Goal: Task Accomplishment & Management: Manage account settings

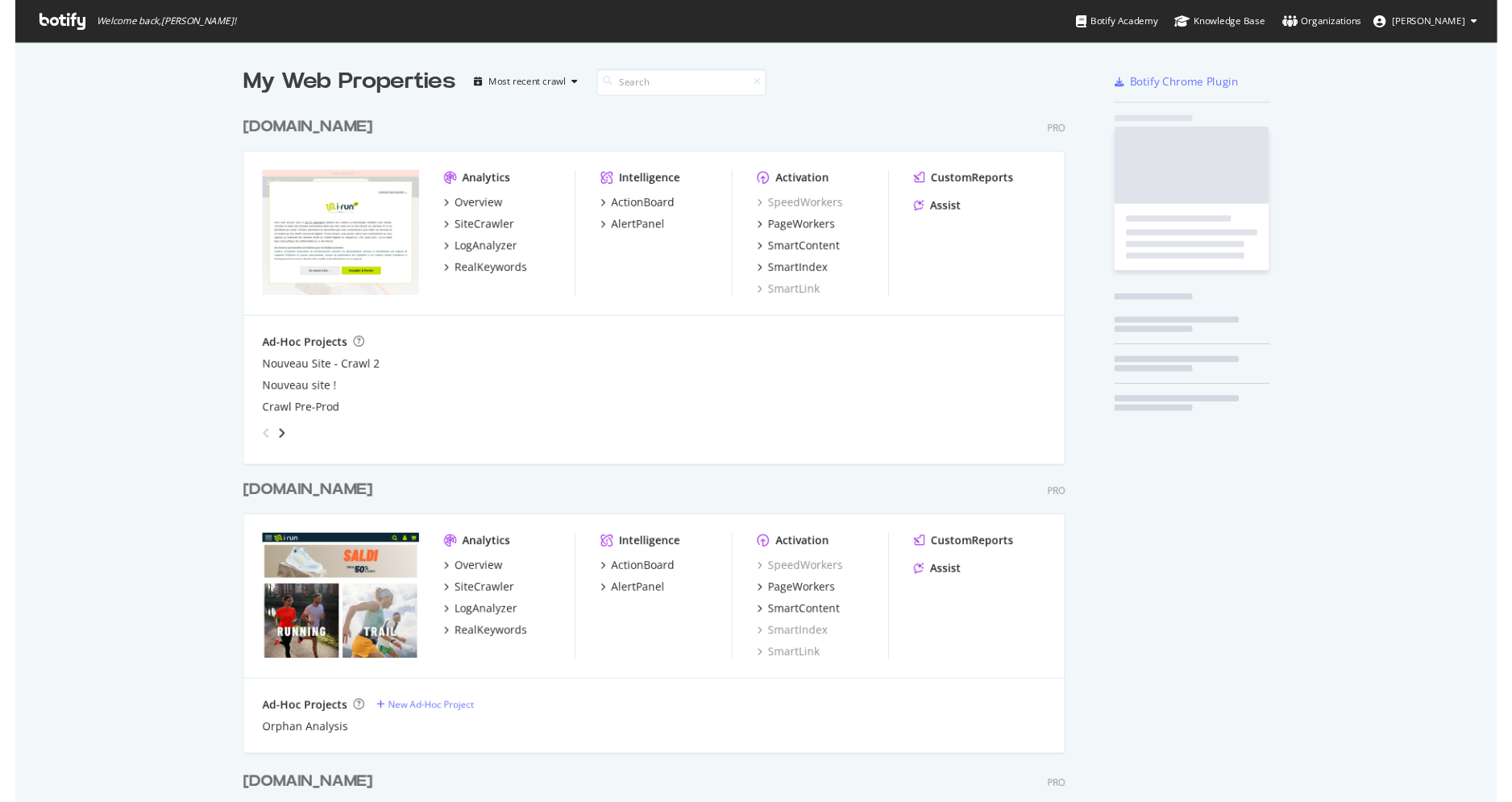
scroll to position [2409, 859]
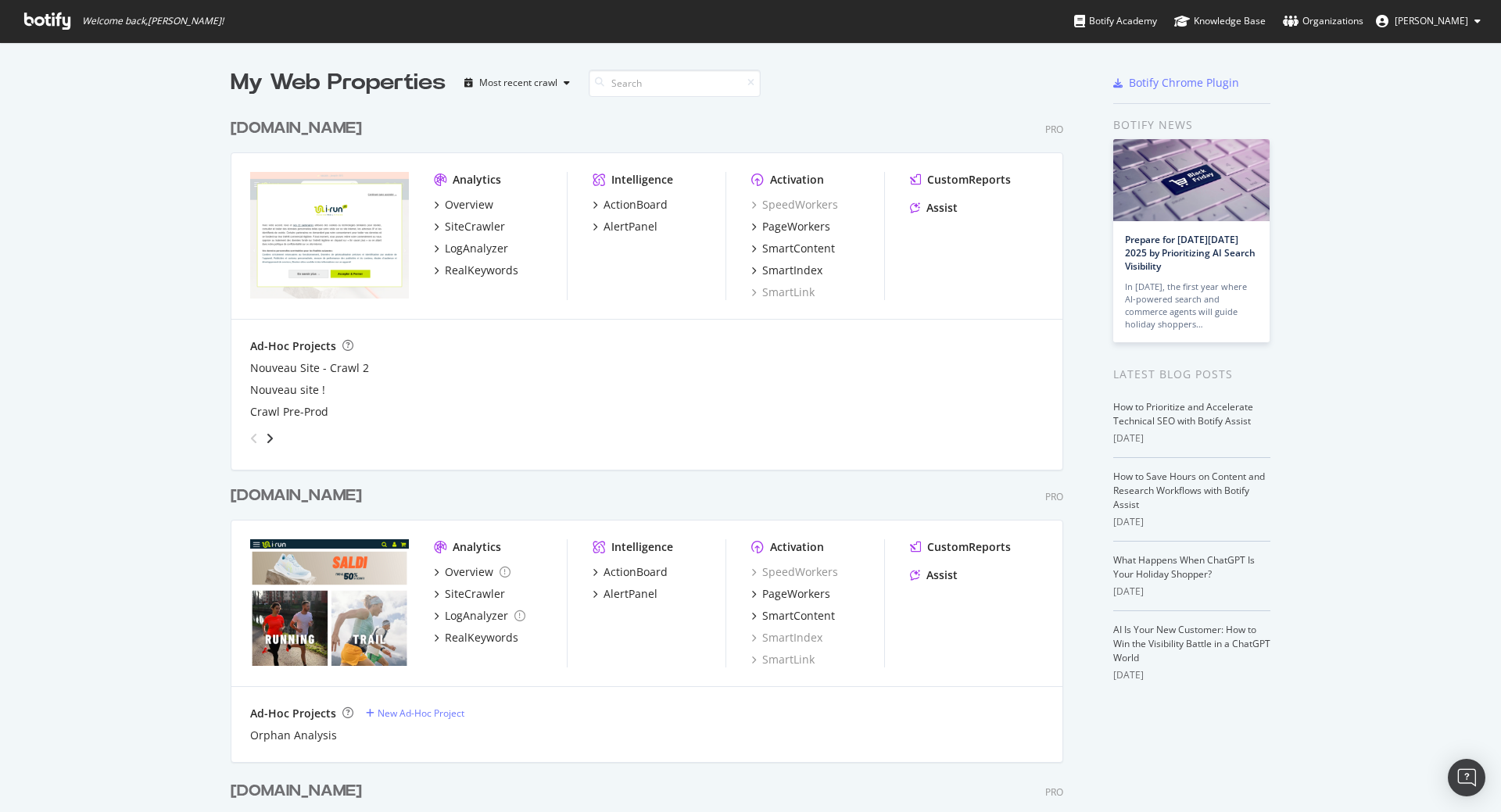
click at [247, 124] on div "irun.fr" at bounding box center [297, 129] width 131 height 23
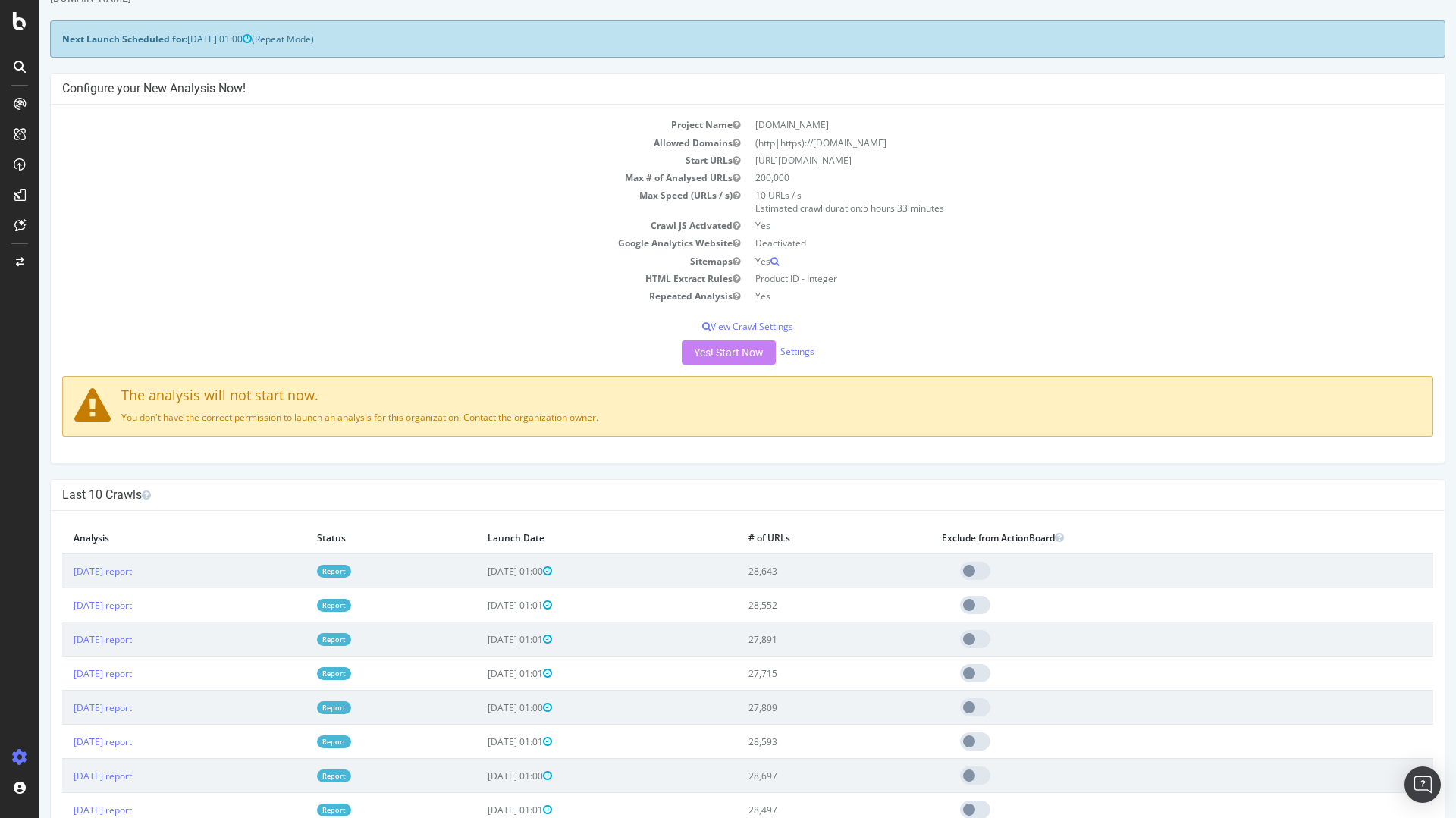
scroll to position [91, 0]
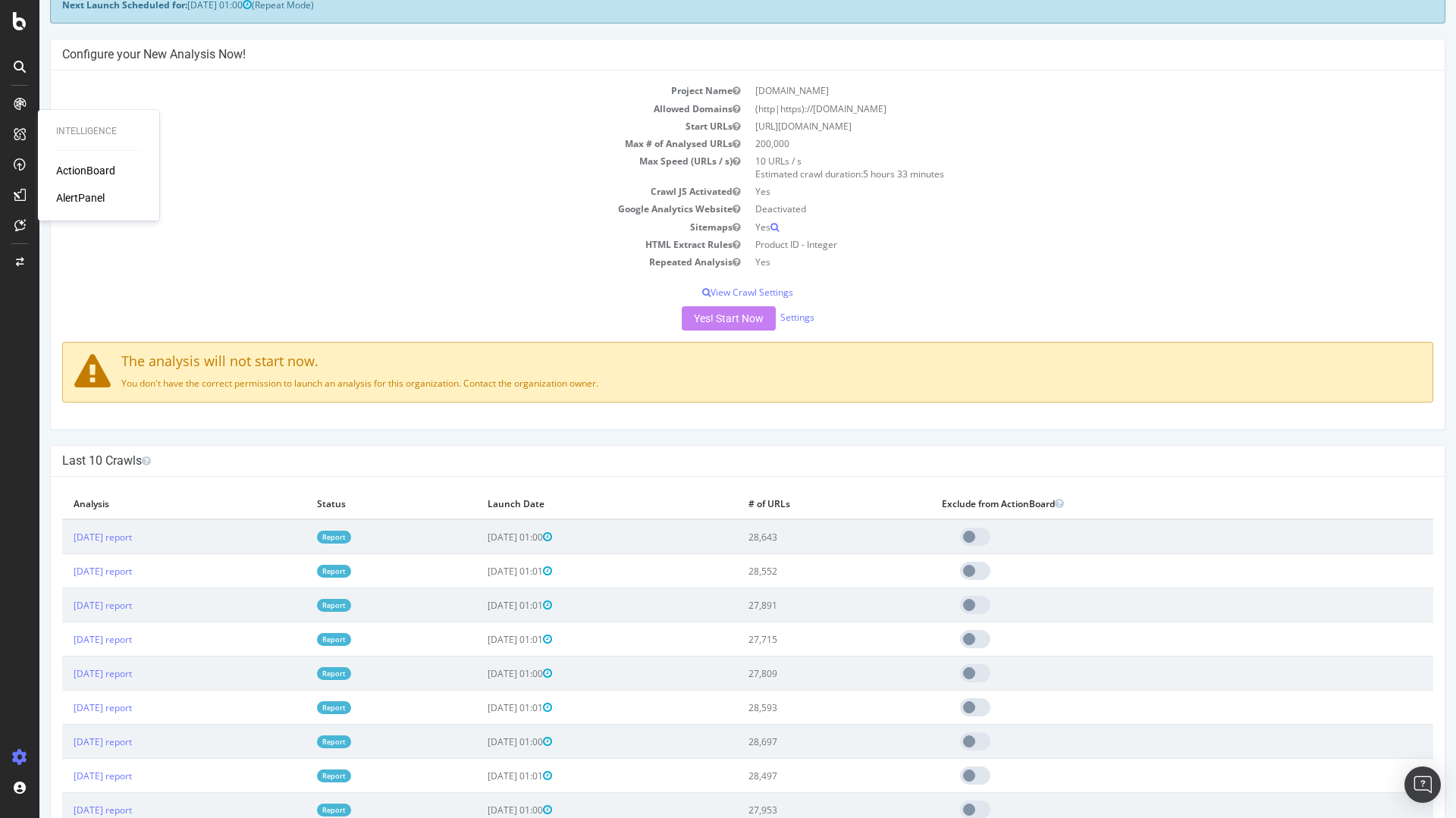
click at [90, 195] on div "AlertPanel" at bounding box center [80, 197] width 49 height 15
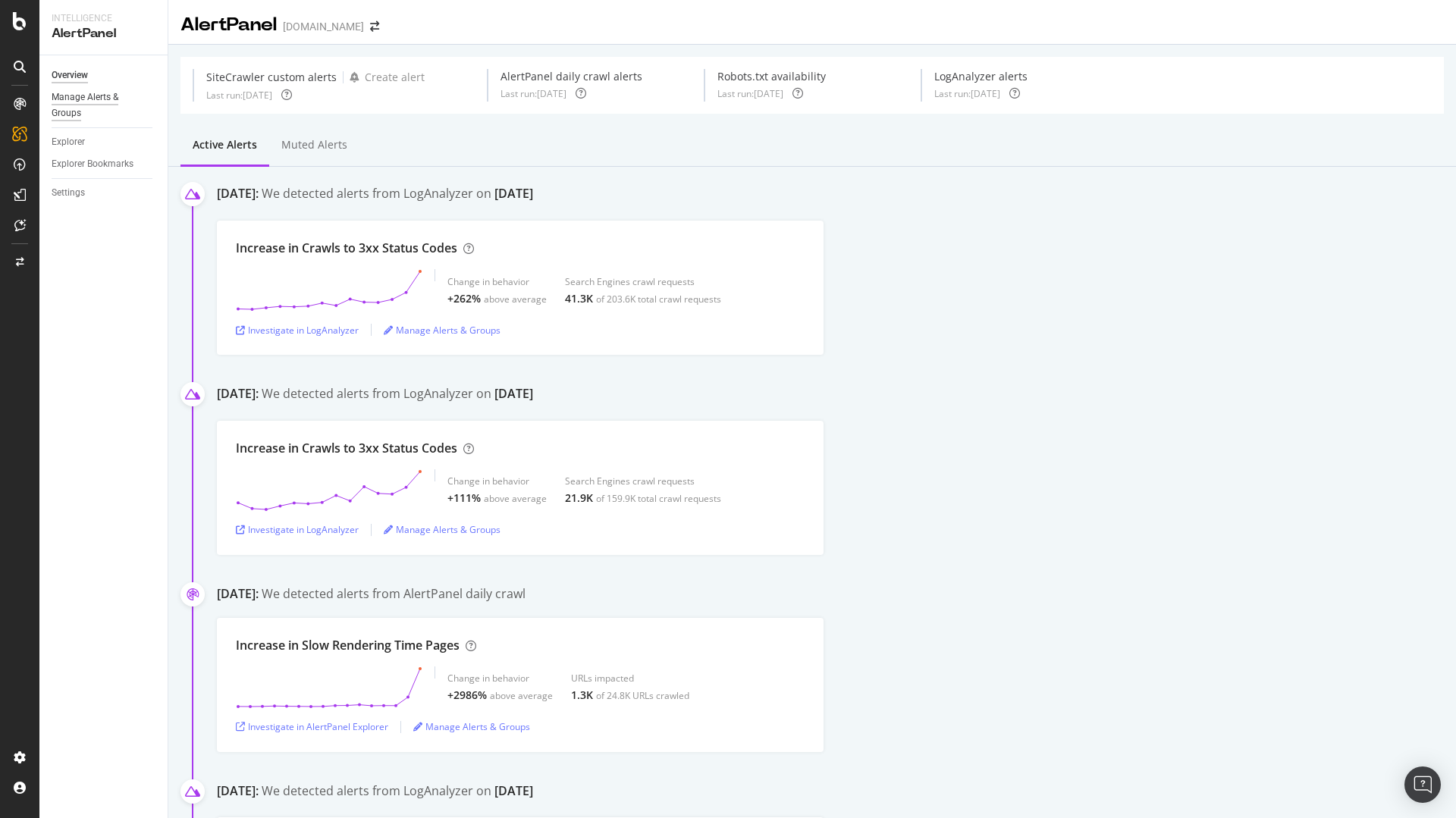
click at [91, 94] on div "Manage Alerts & Groups" at bounding box center [97, 105] width 91 height 32
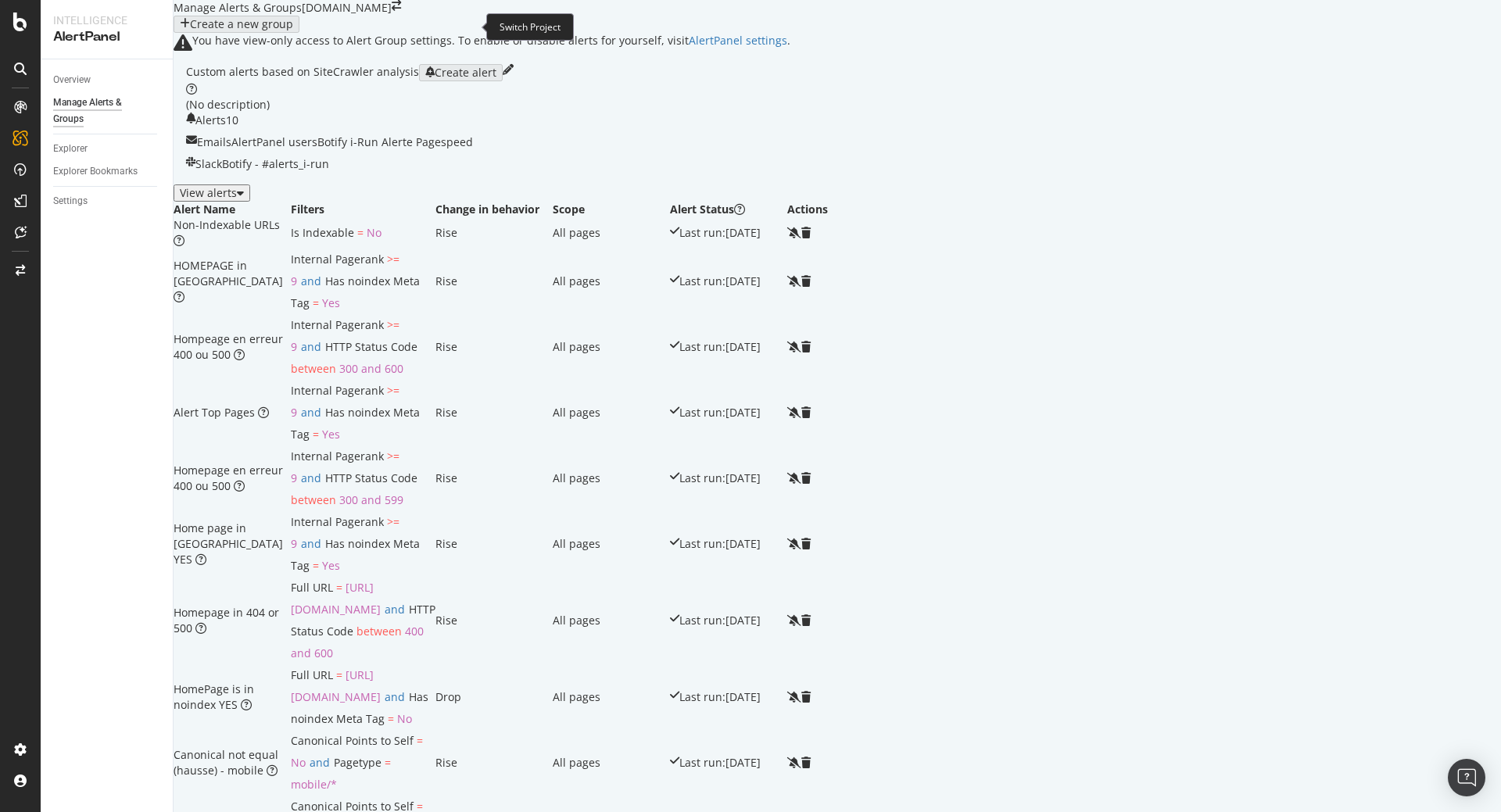
click at [401, 11] on icon "arrow-right-arrow-left" at bounding box center [396, 6] width 10 height 11
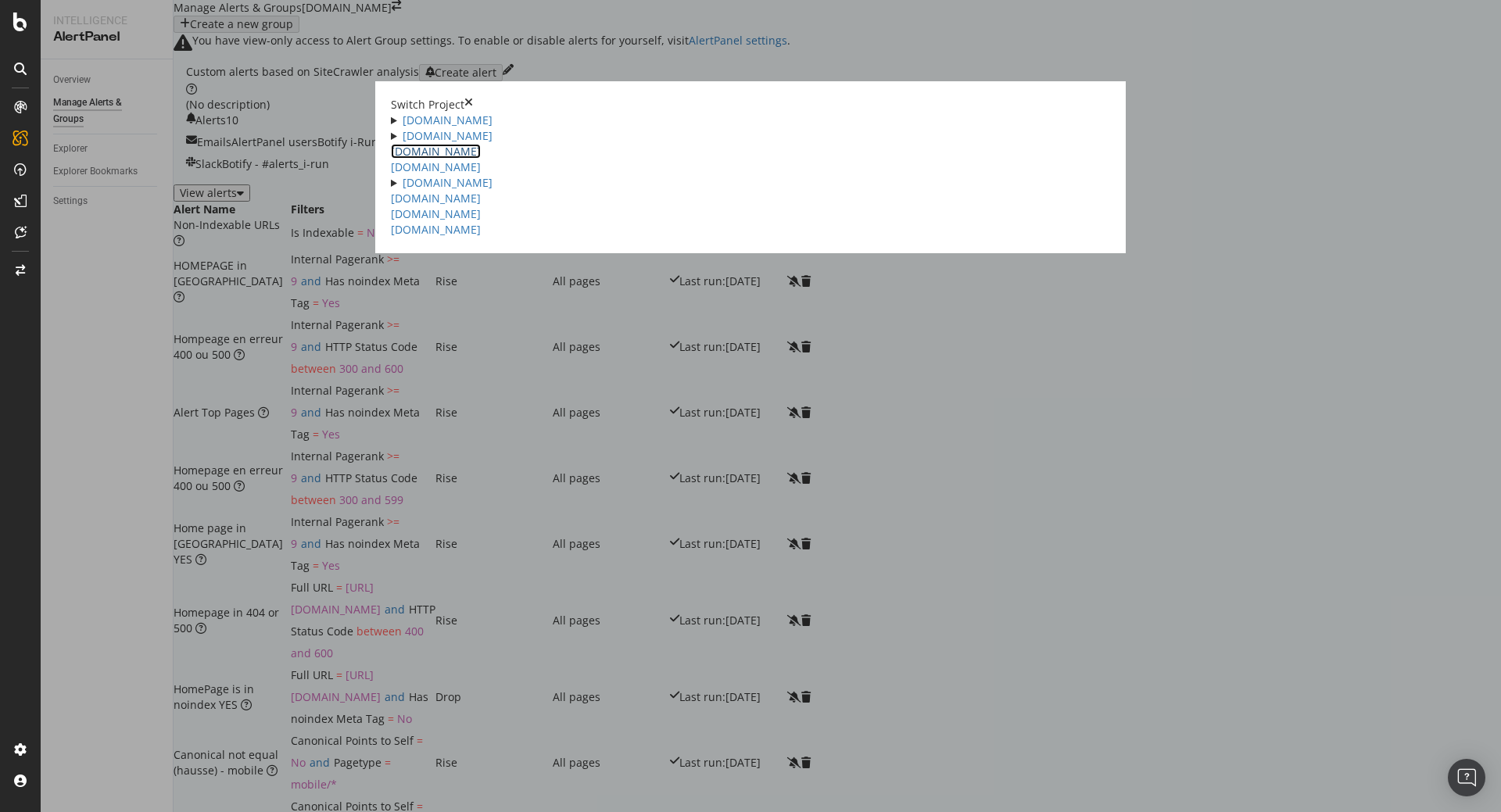
click at [391, 159] on link "irun.de" at bounding box center [435, 152] width 90 height 15
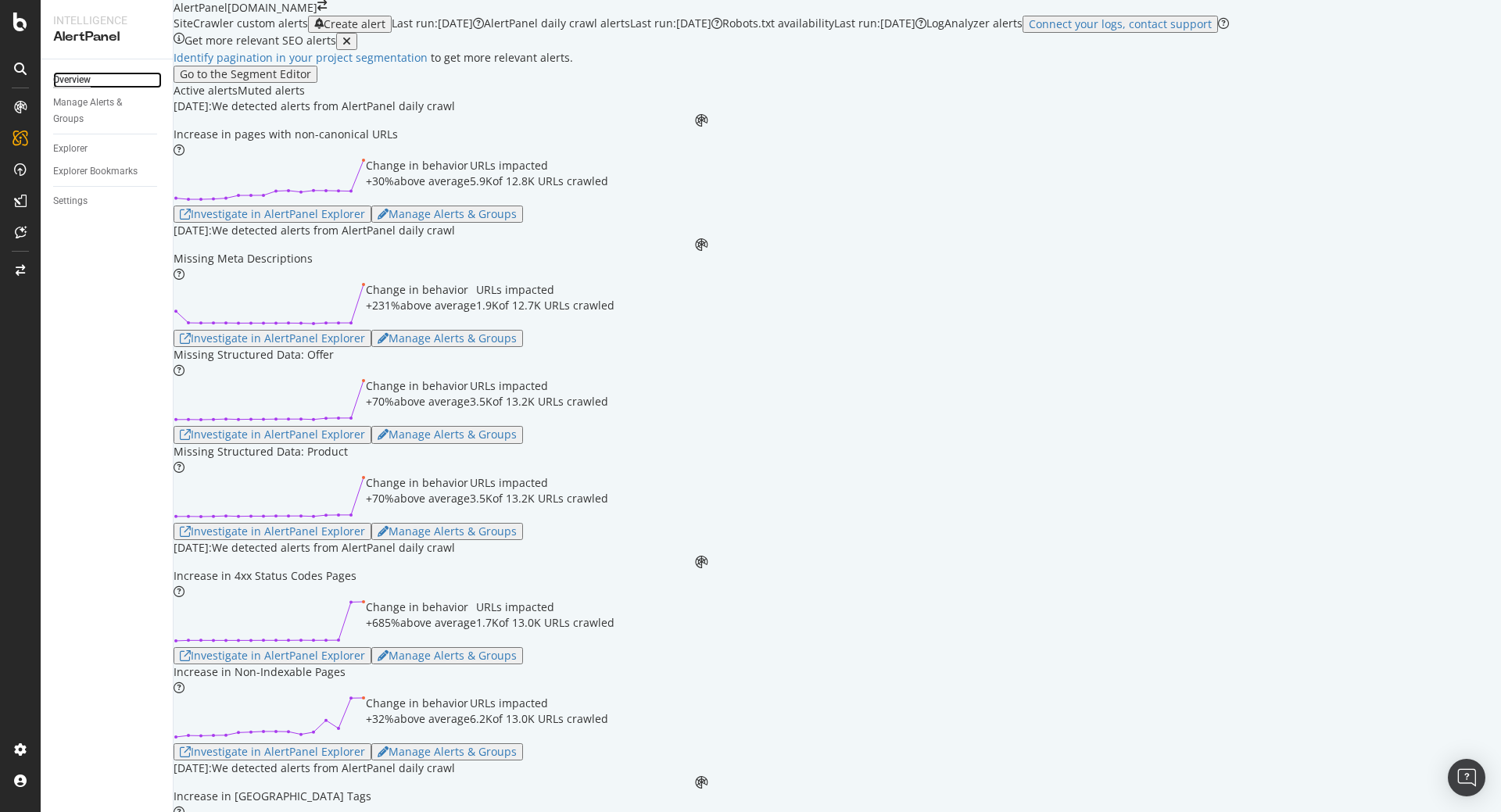
click at [79, 79] on div "Overview" at bounding box center [72, 80] width 37 height 16
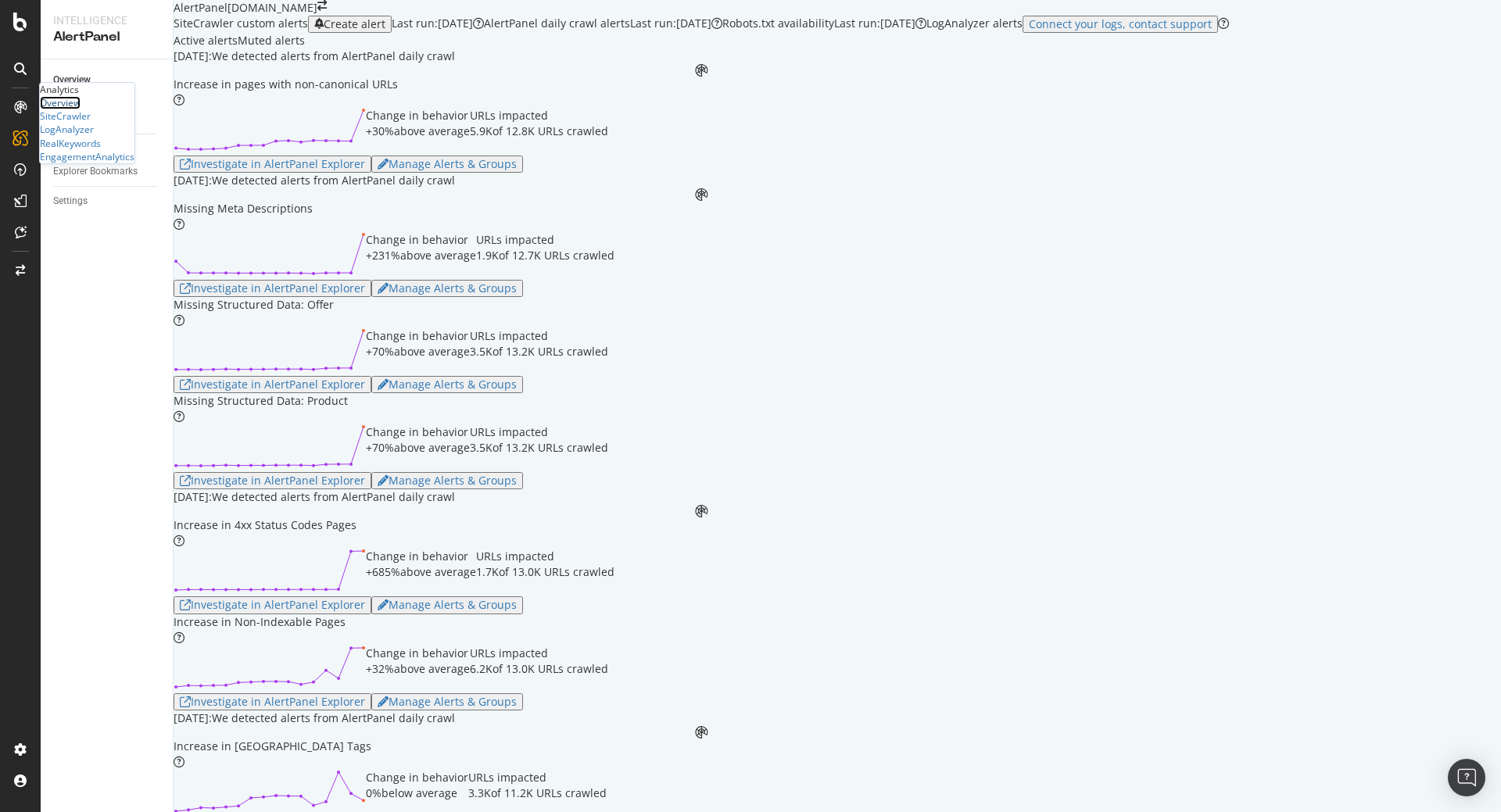
click at [79, 109] on div "Overview" at bounding box center [60, 103] width 41 height 13
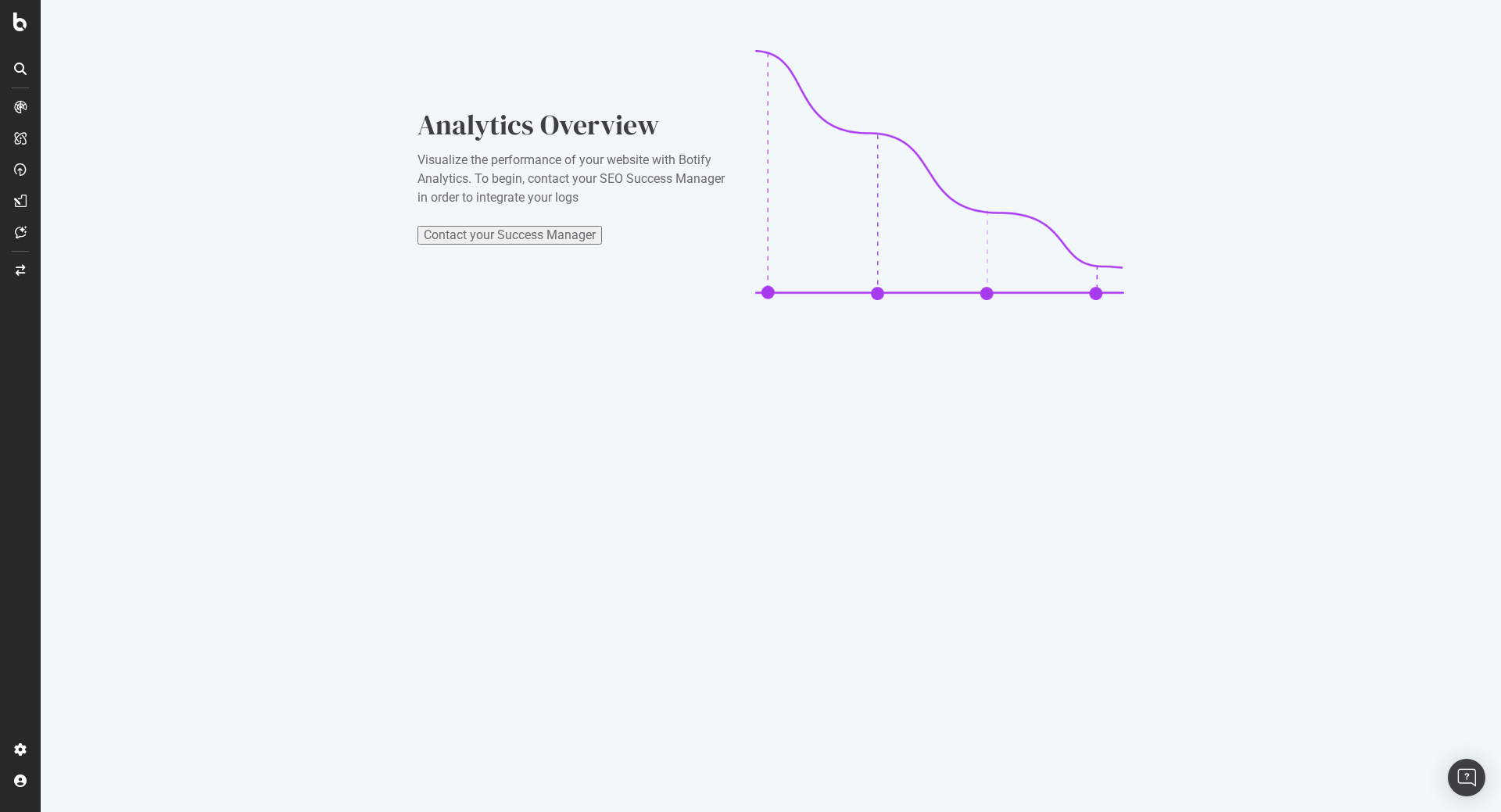
click at [13, 75] on div at bounding box center [20, 68] width 25 height 25
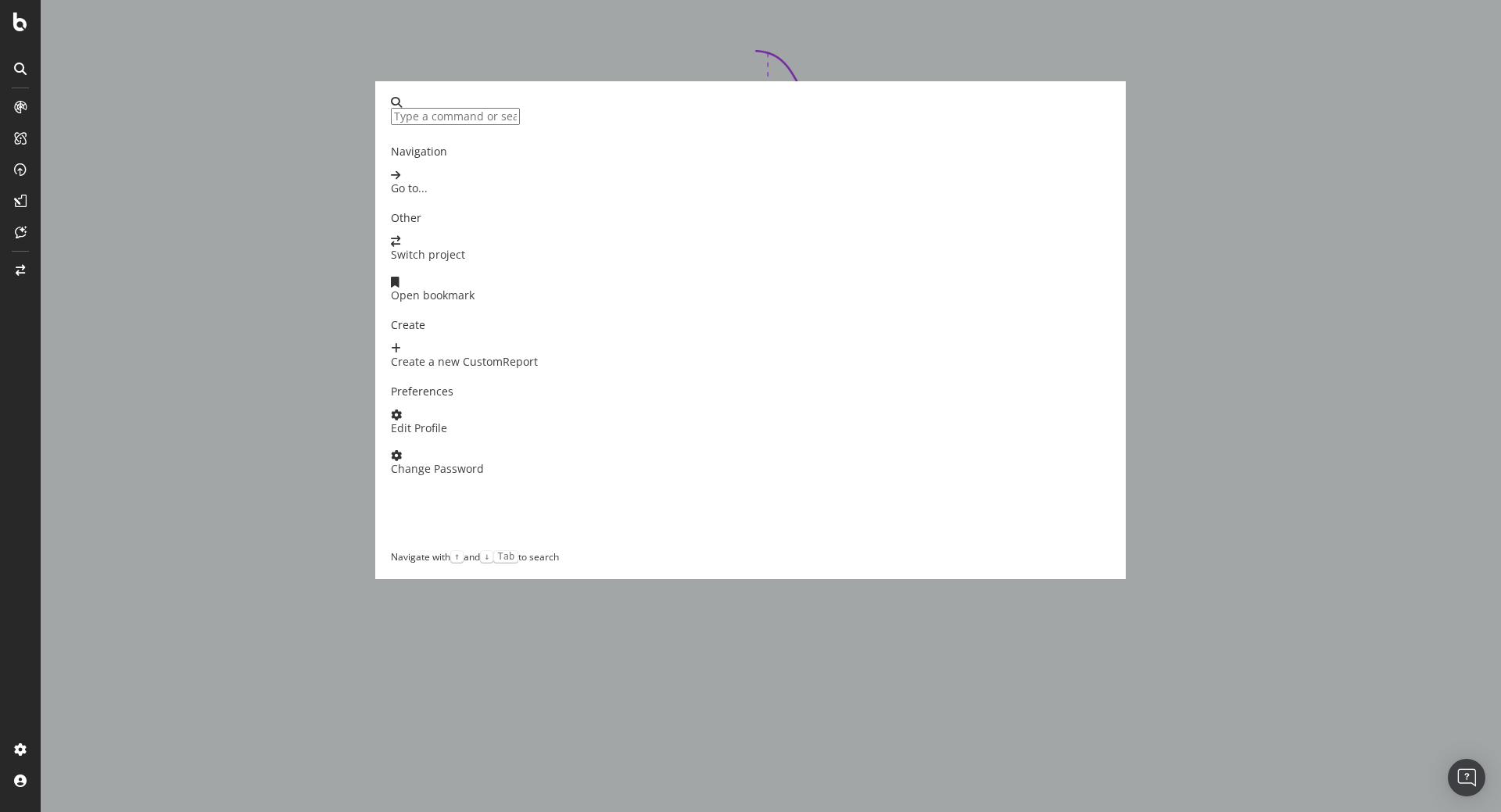
click at [264, 115] on div "Navigation Go to... Other Switch project Open bookmark Create Create a new Cust…" at bounding box center [750, 406] width 1501 height 812
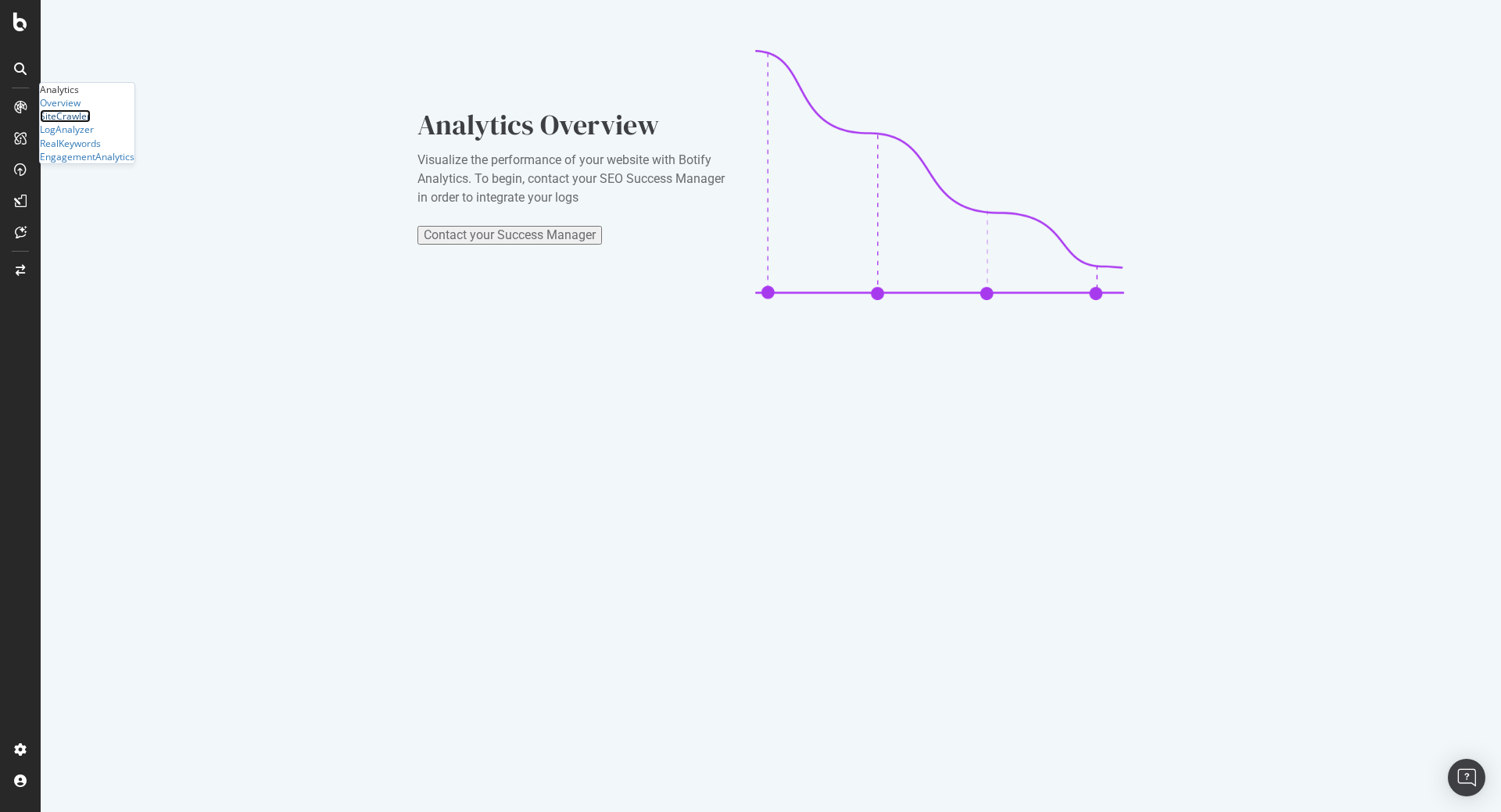
click at [91, 122] on div "SiteCrawler" at bounding box center [65, 116] width 51 height 13
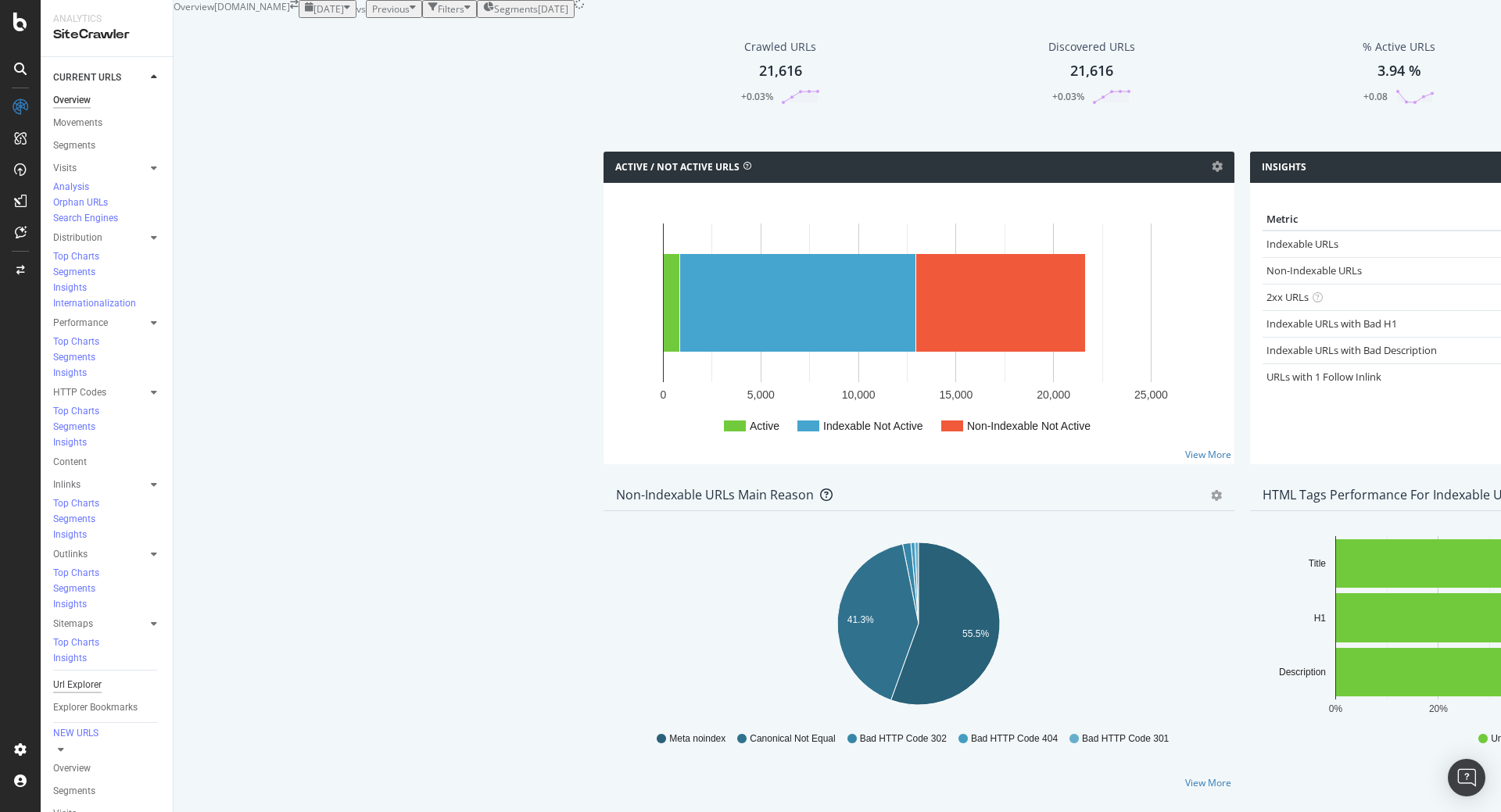
click at [96, 677] on div "Url Explorer" at bounding box center [78, 686] width 49 height 16
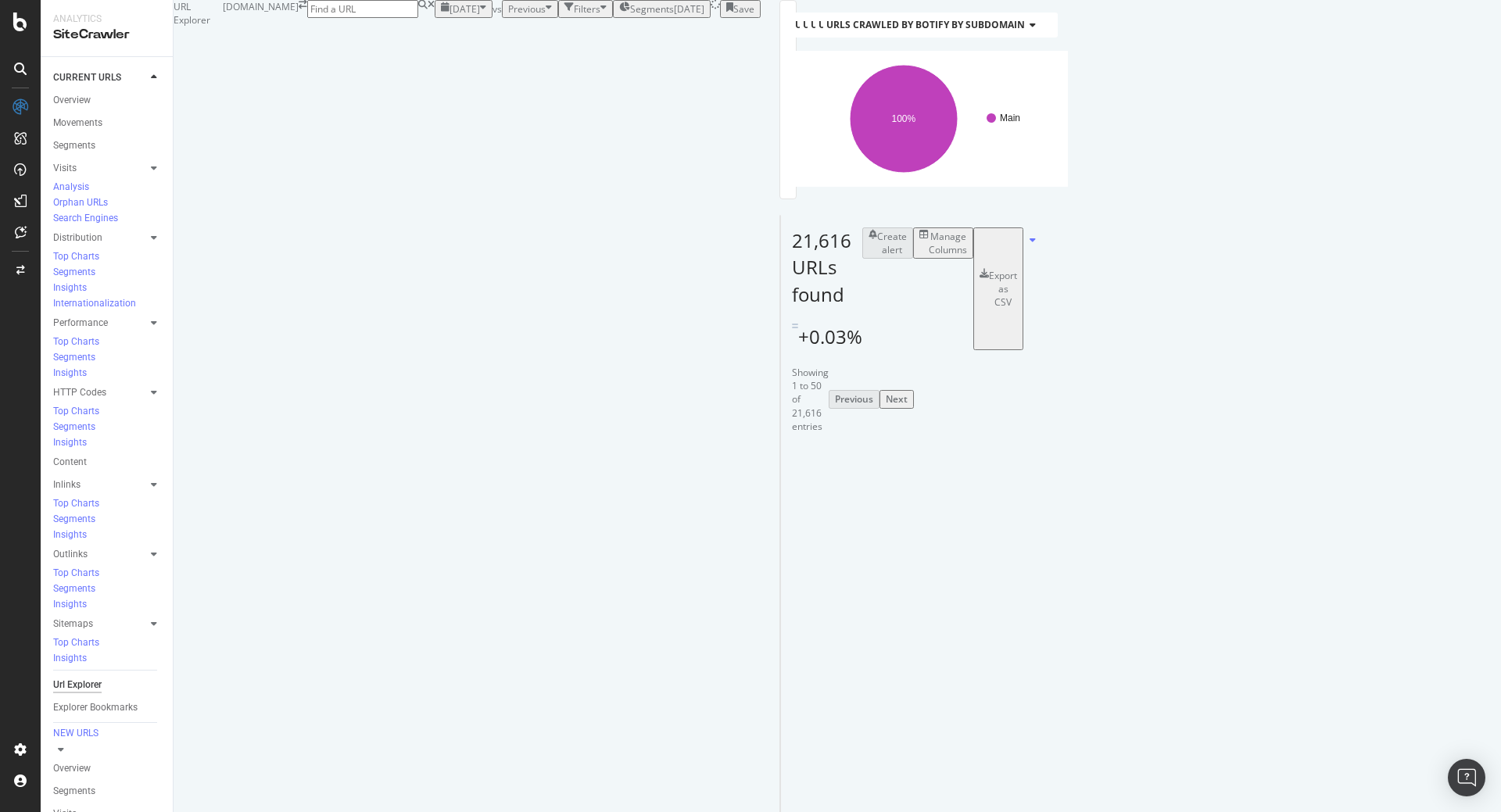
click at [83, 677] on div "Url Explorer" at bounding box center [78, 686] width 49 height 16
click at [574, 15] on div "Filters" at bounding box center [587, 9] width 27 height 13
click at [450, 33] on div "Add Filter" at bounding box center [470, 27] width 41 height 13
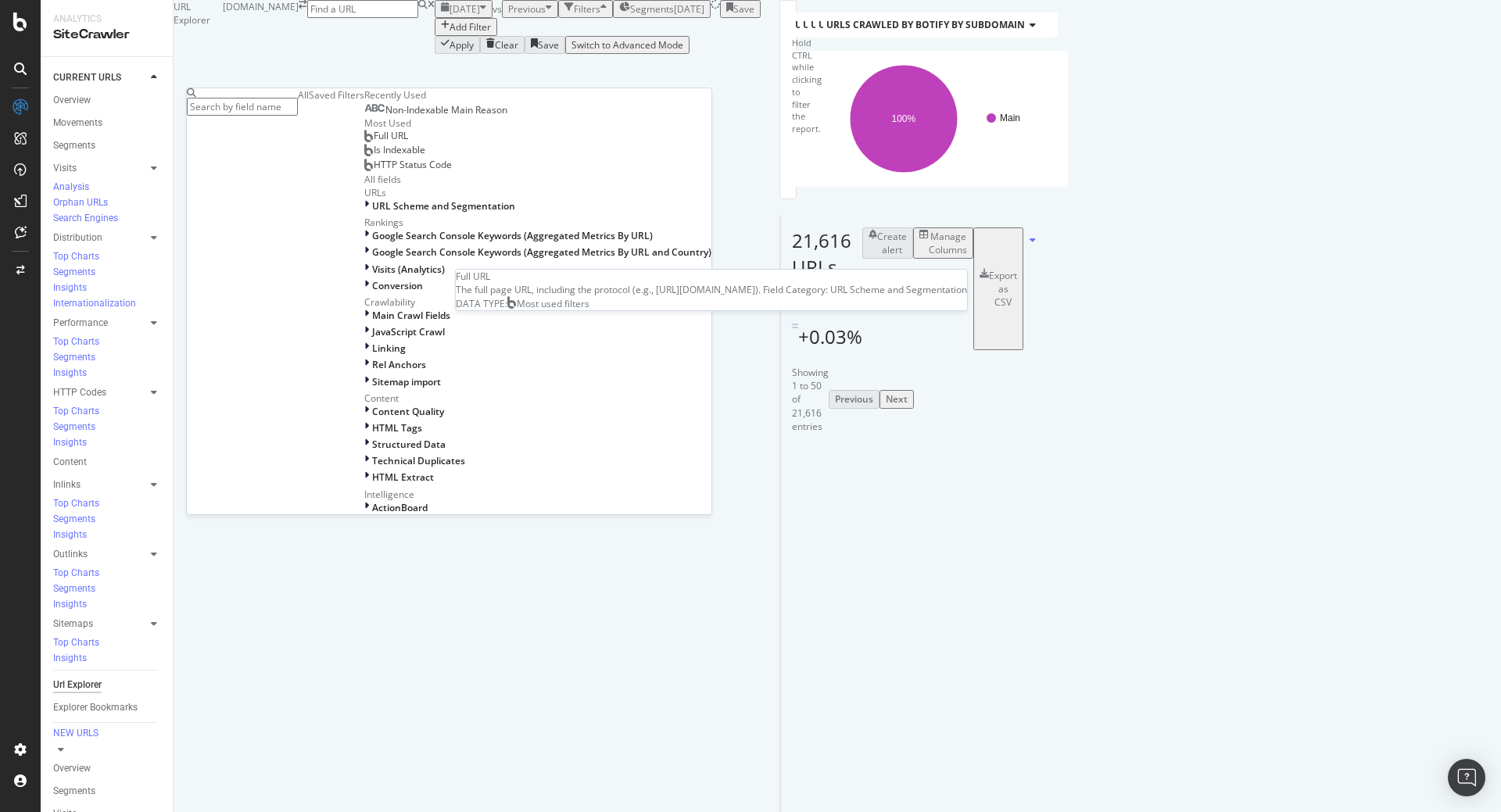
click at [374, 143] on span "Full URL" at bounding box center [391, 135] width 34 height 13
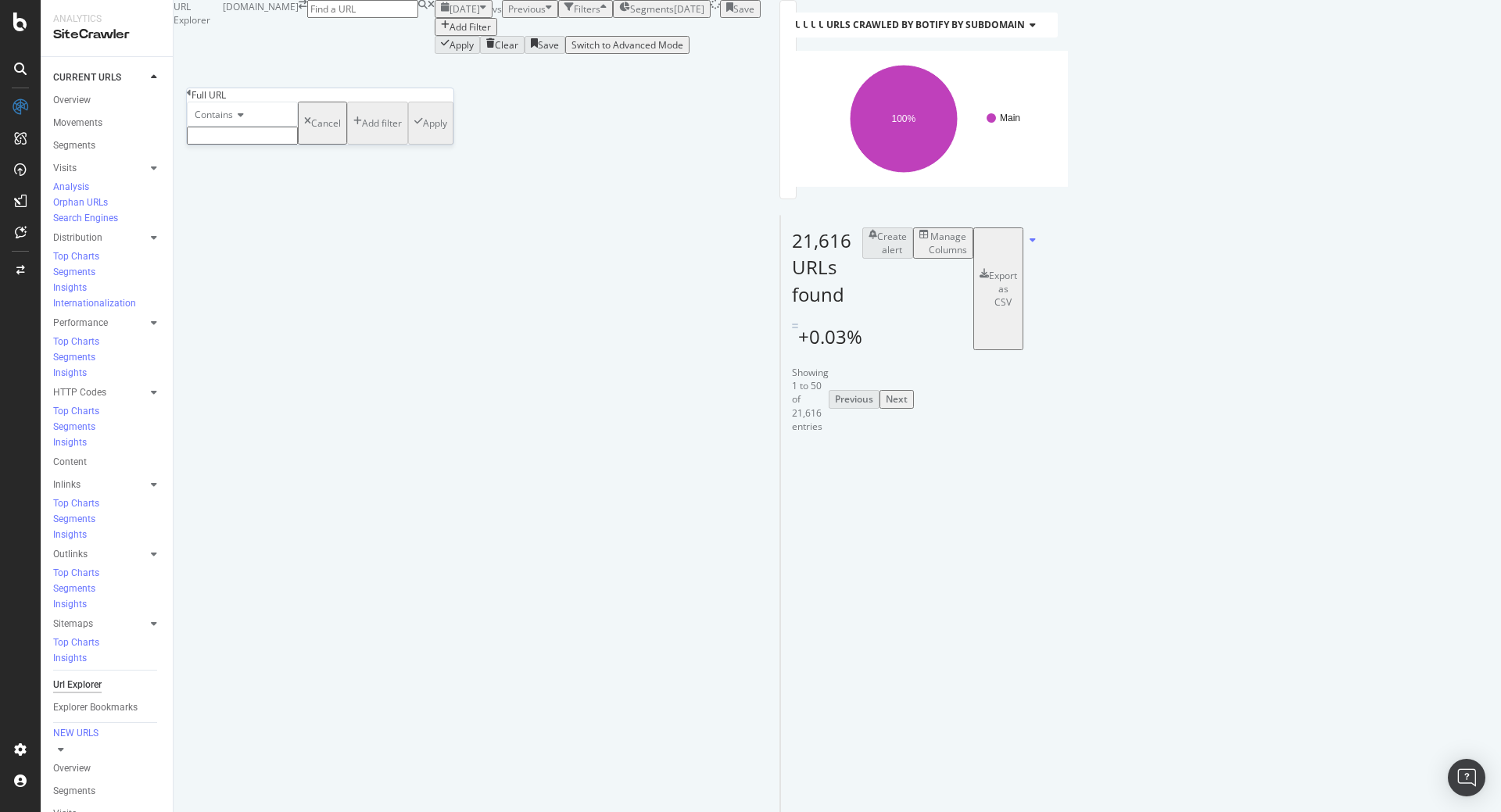
click at [248, 144] on input "text" at bounding box center [242, 135] width 111 height 18
paste input "https://www.i-run.de/schuhe/cross/herren"
type input "https://www.i-run.de/schuhe/cross/herren"
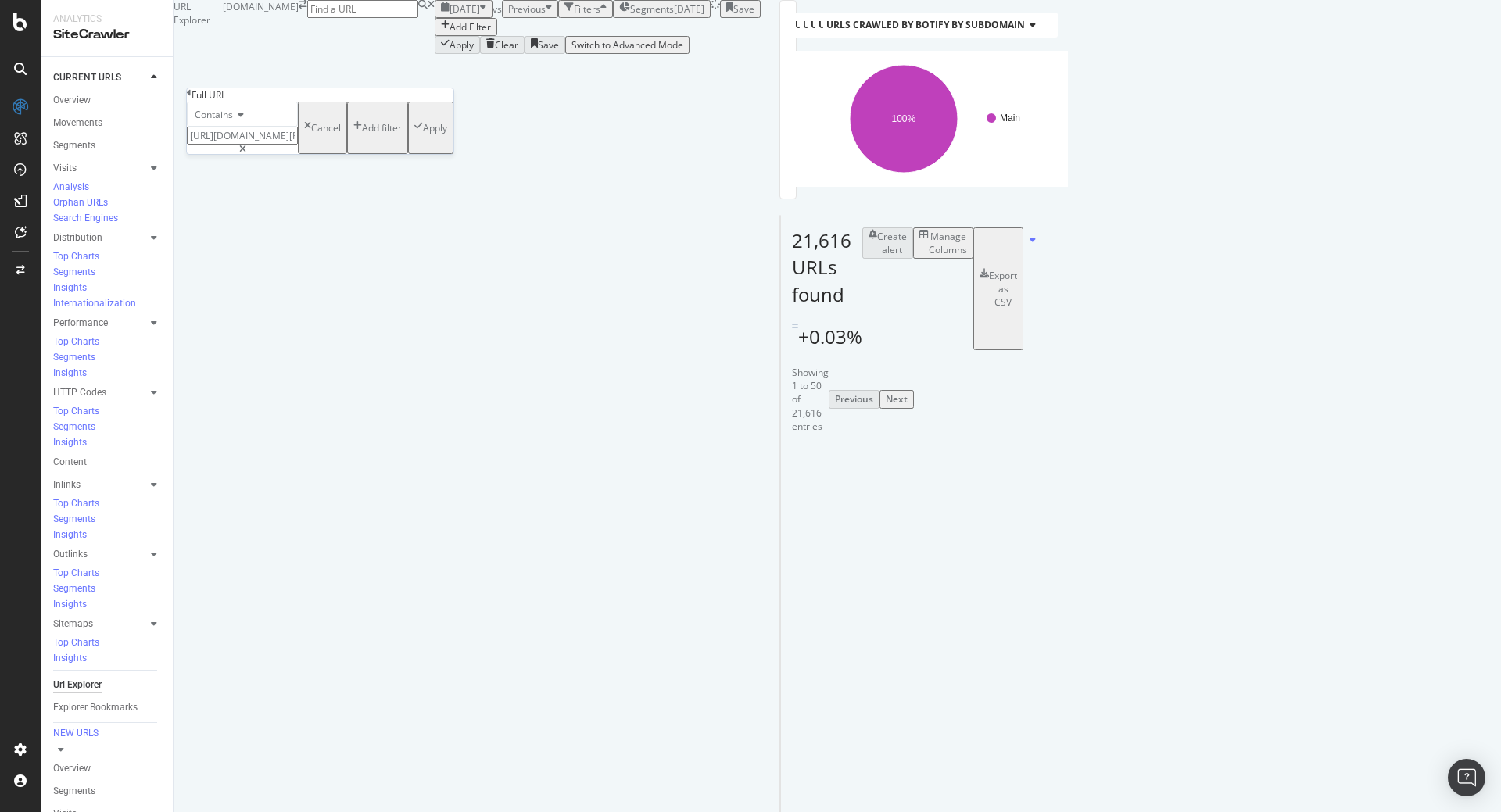
click at [242, 120] on icon at bounding box center [239, 115] width 11 height 10
click at [253, 143] on div "Equal to" at bounding box center [242, 135] width 109 height 16
click at [423, 135] on div "Apply" at bounding box center [435, 128] width 24 height 13
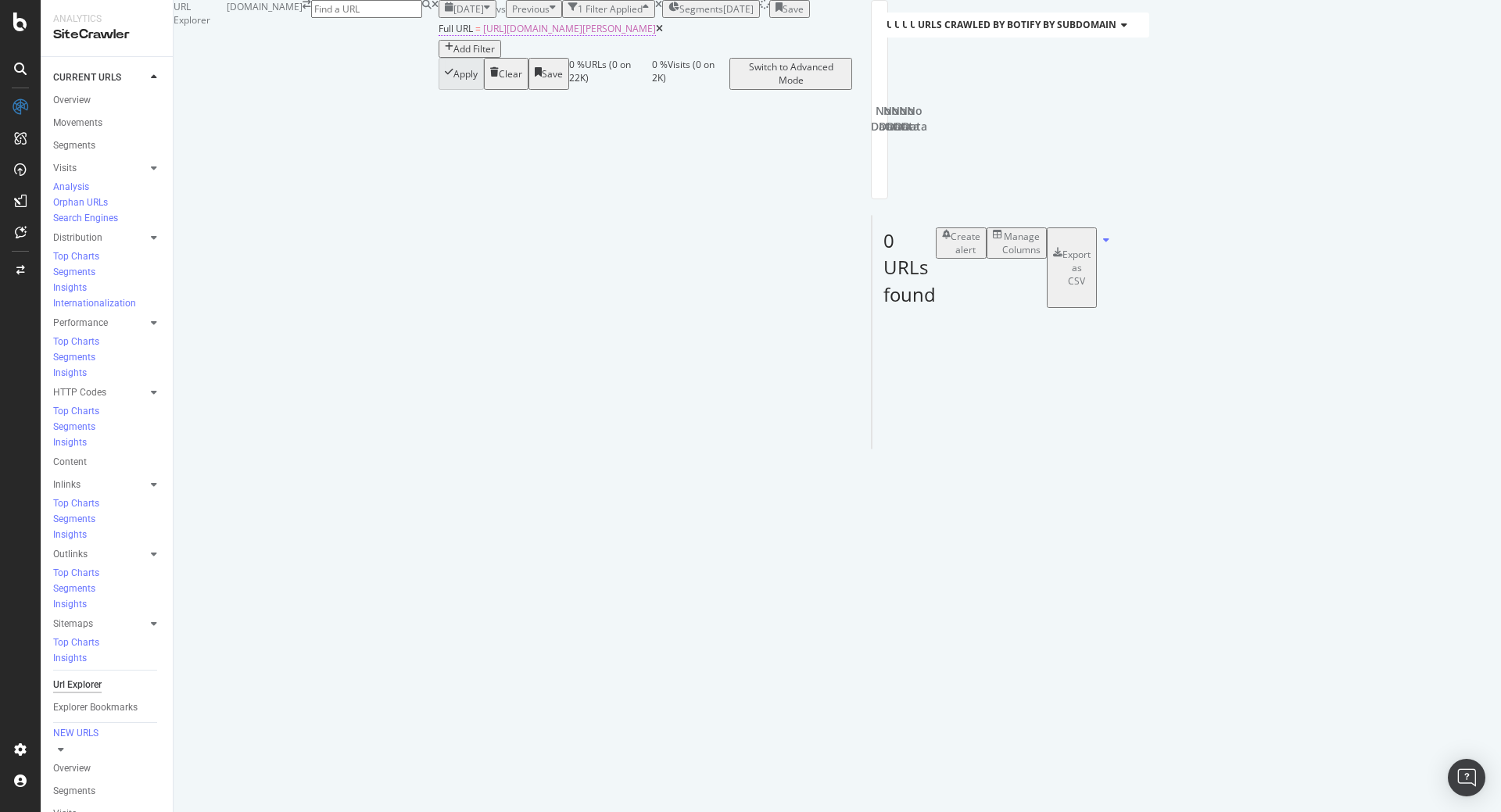
click at [438, 35] on span "Full URL" at bounding box center [455, 28] width 34 height 13
click at [241, 118] on icon at bounding box center [236, 113] width 11 height 10
click at [191, 96] on icon at bounding box center [190, 92] width 5 height 10
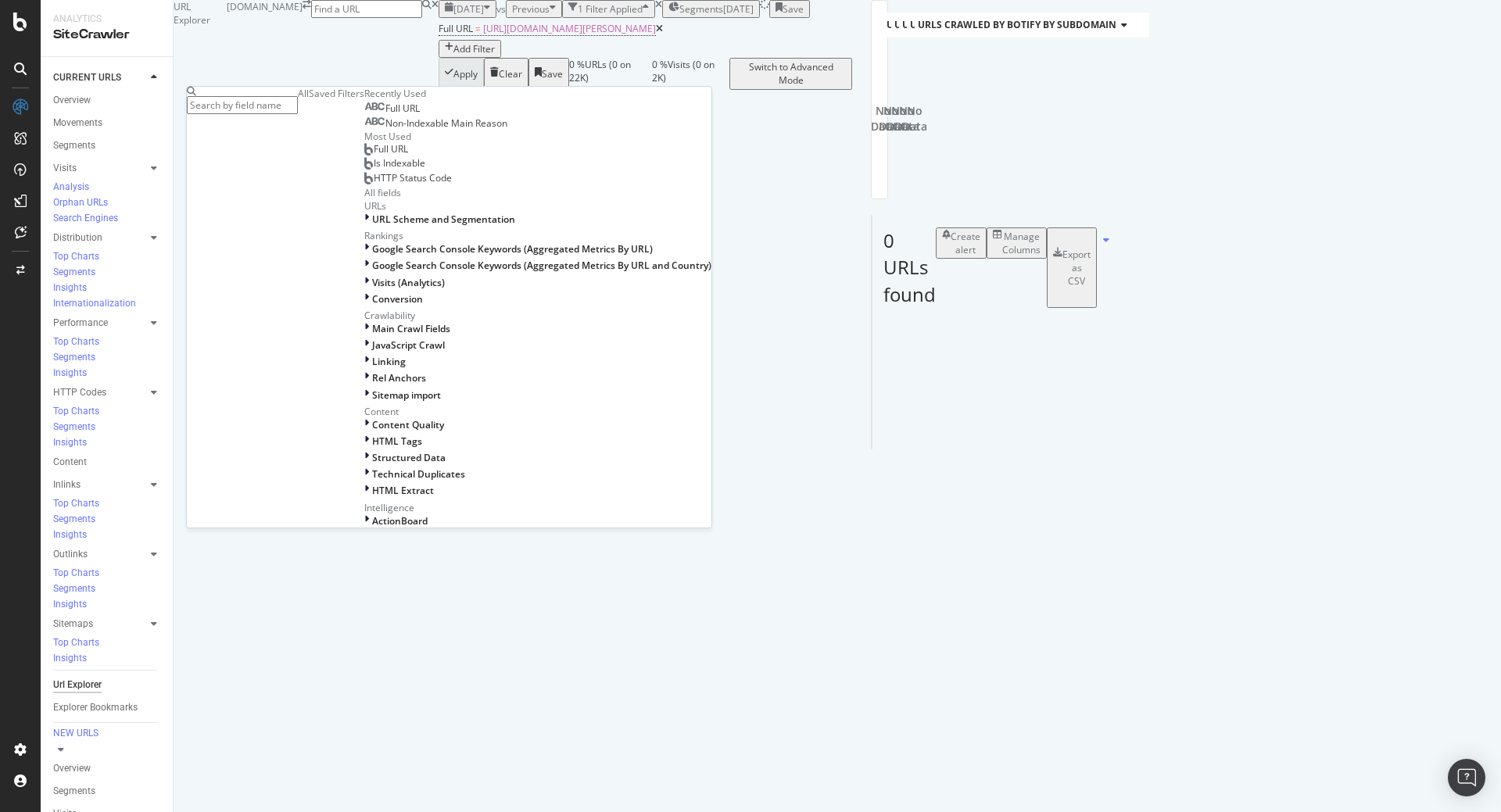
scroll to position [94, 0]
click at [365, 226] on div at bounding box center [369, 219] width 8 height 13
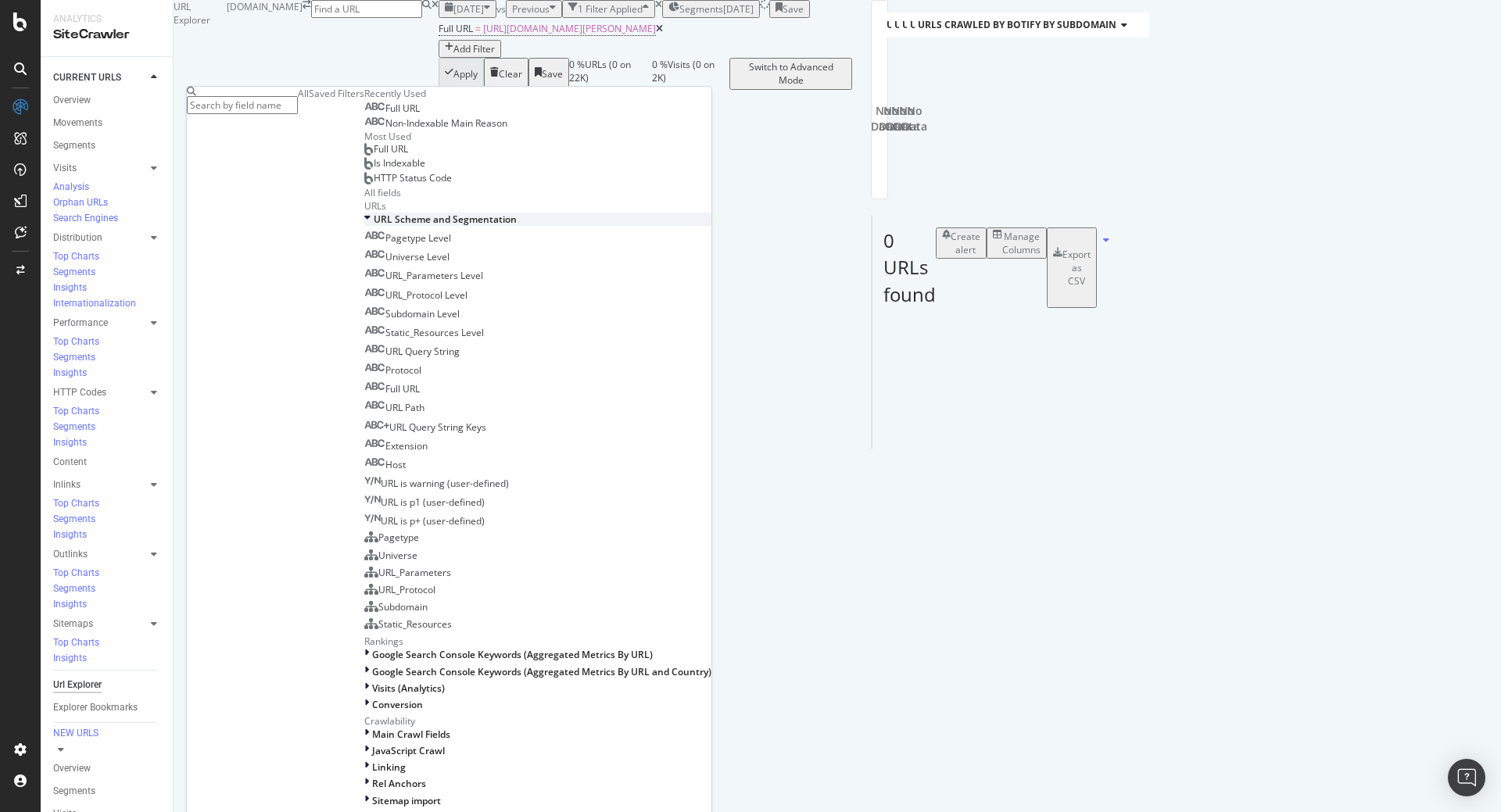
click at [365, 226] on div at bounding box center [370, 219] width 10 height 13
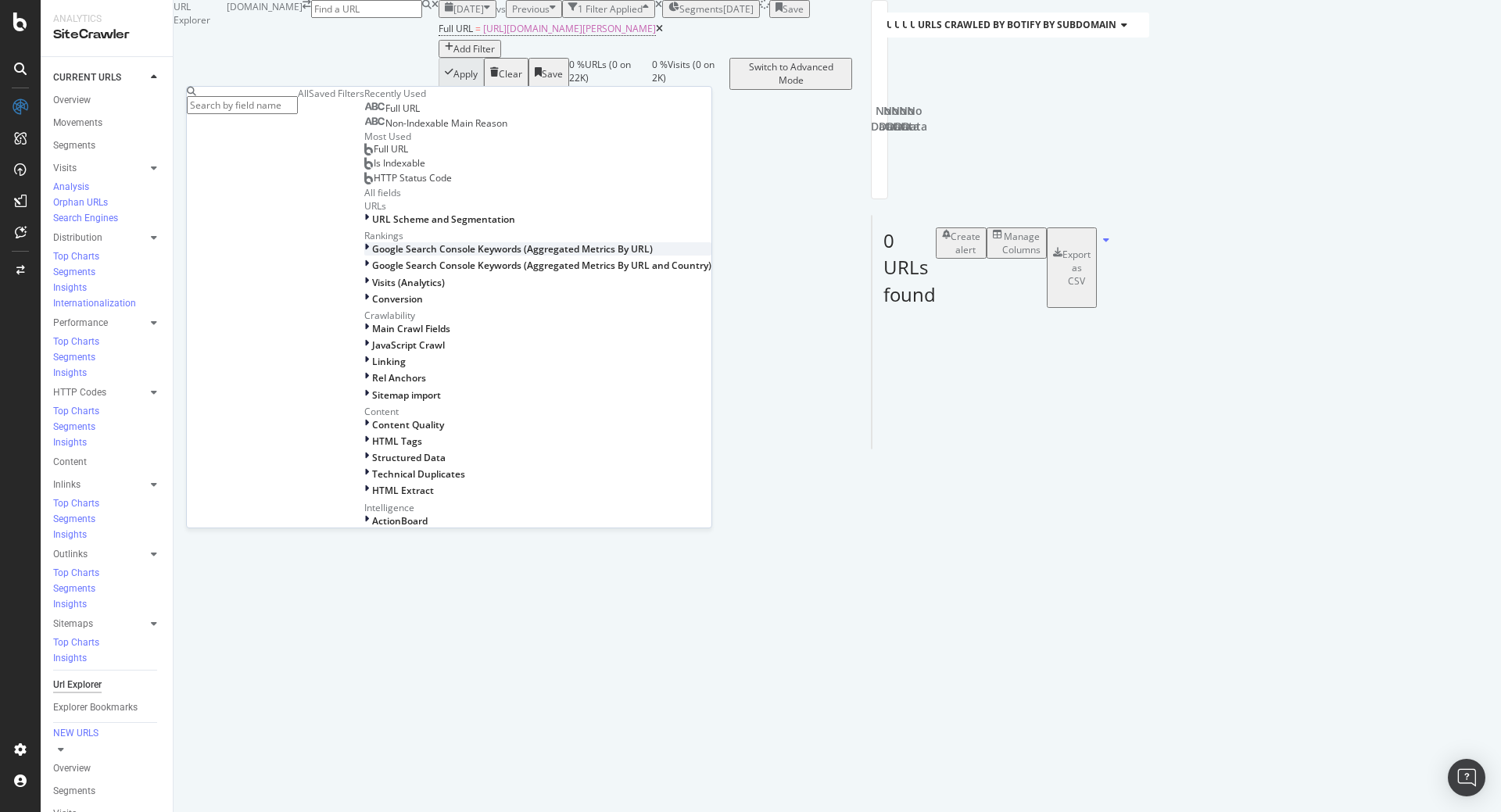
scroll to position [281, 0]
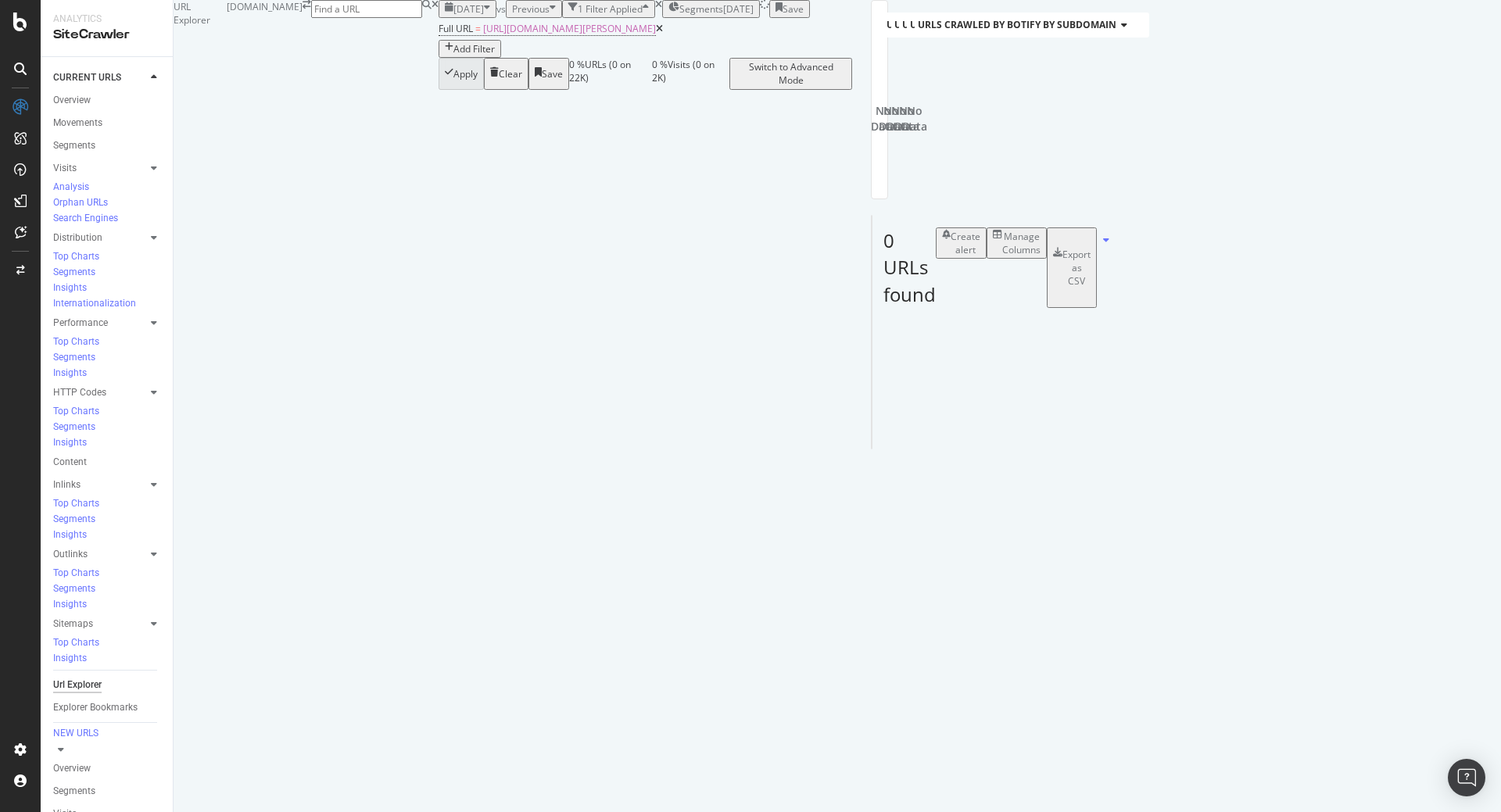
click at [697, 89] on div "Apply Clear Save 0 % URLs ( 0 on 22K ) 0 % Visits ( 0 on 2K ) Switch to Advance…" at bounding box center [645, 73] width 413 height 32
drag, startPoint x: 322, startPoint y: 100, endPoint x: 702, endPoint y: 100, distance: 380.0
click at [712, 58] on div "Full URL = https://www.i-run.de/schuhe/cross/herren Add Filter" at bounding box center [645, 37] width 413 height 40
click at [88, 216] on div "DataExports" at bounding box center [66, 210] width 54 height 13
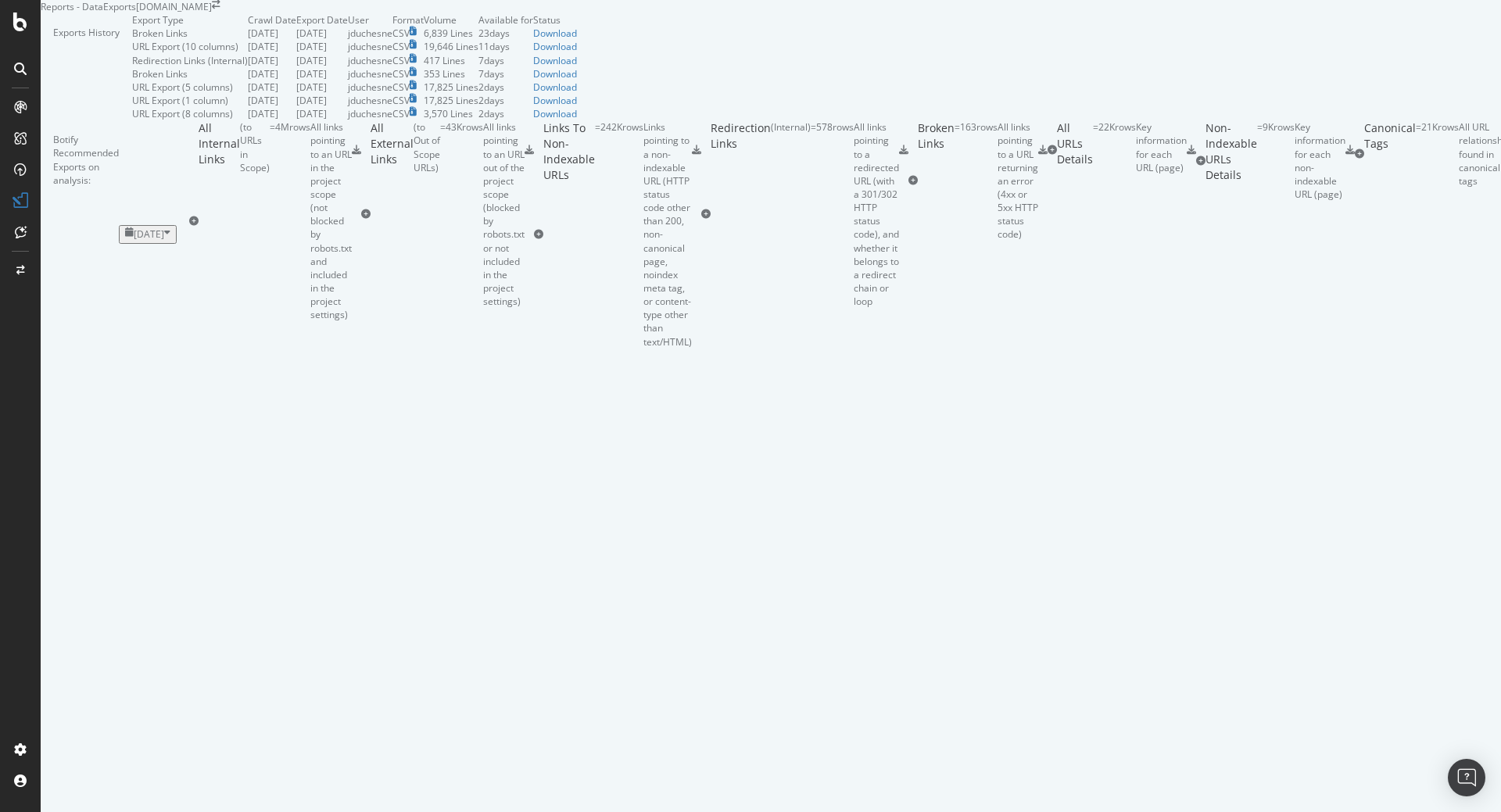
scroll to position [375, 0]
click at [909, 241] on div at bounding box center [913, 181] width 10 height 121
click at [955, 241] on div "= 163 rows" at bounding box center [976, 181] width 43 height 121
click at [1048, 155] on icon at bounding box center [1043, 150] width 10 height 10
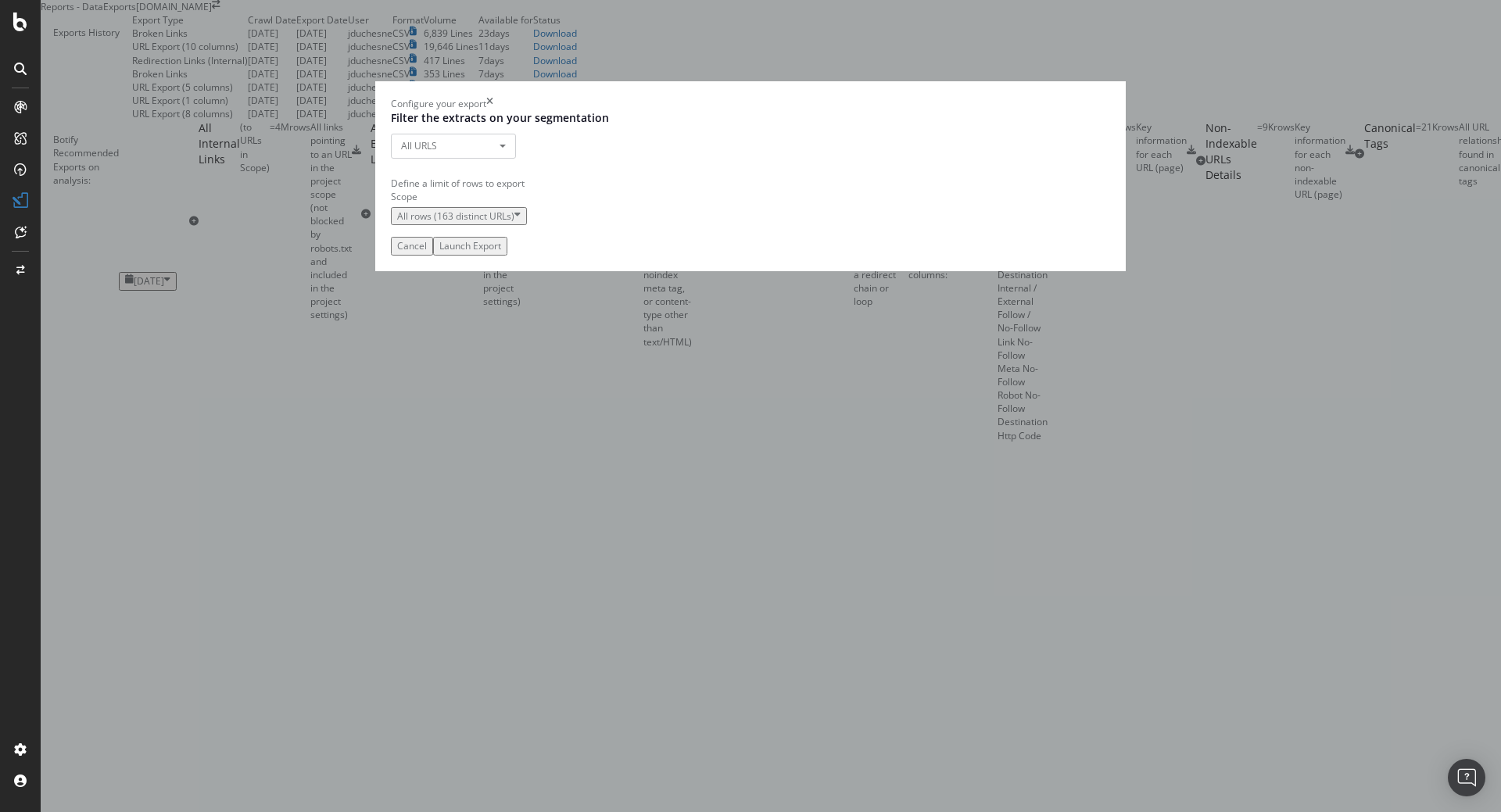
click at [501, 253] on div "Launch Export" at bounding box center [470, 246] width 62 height 13
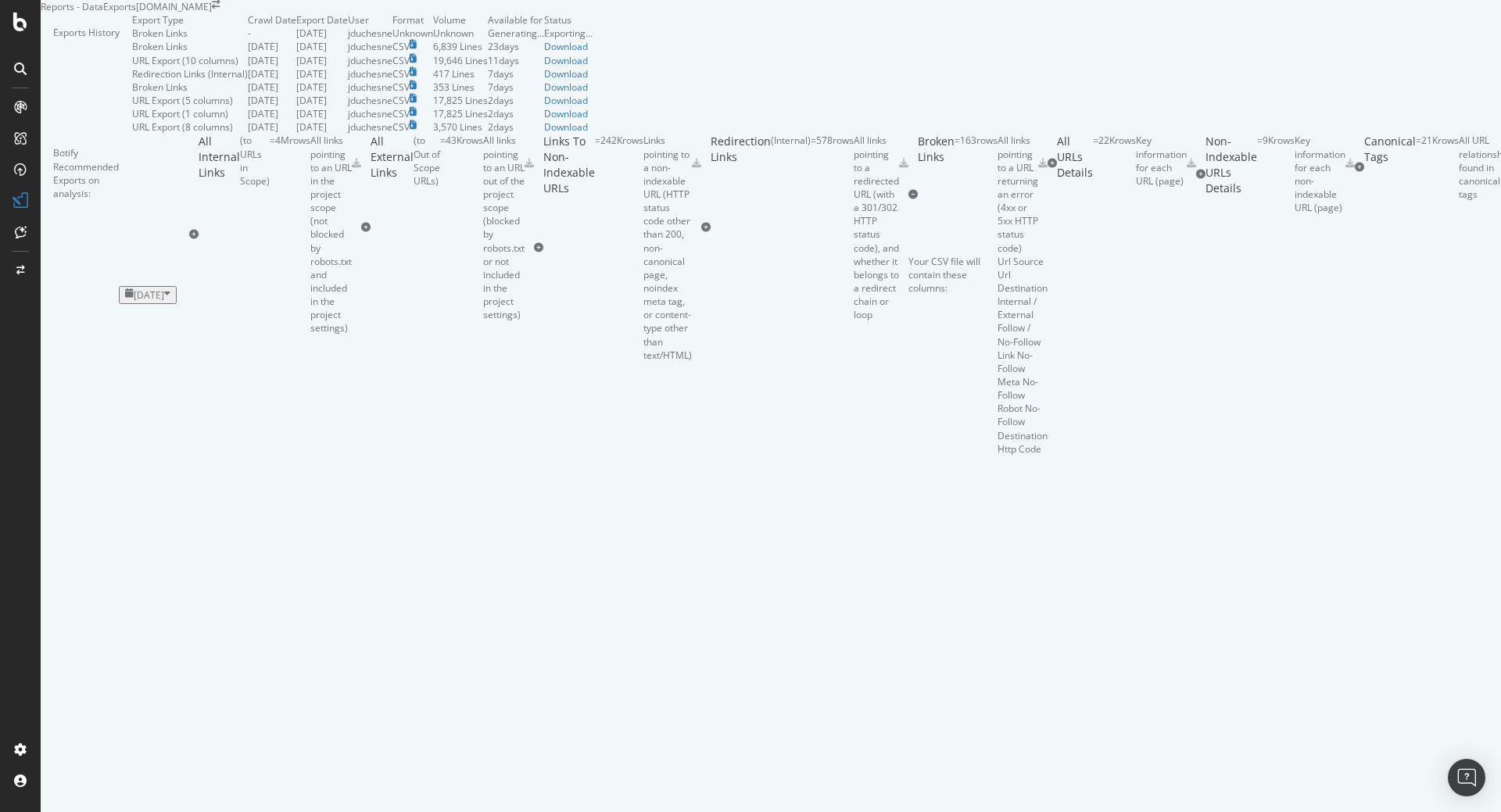
scroll to position [0, 0]
click at [577, 40] on div "Download" at bounding box center [555, 33] width 44 height 13
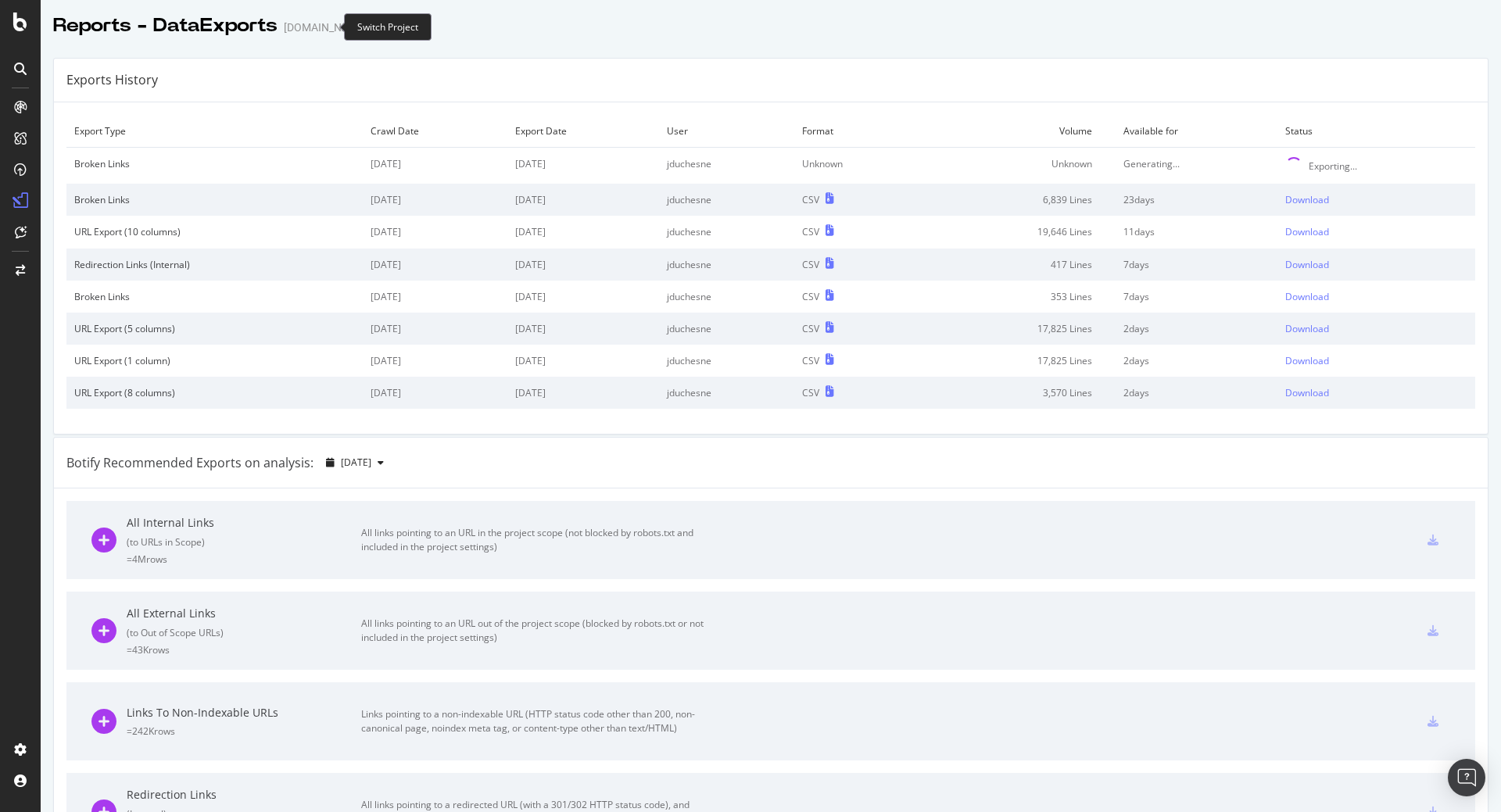
click at [374, 29] on icon "arrow-right-arrow-left" at bounding box center [378, 28] width 10 height 11
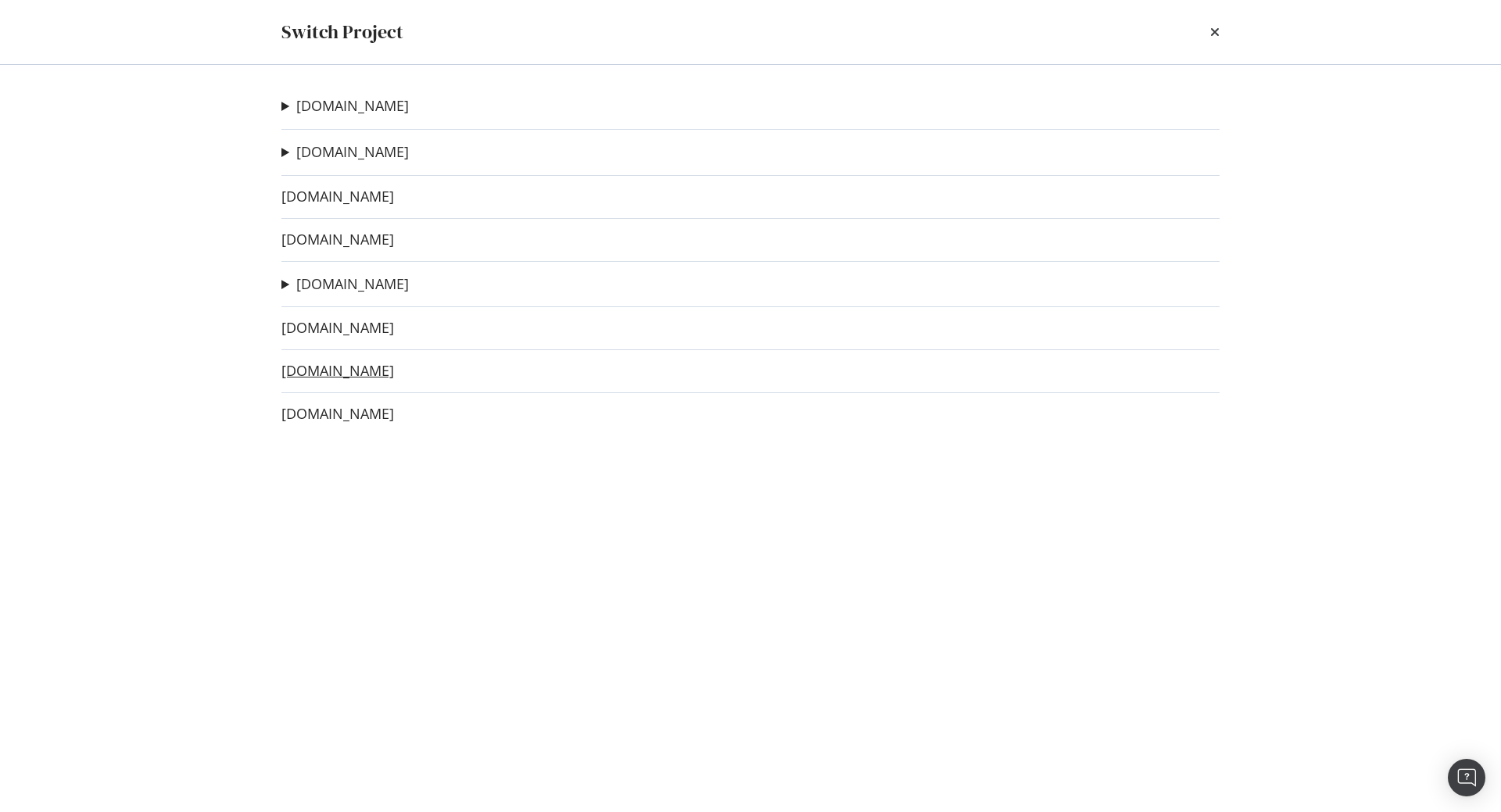
click at [317, 376] on link "irun.at" at bounding box center [337, 371] width 113 height 16
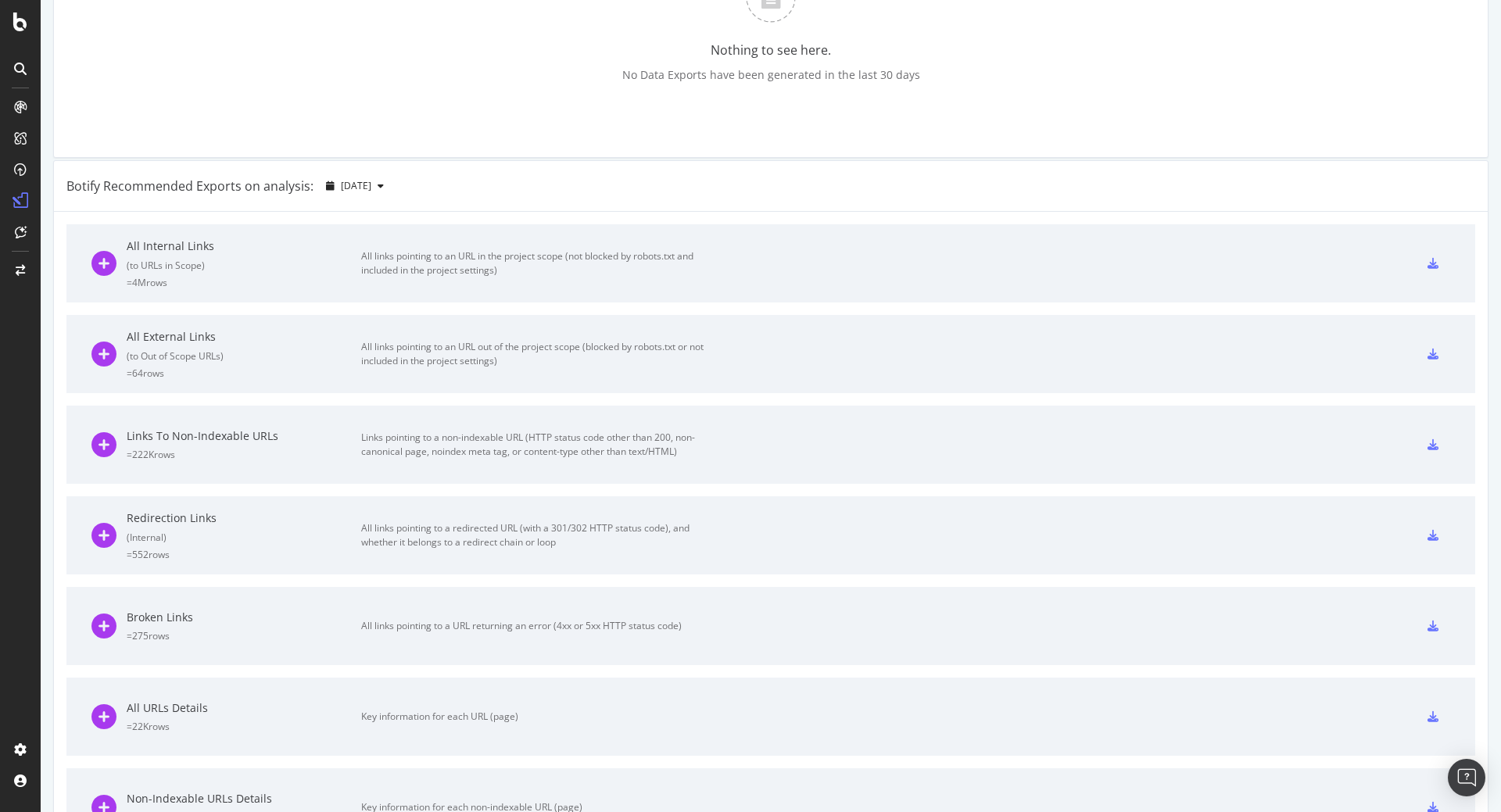
scroll to position [188, 0]
click at [177, 616] on div "Broken Links" at bounding box center [243, 617] width 234 height 15
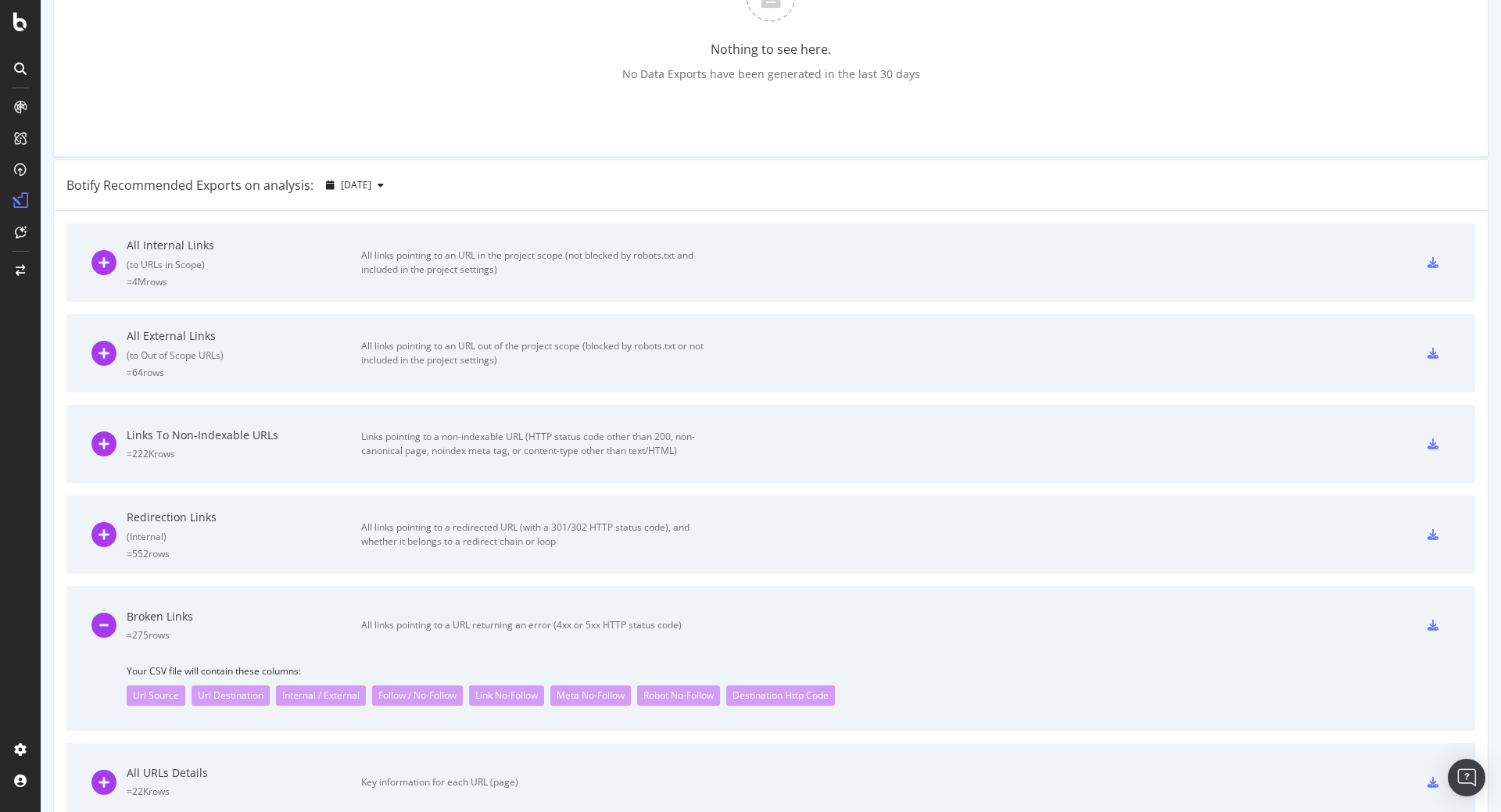
click at [1428, 625] on icon at bounding box center [1434, 626] width 11 height 11
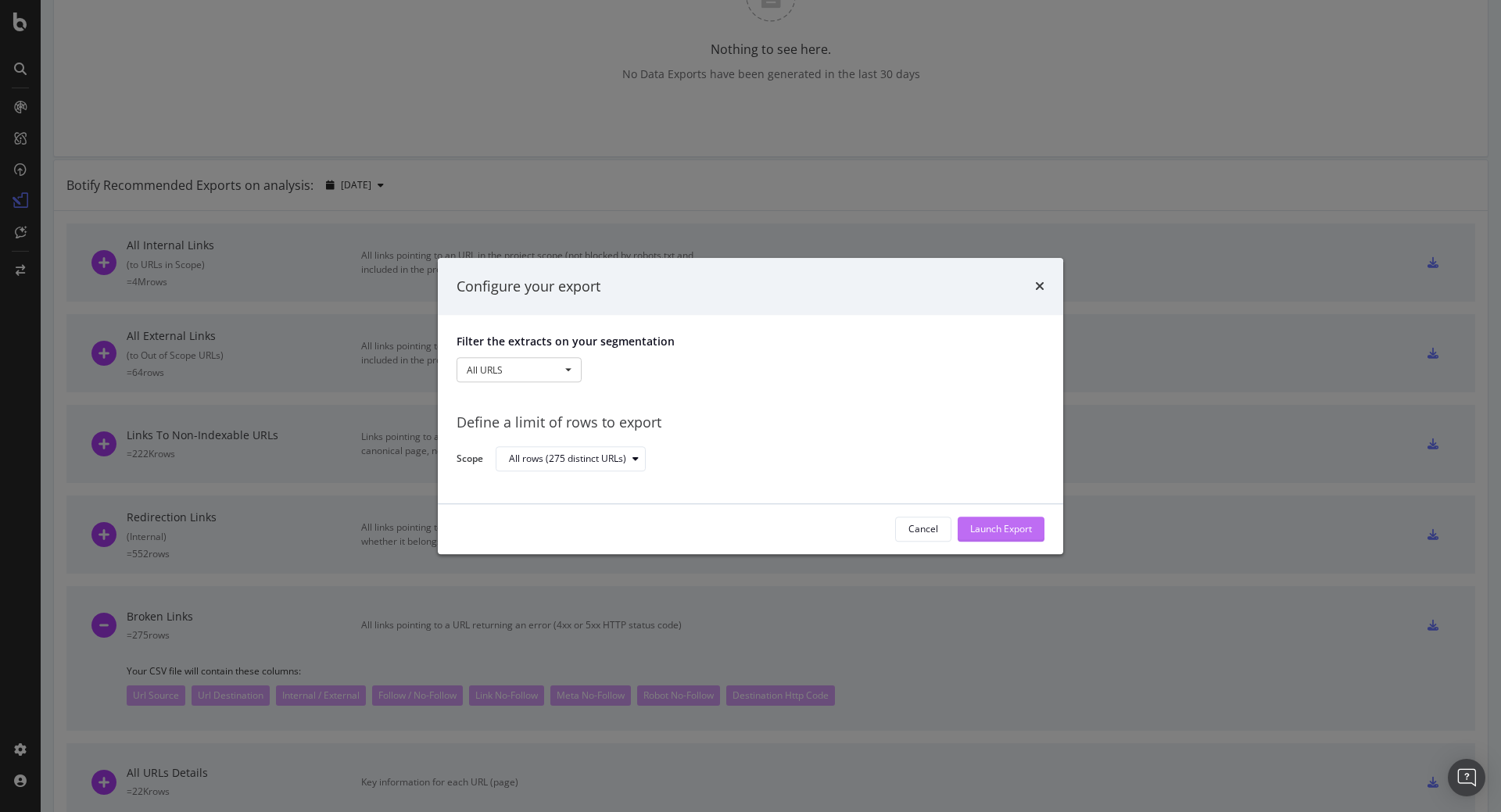
click at [1005, 528] on div "Launch Export" at bounding box center [1001, 529] width 62 height 13
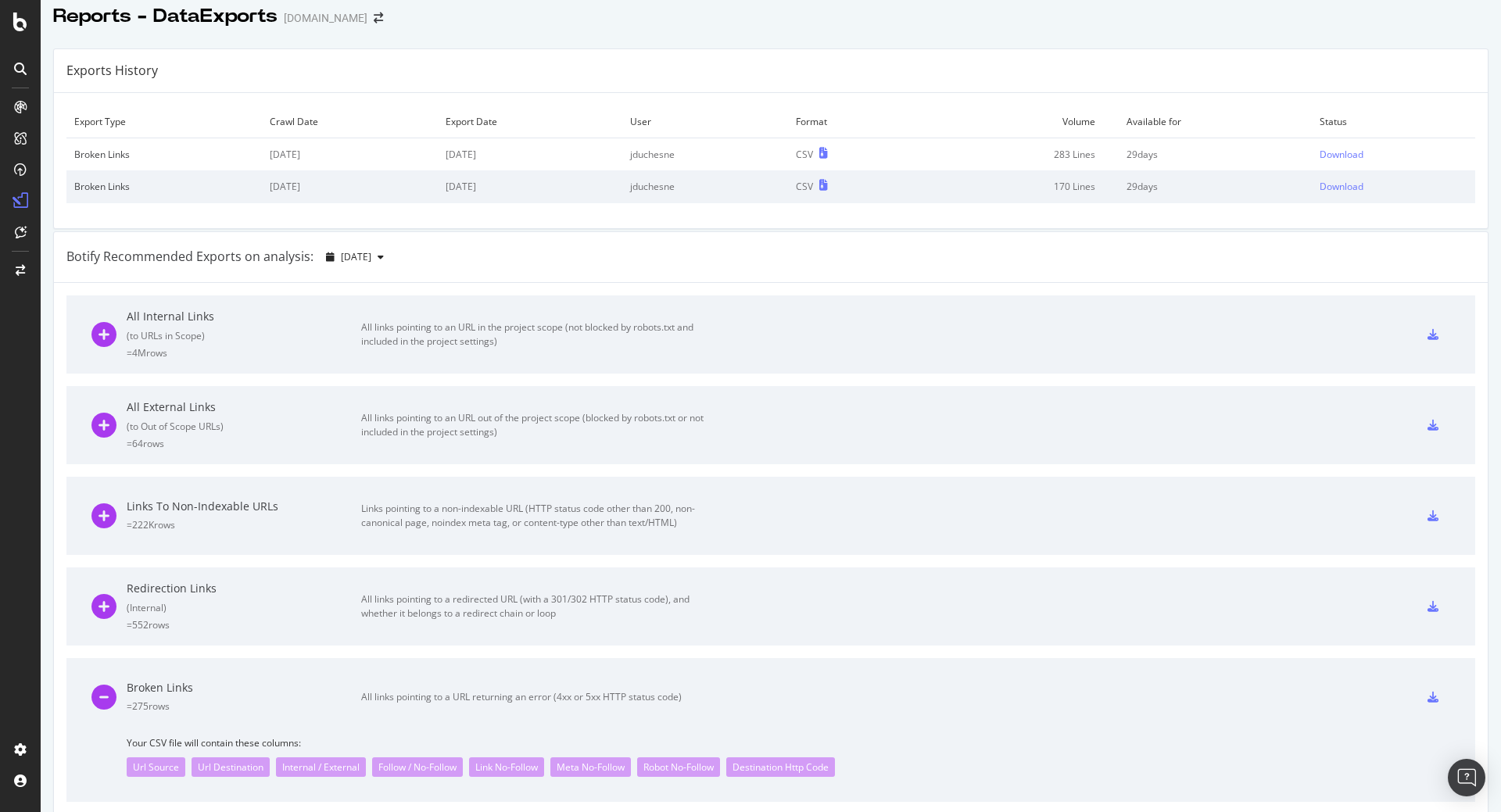
scroll to position [0, 0]
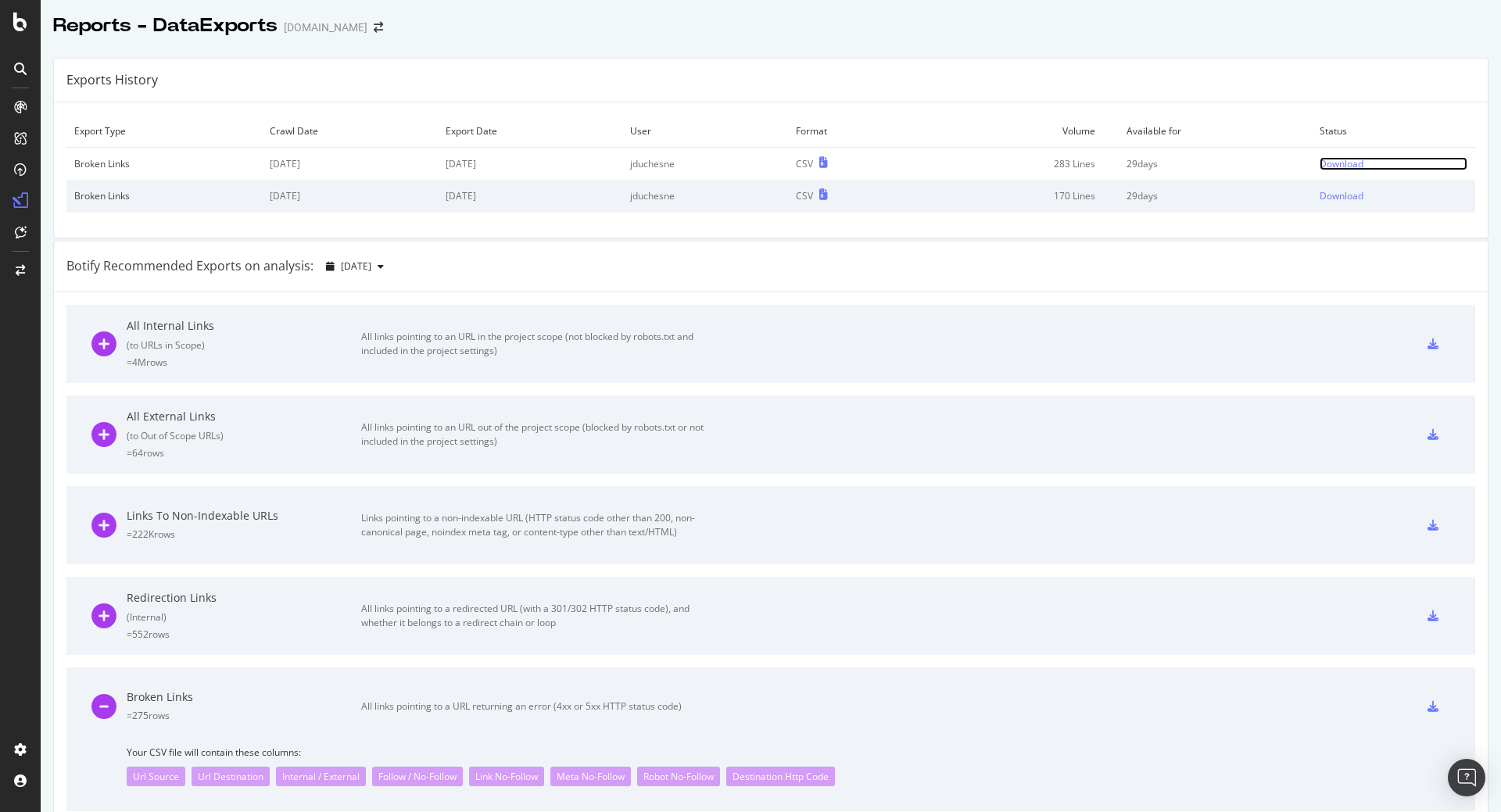
click at [1333, 169] on div "Download" at bounding box center [1342, 164] width 44 height 13
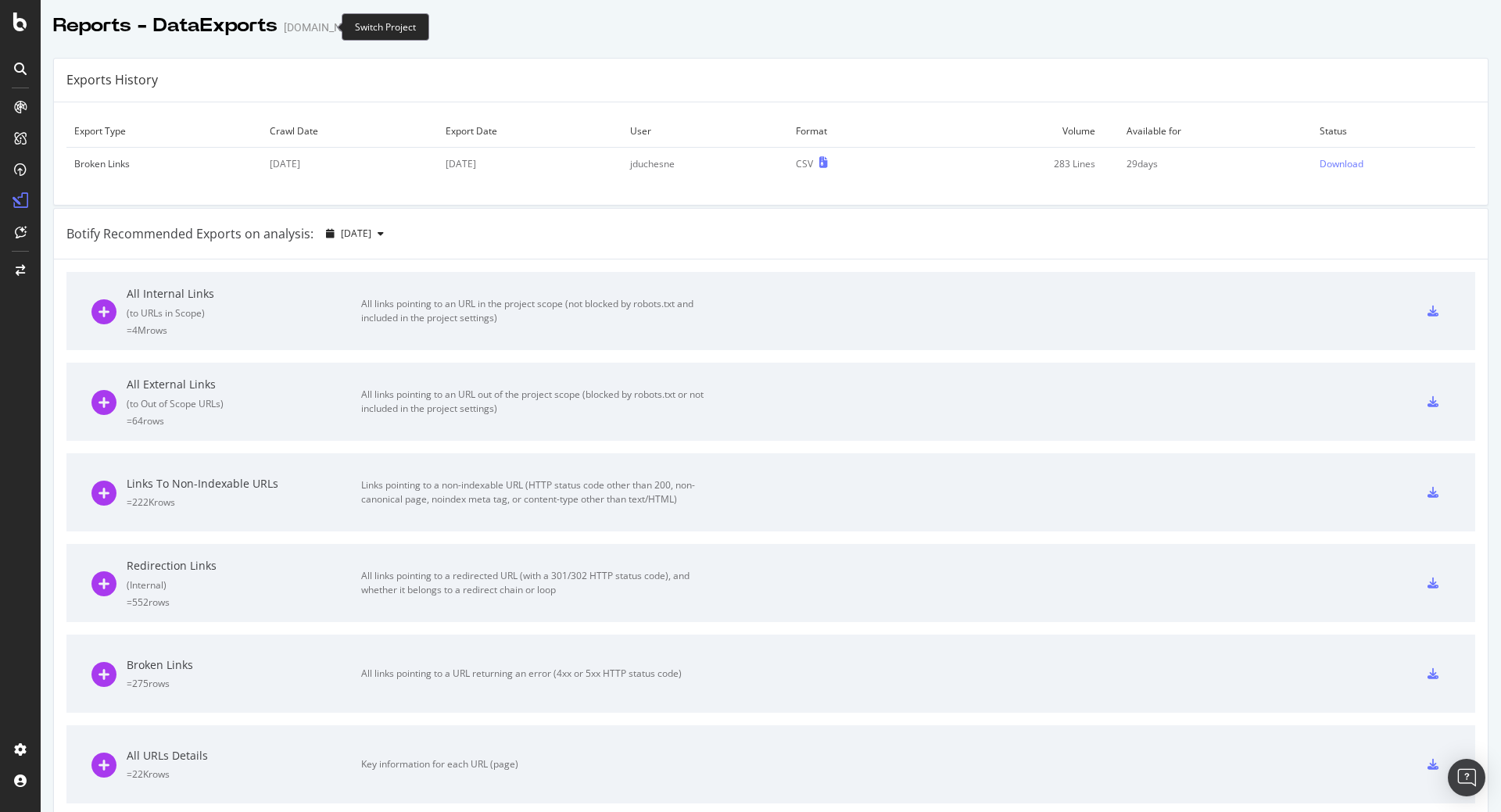
click at [374, 32] on icon "arrow-right-arrow-left" at bounding box center [378, 28] width 10 height 11
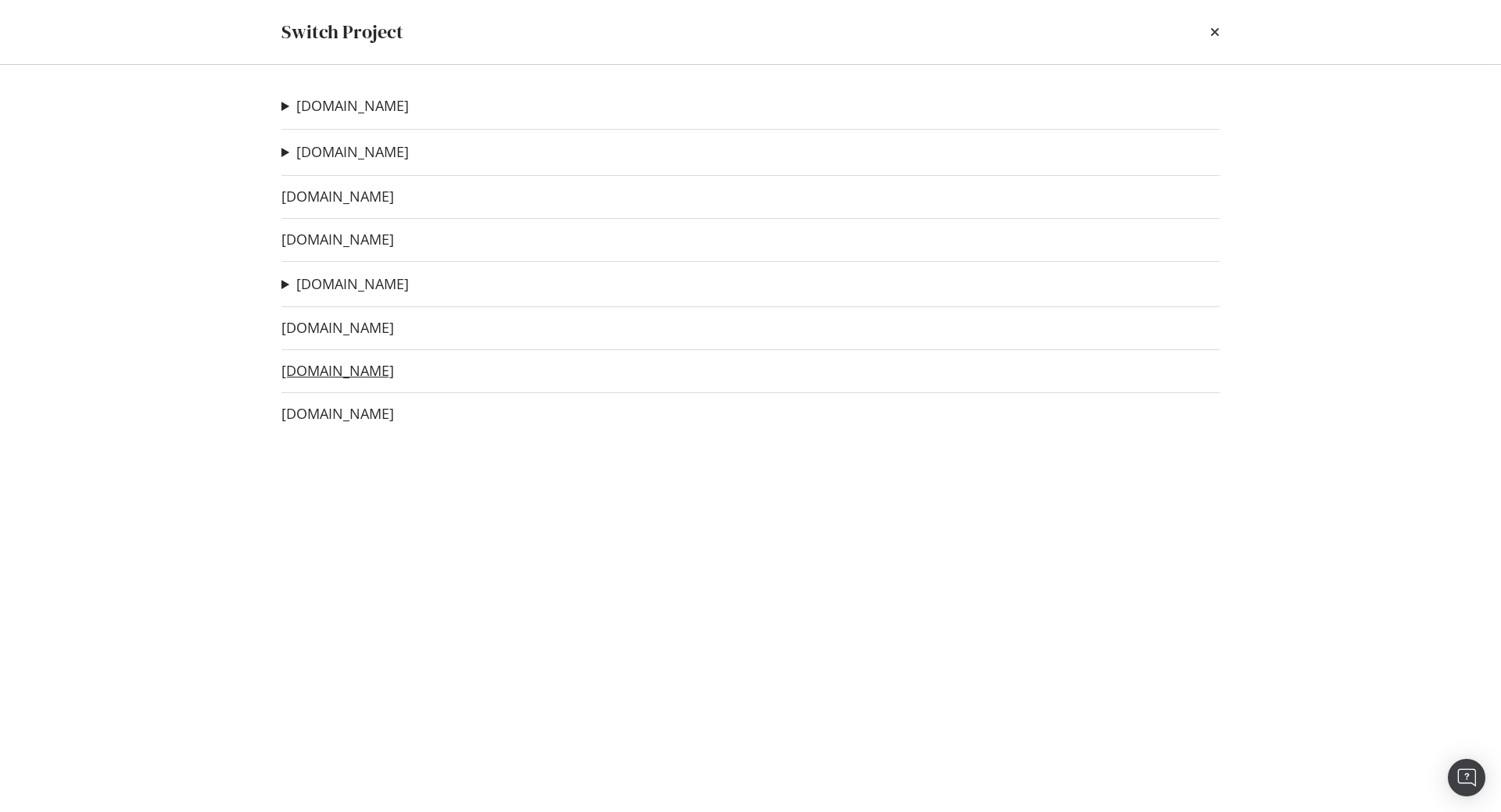
click at [319, 372] on link "irun.at" at bounding box center [337, 371] width 113 height 16
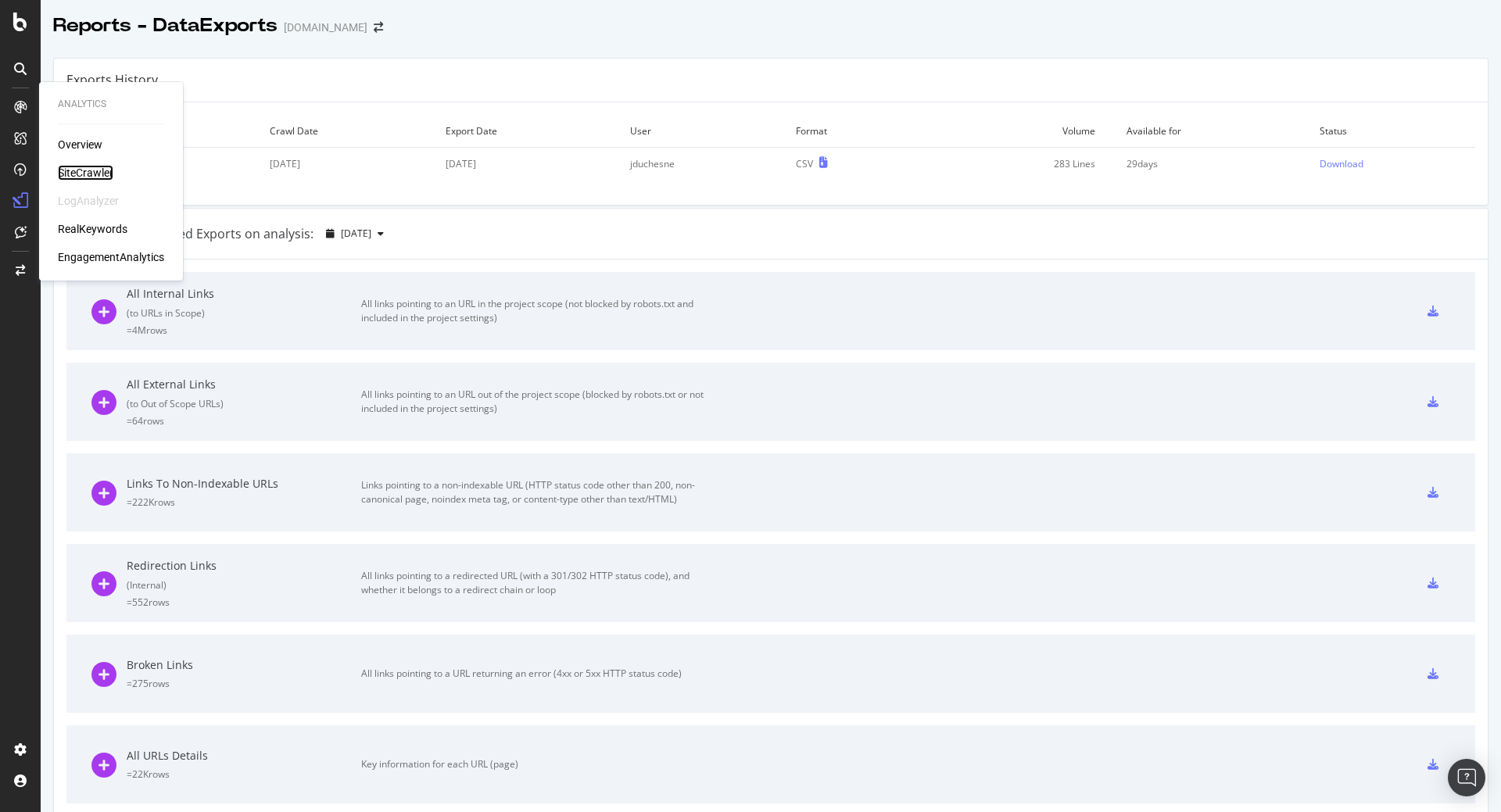
click at [88, 168] on div "SiteCrawler" at bounding box center [85, 173] width 56 height 15
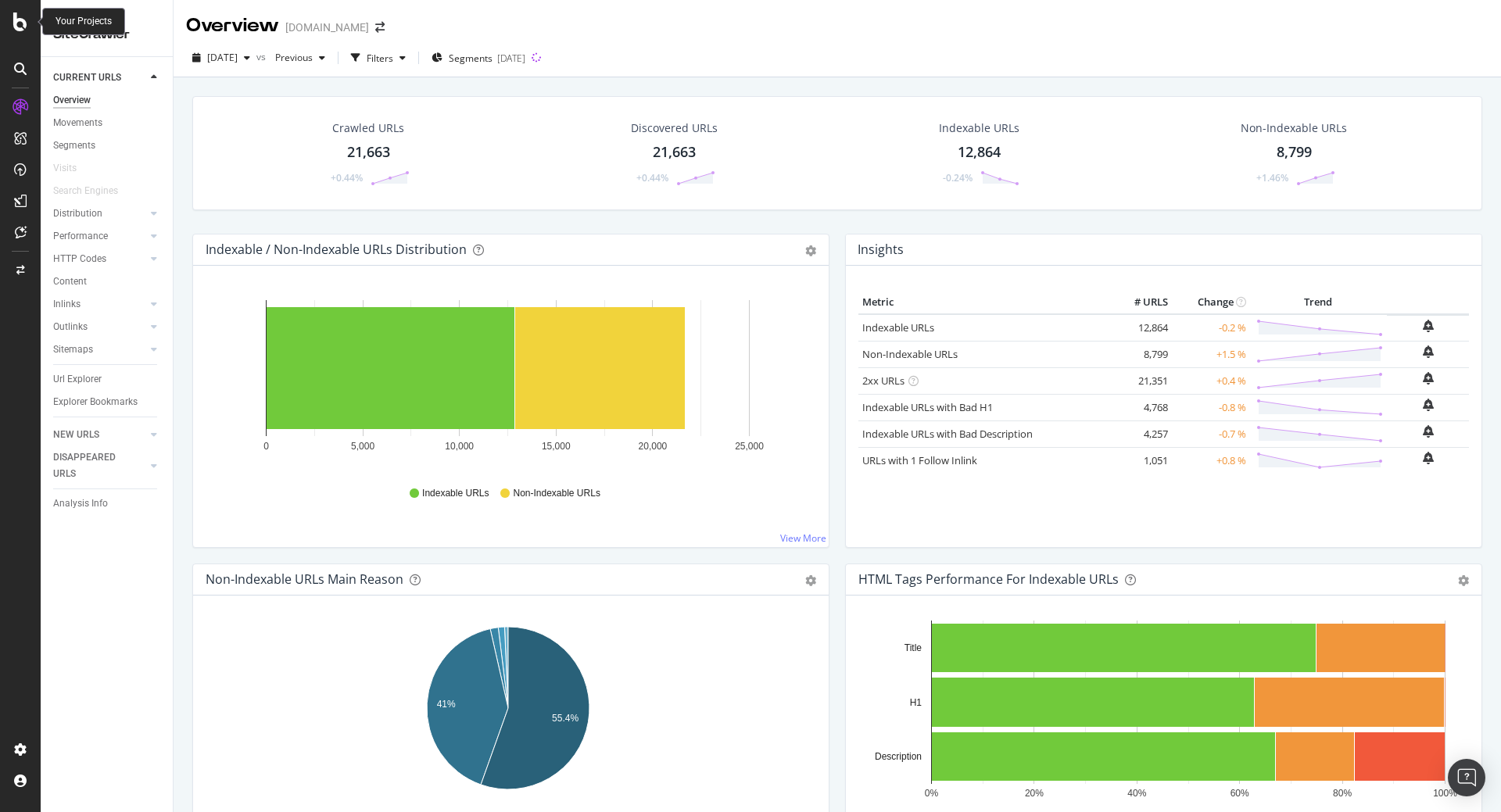
click at [22, 28] on icon at bounding box center [19, 21] width 14 height 19
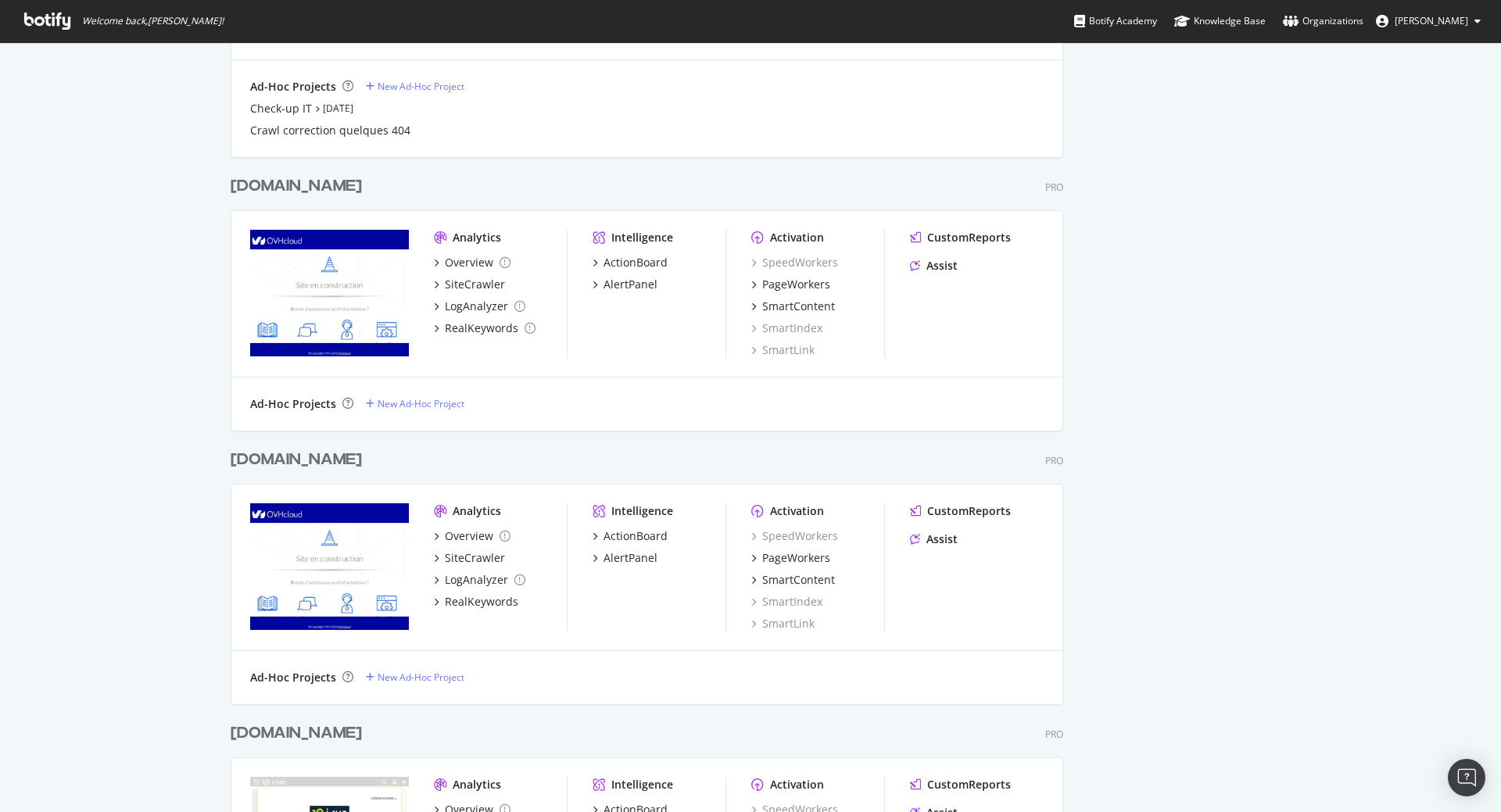
scroll to position [1660, 0]
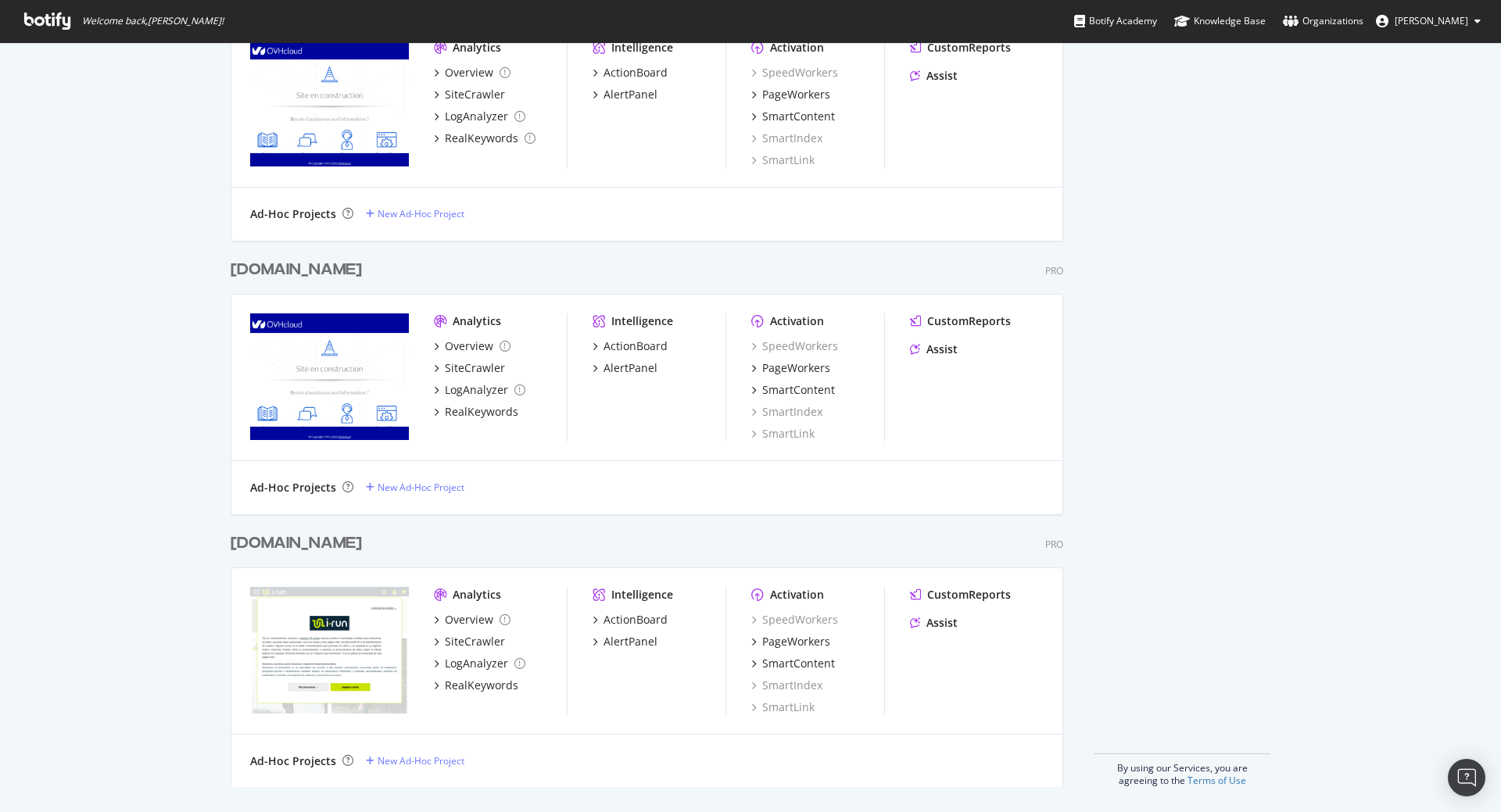
click at [254, 267] on div "irun.at" at bounding box center [297, 270] width 131 height 23
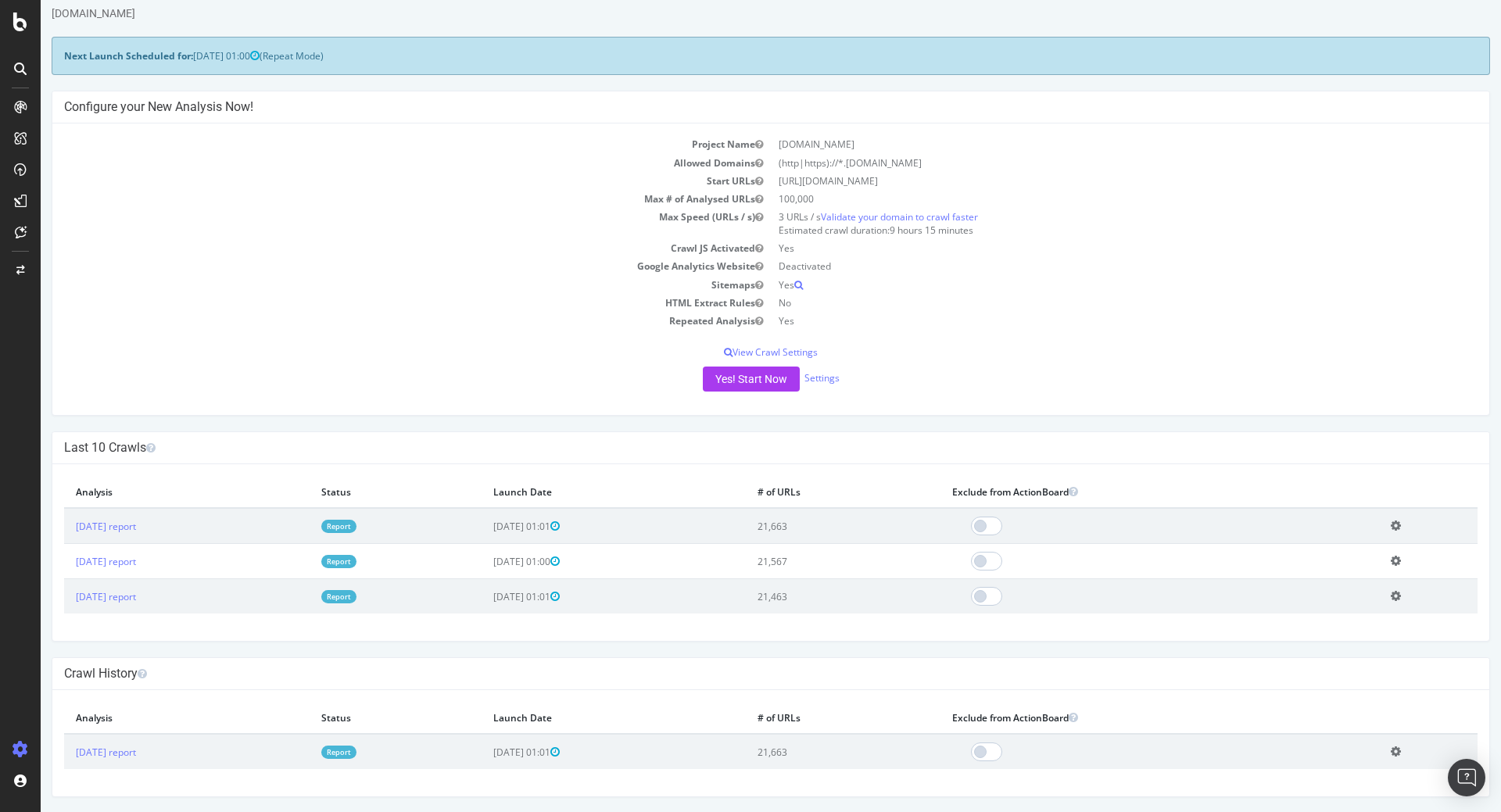
scroll to position [44, 0]
click at [18, 25] on icon at bounding box center [19, 21] width 14 height 19
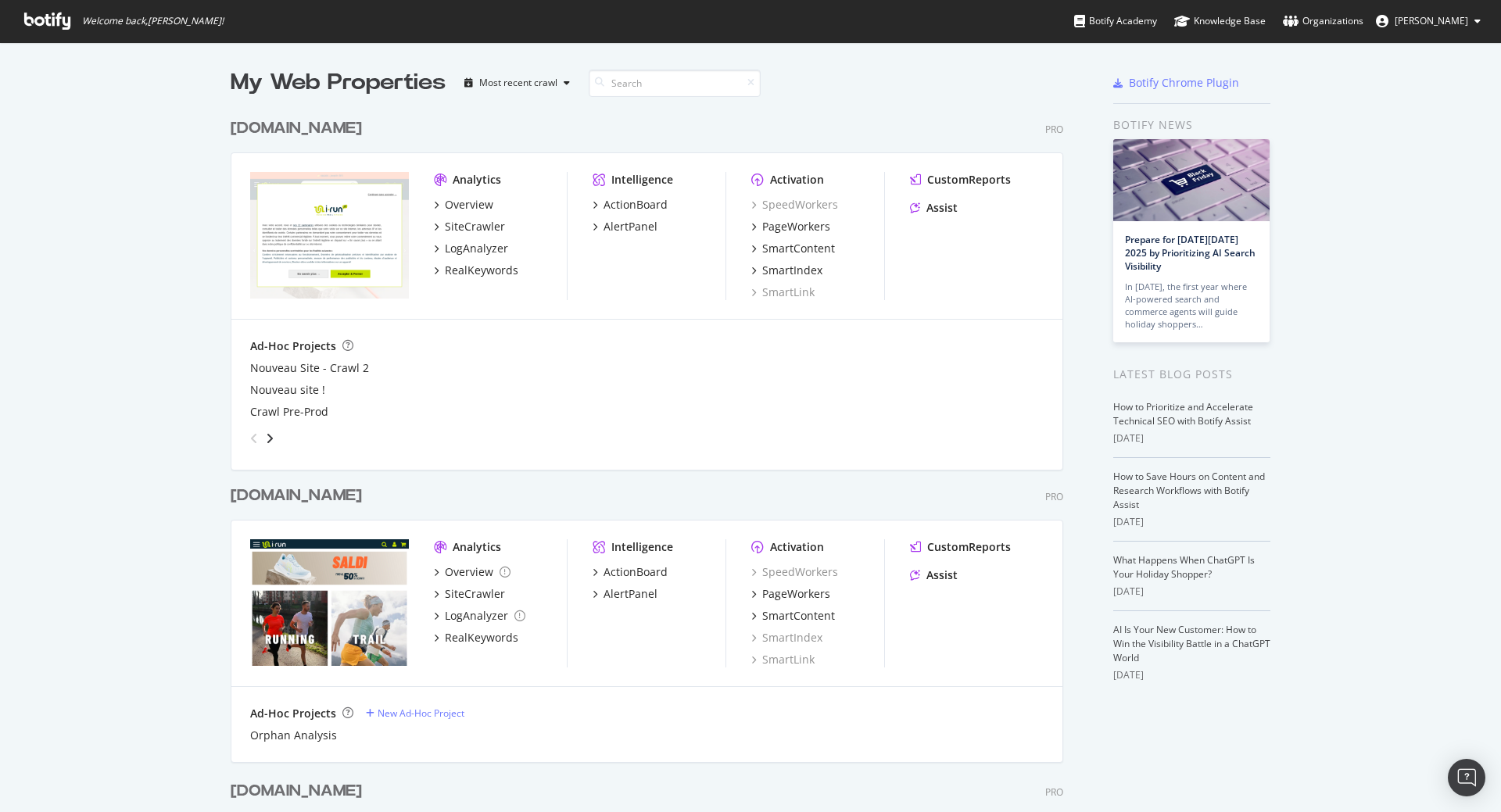
scroll to position [801, 1477]
click at [255, 497] on div "irun.it" at bounding box center [297, 496] width 131 height 23
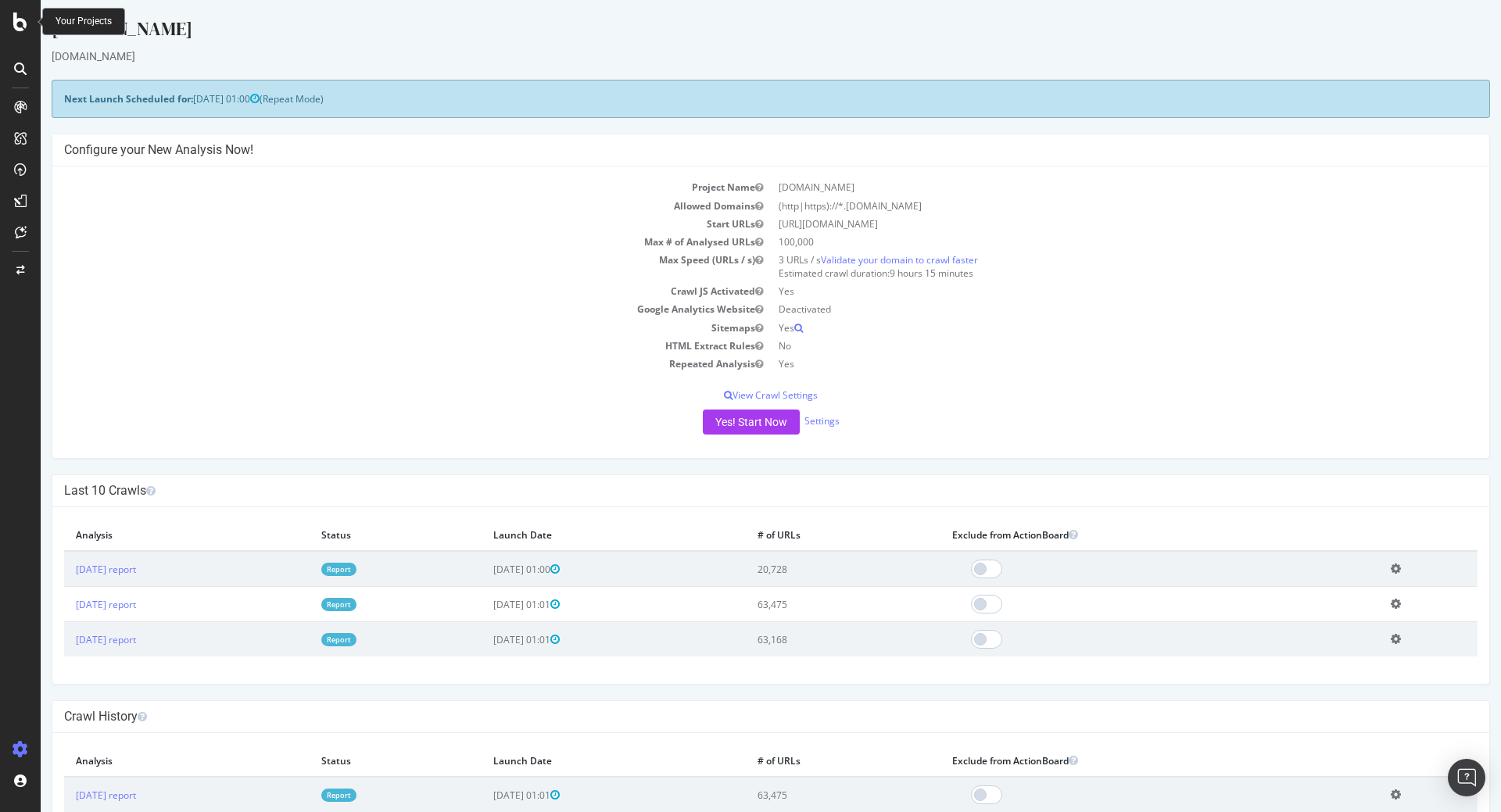
click at [29, 26] on div at bounding box center [20, 21] width 37 height 19
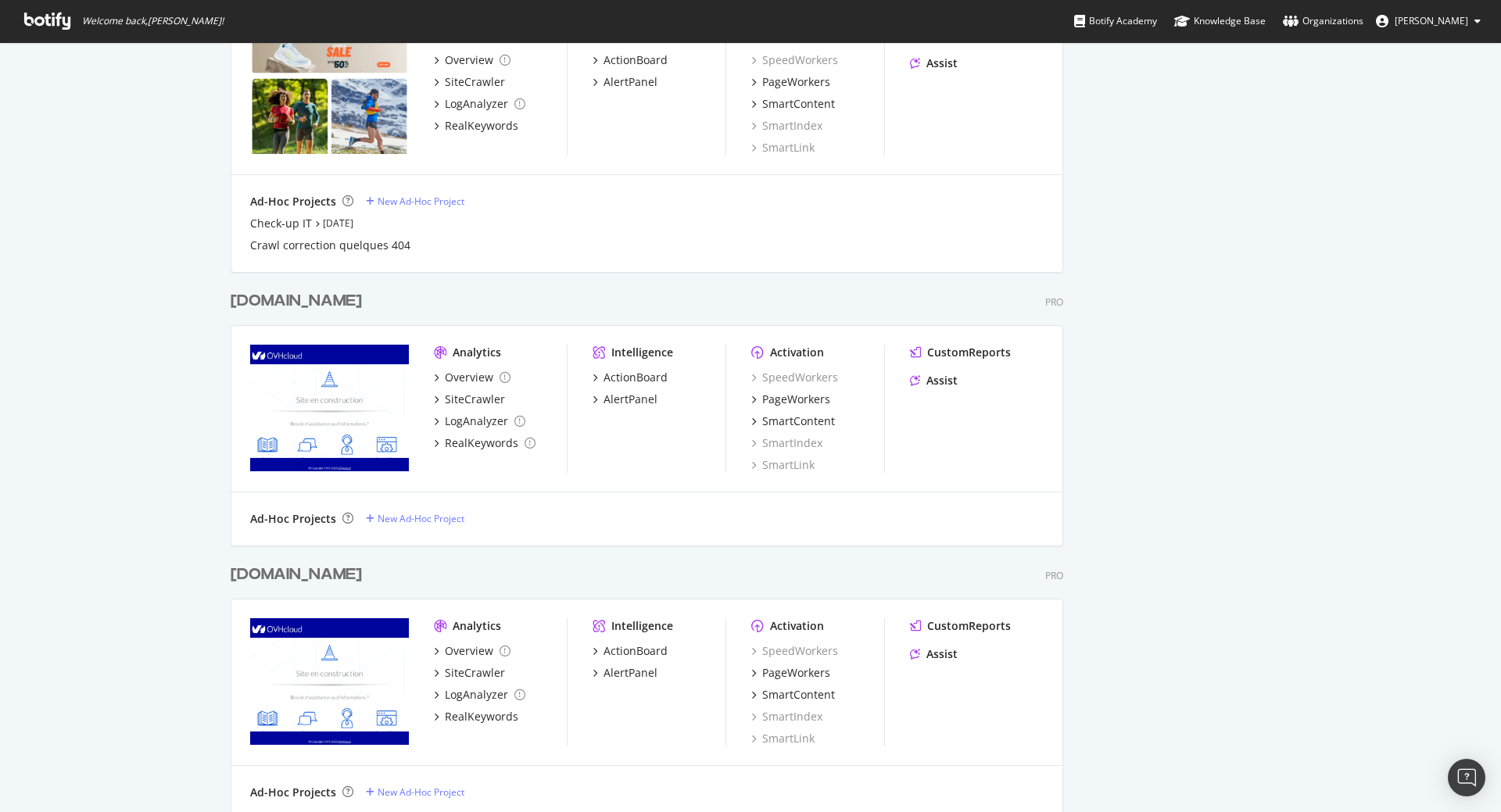
scroll to position [1501, 0]
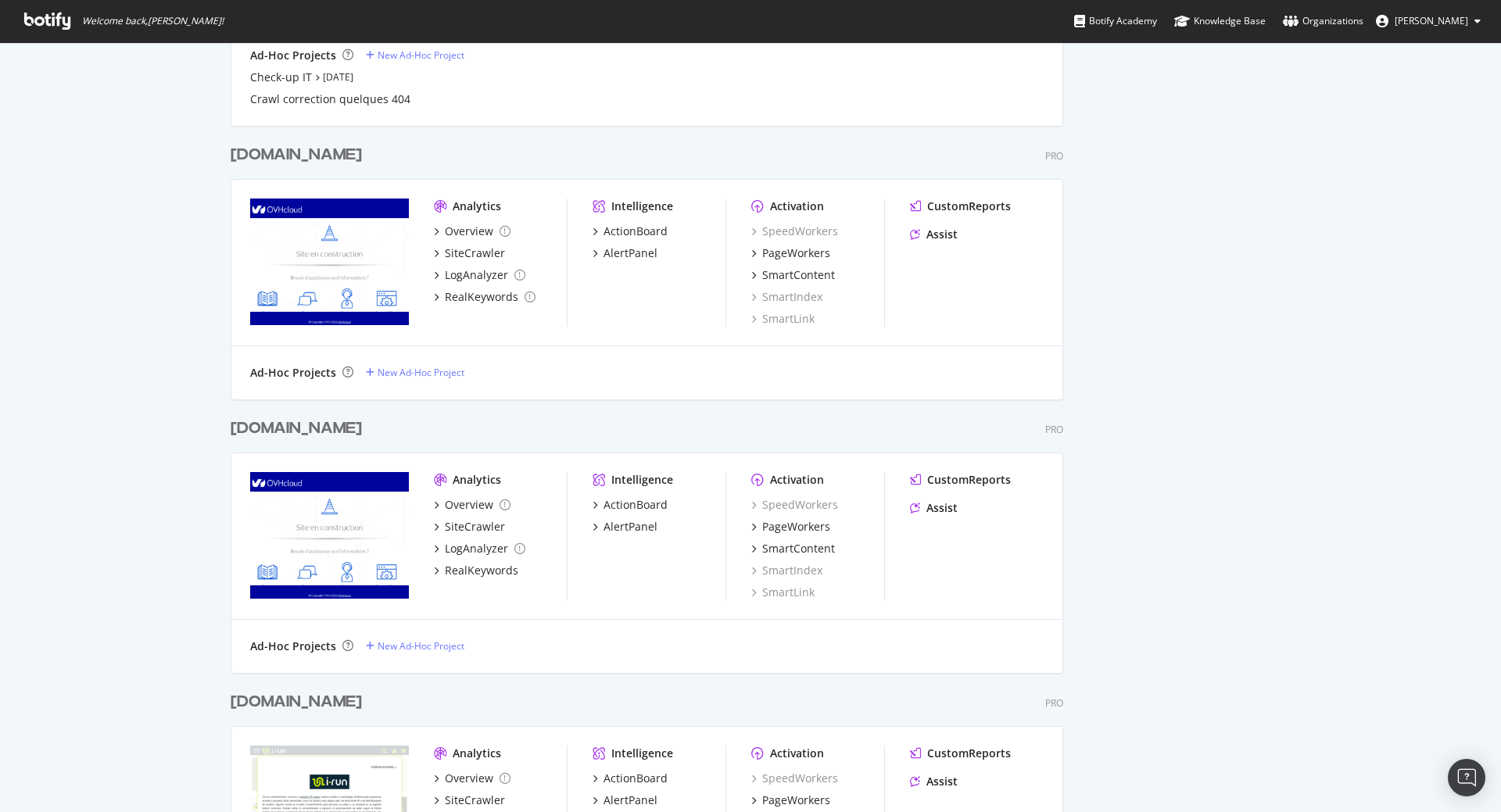
click at [270, 428] on div "irun.at" at bounding box center [297, 429] width 131 height 23
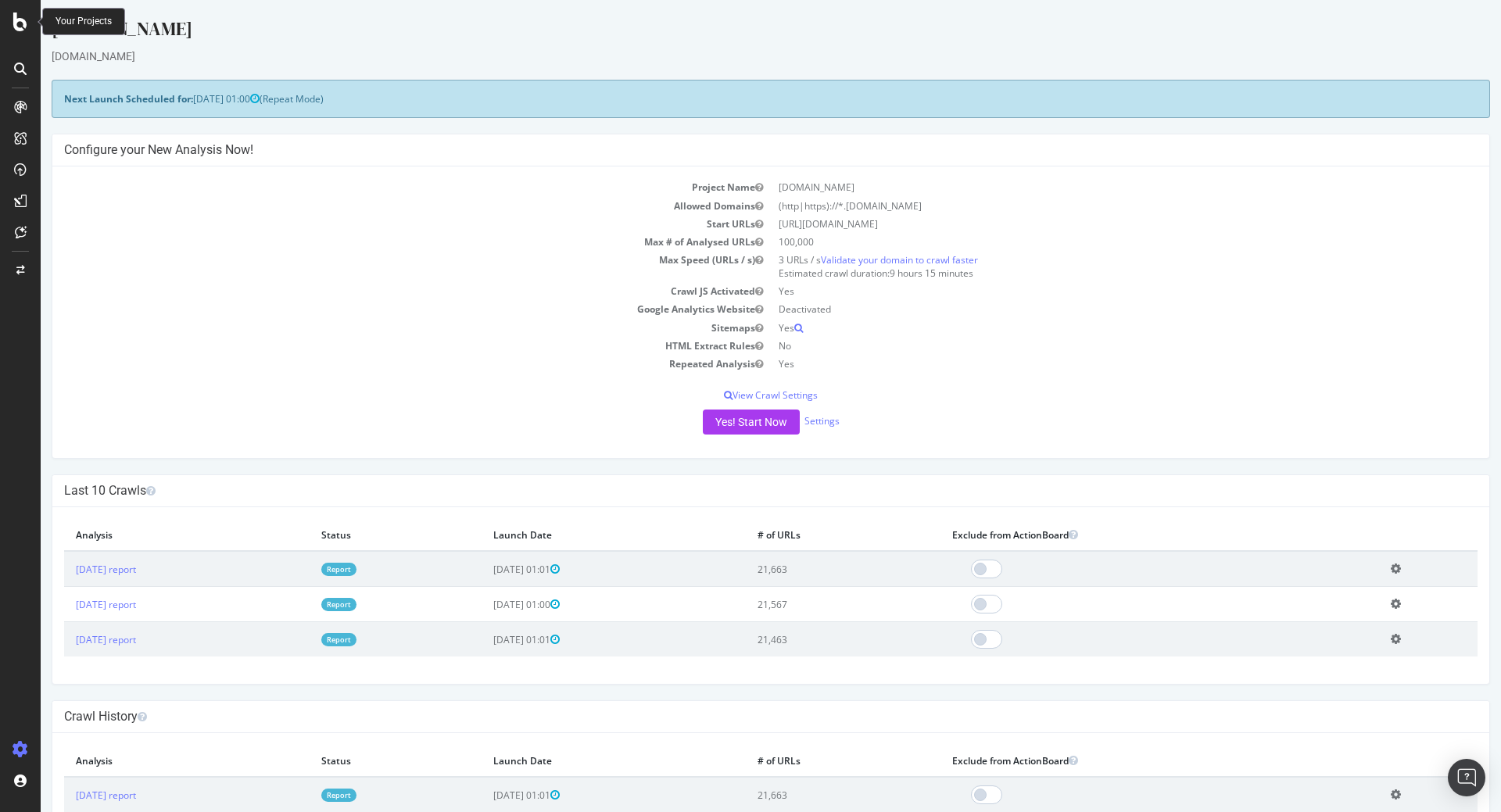
click at [20, 30] on icon at bounding box center [19, 21] width 14 height 19
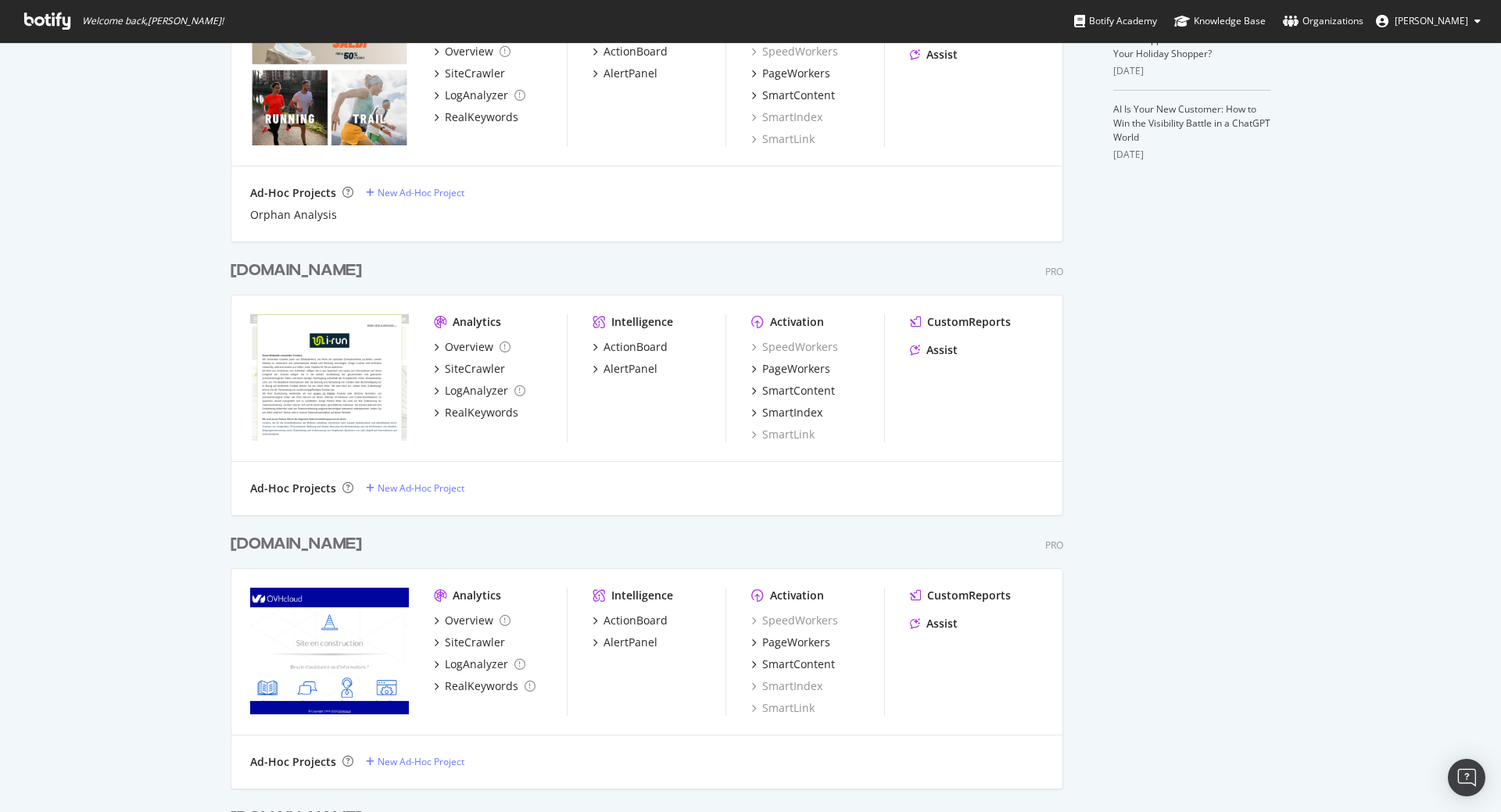
scroll to position [563, 0]
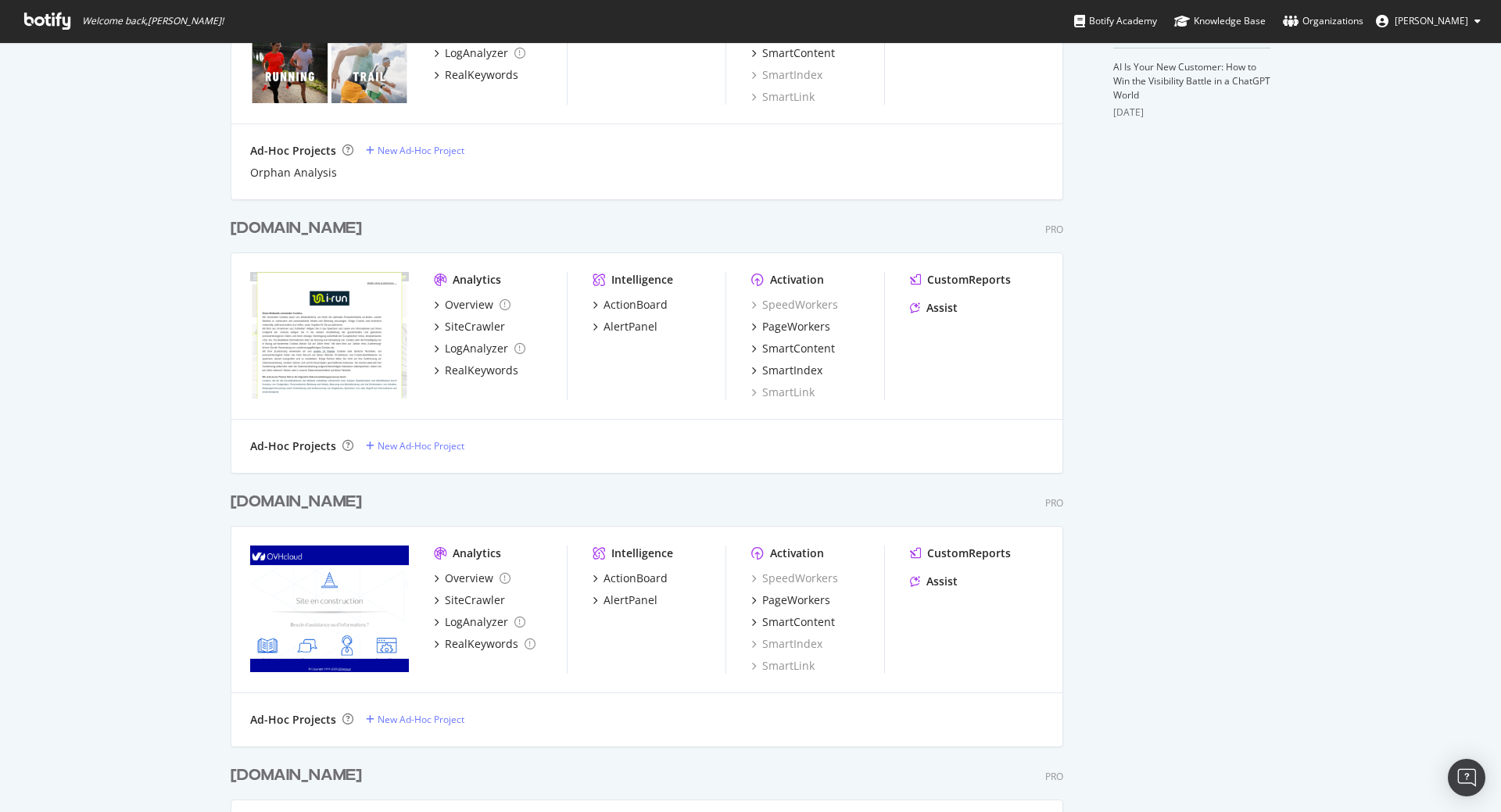
click at [258, 233] on div "irun.de" at bounding box center [297, 229] width 131 height 23
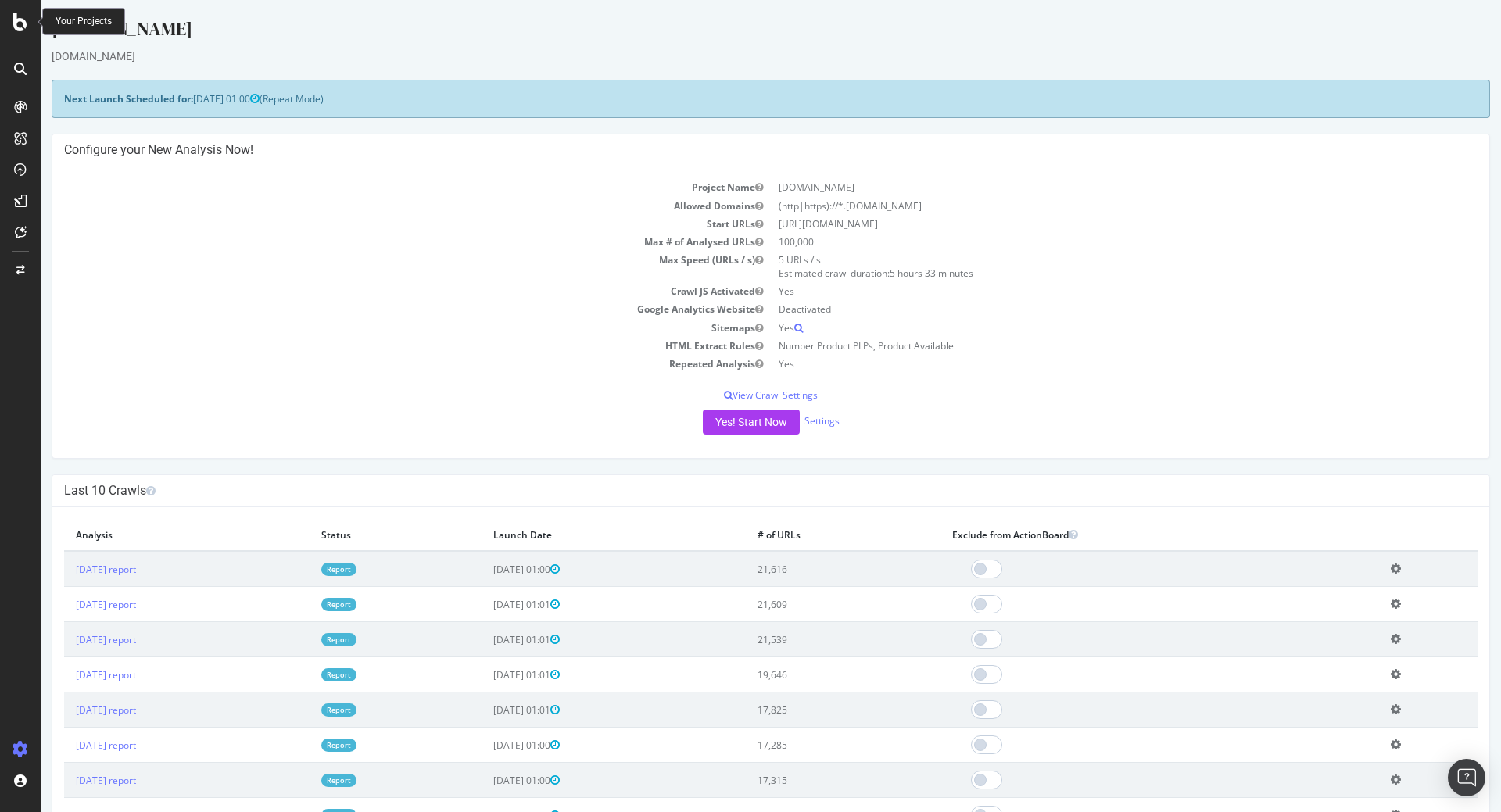
click at [19, 29] on icon at bounding box center [19, 21] width 14 height 19
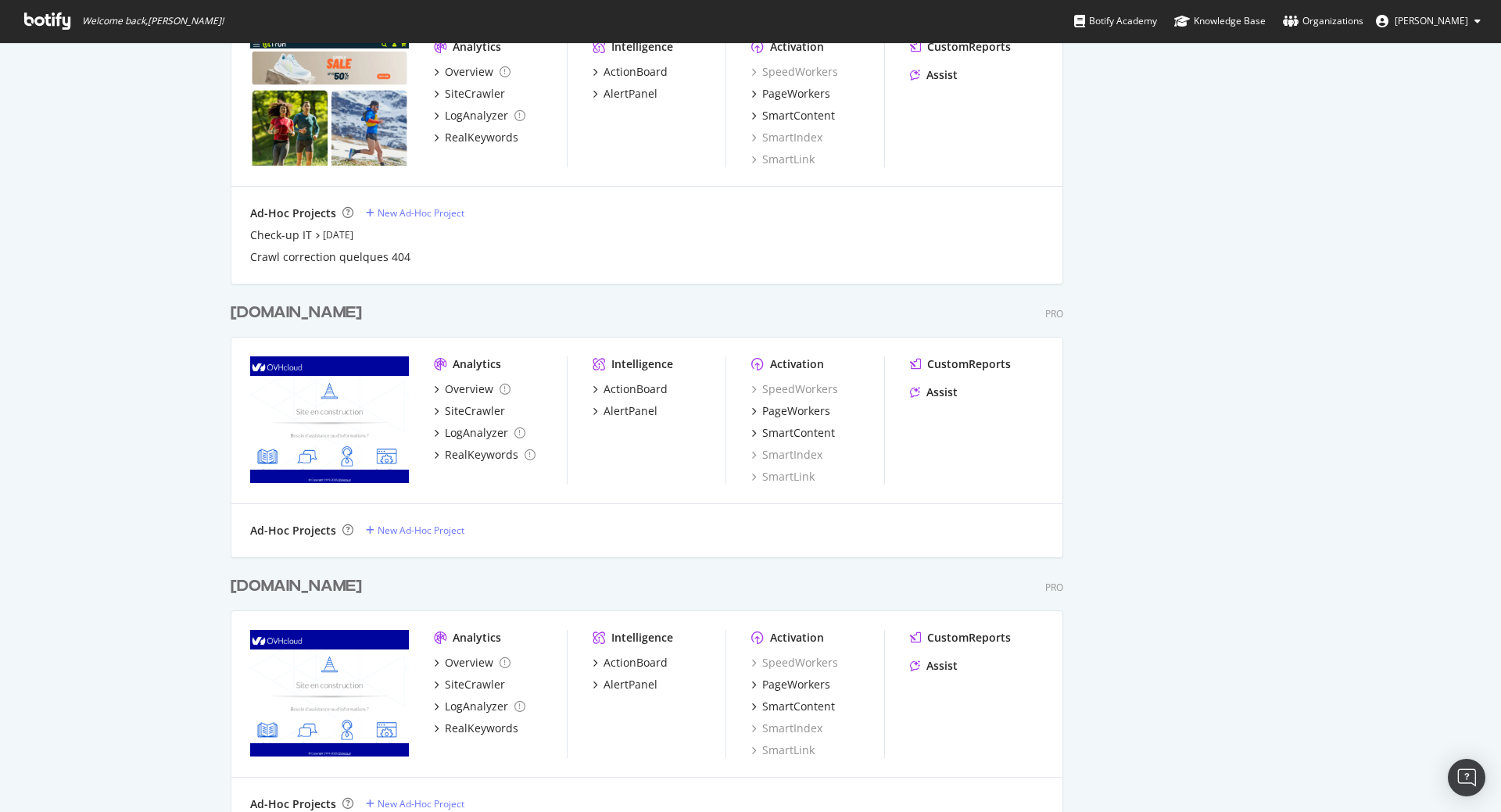
scroll to position [1501, 0]
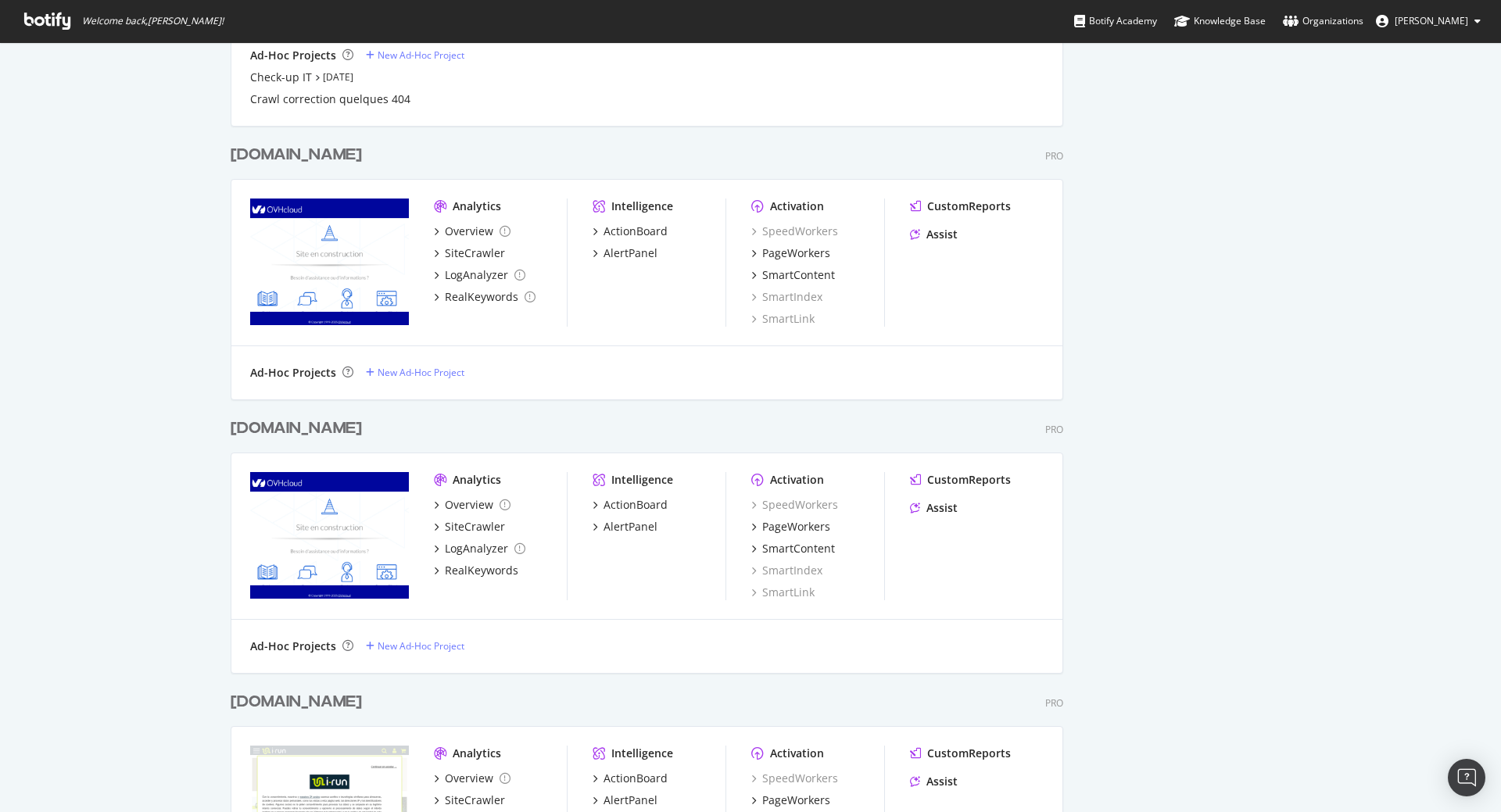
click at [264, 156] on div "irun.pt" at bounding box center [297, 156] width 131 height 23
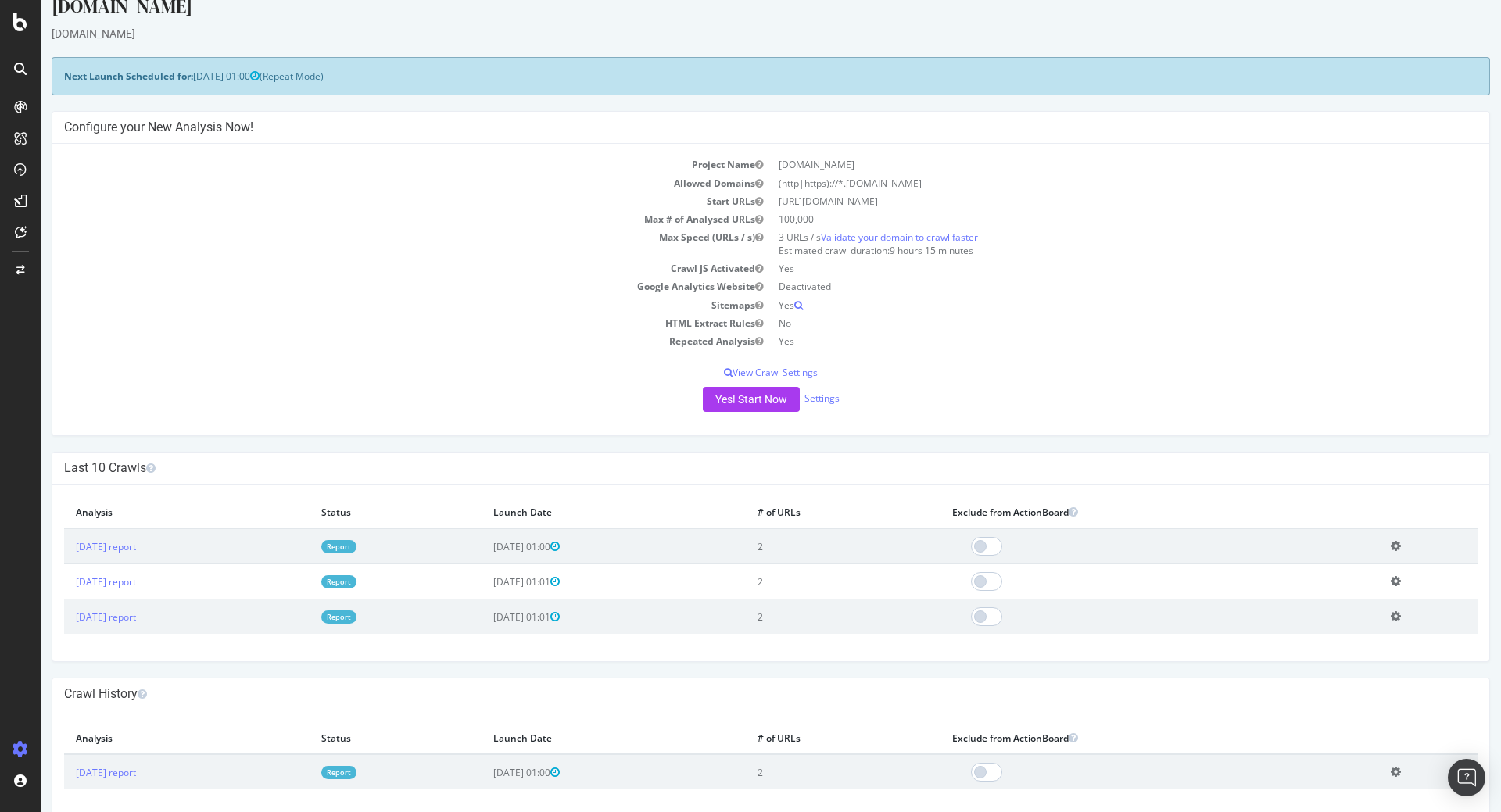
scroll to position [44, 0]
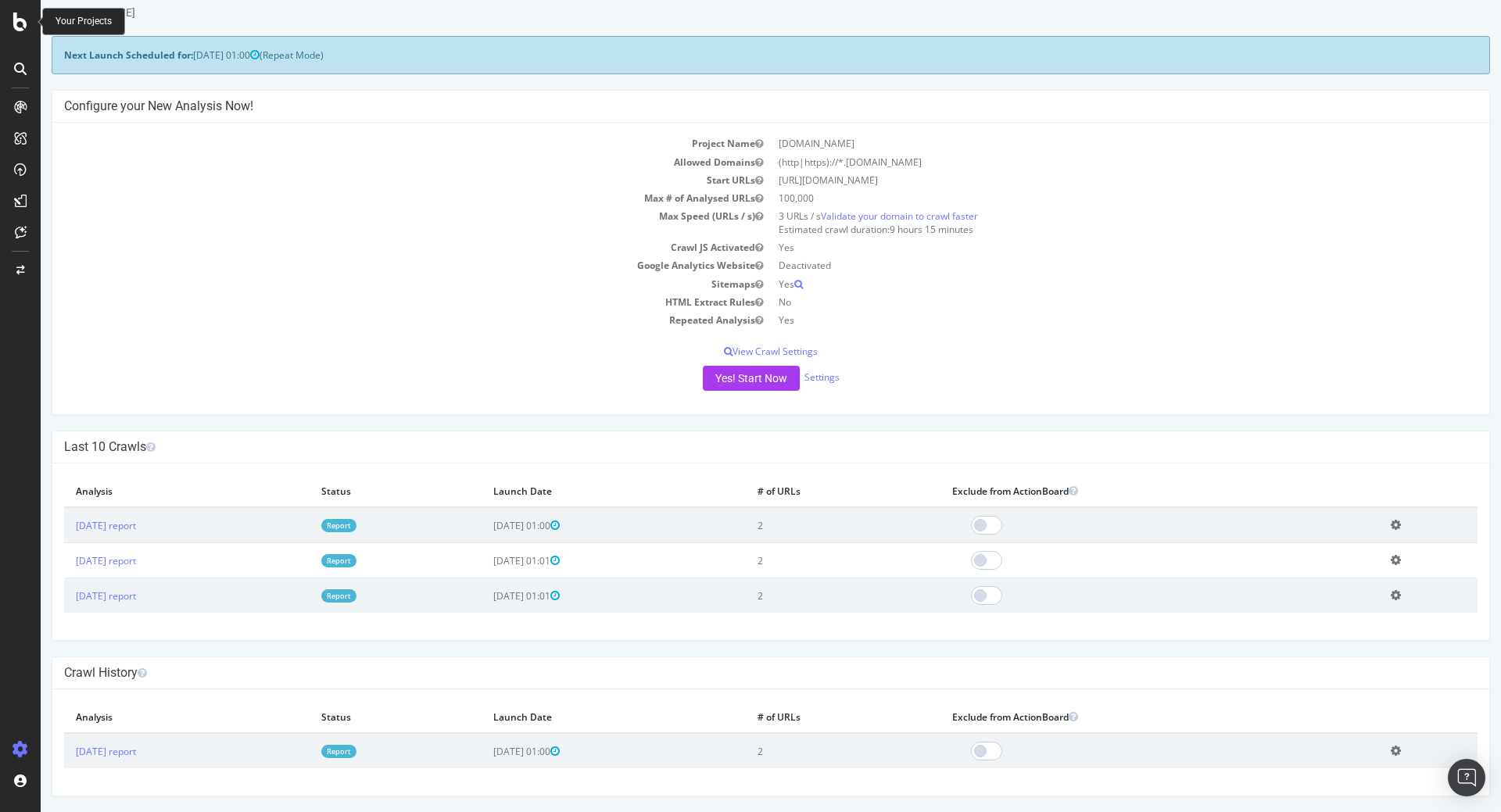
click at [24, 25] on icon at bounding box center [19, 21] width 14 height 19
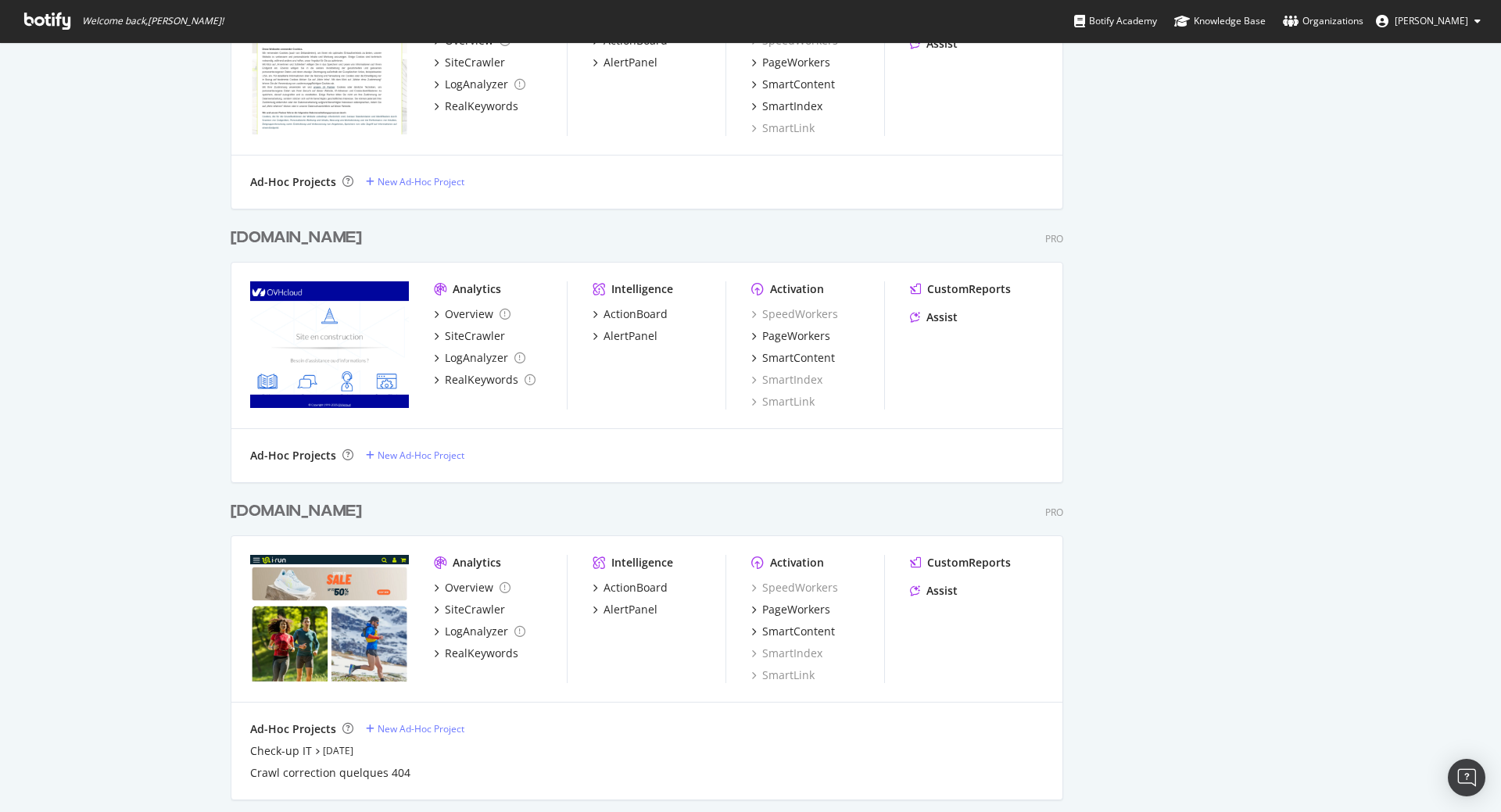
scroll to position [844, 0]
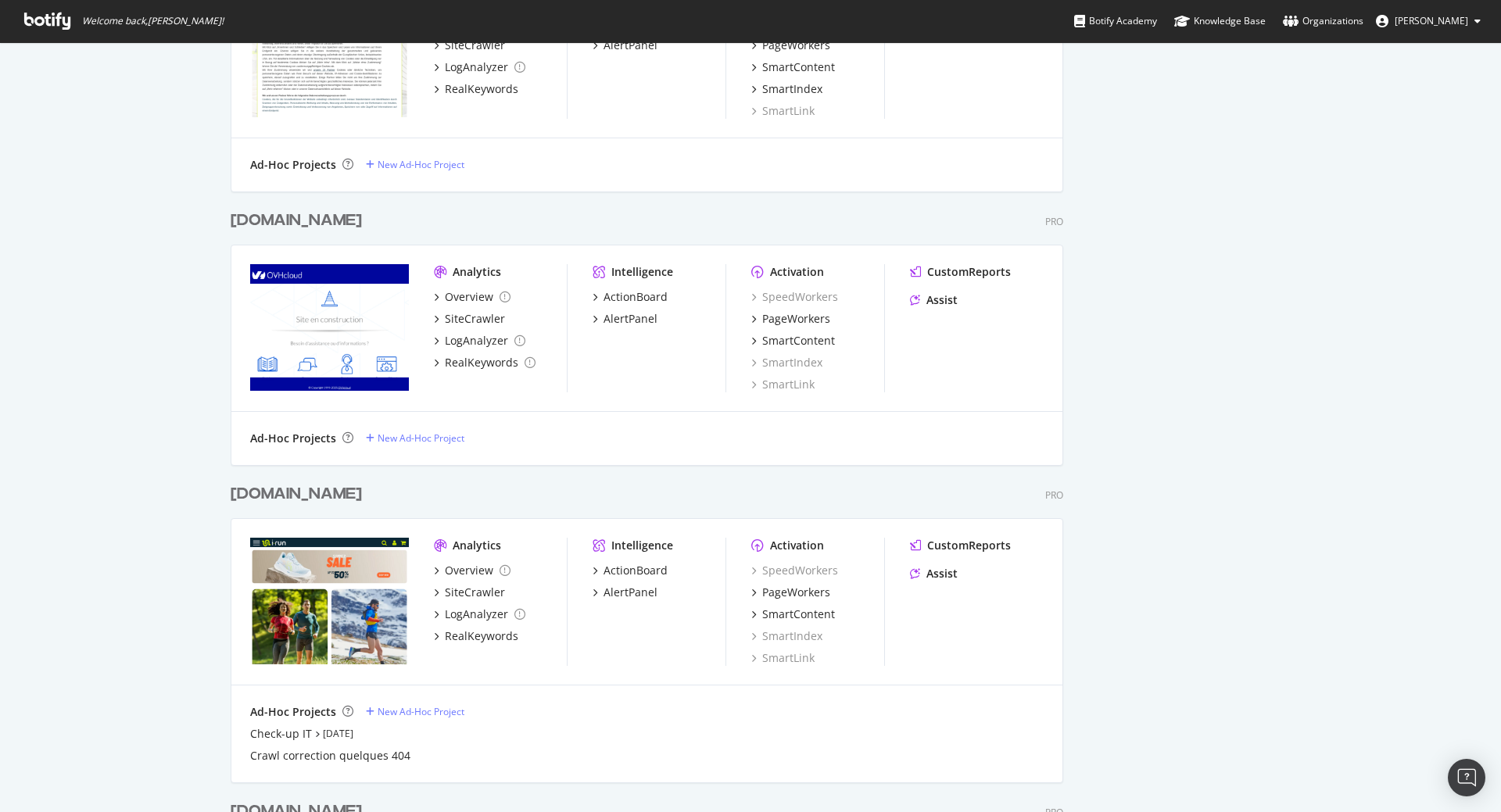
click at [253, 217] on div "irun.ie" at bounding box center [297, 221] width 131 height 23
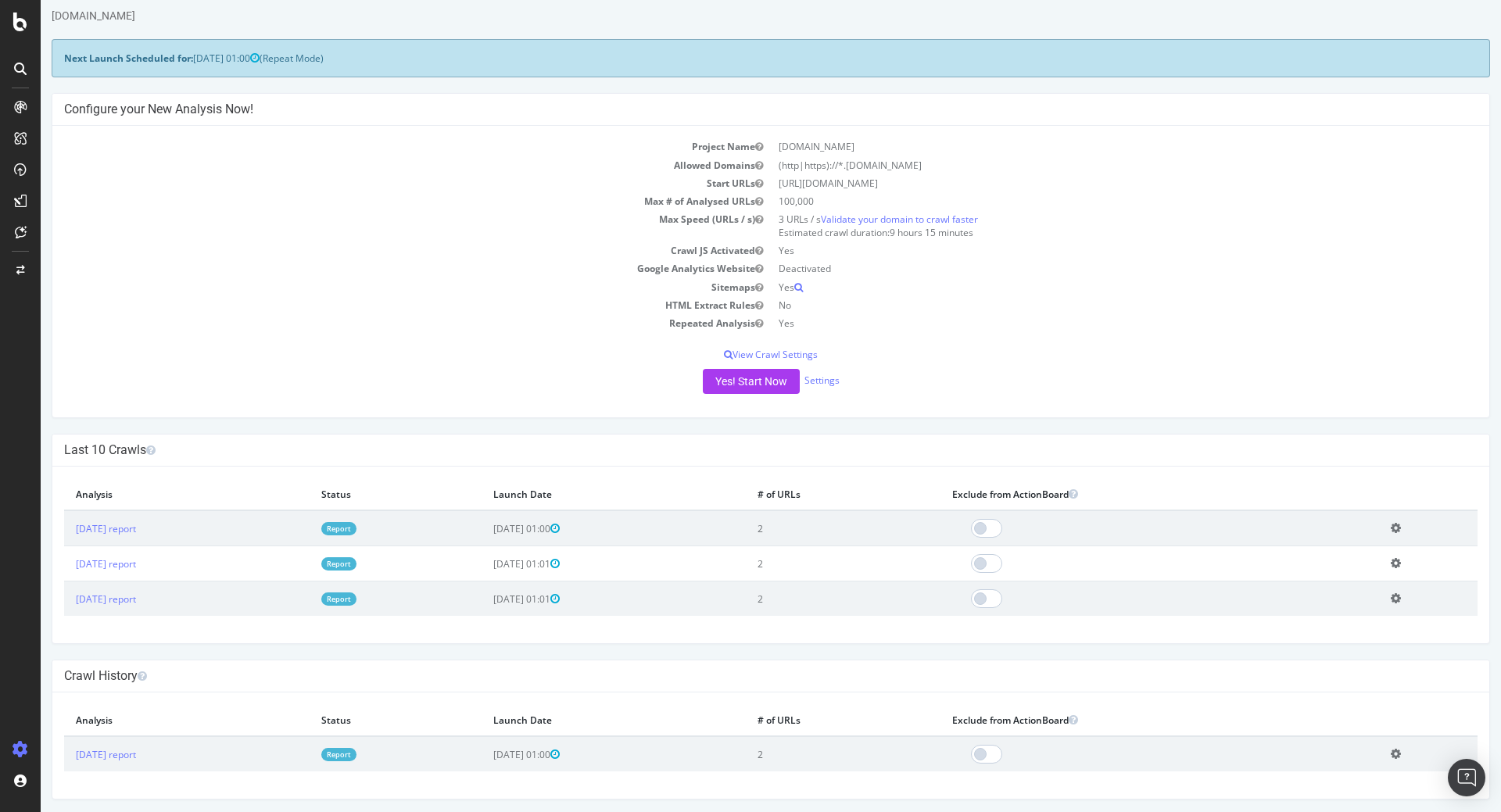
scroll to position [44, 0]
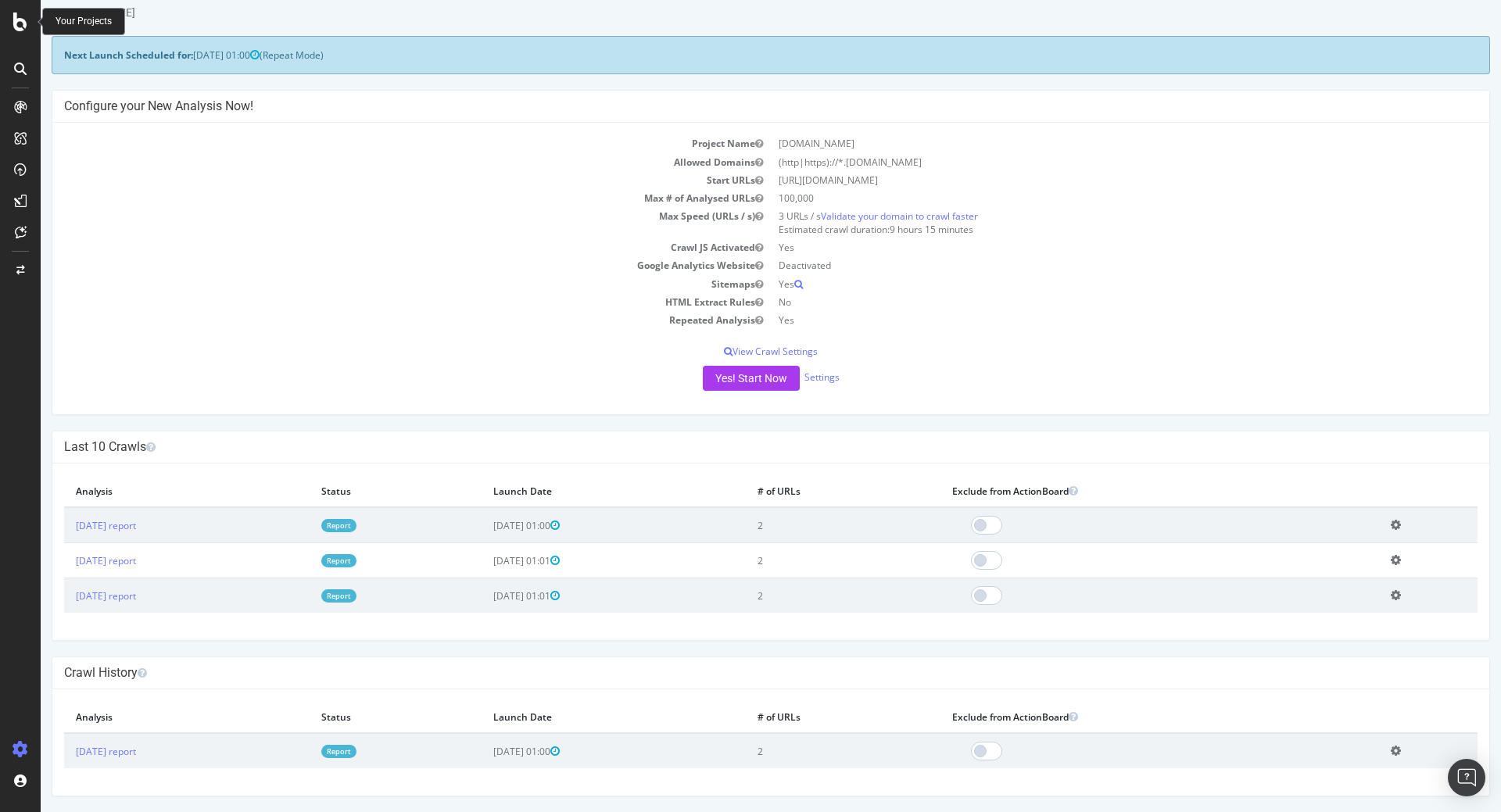
click at [14, 20] on icon at bounding box center [19, 21] width 14 height 19
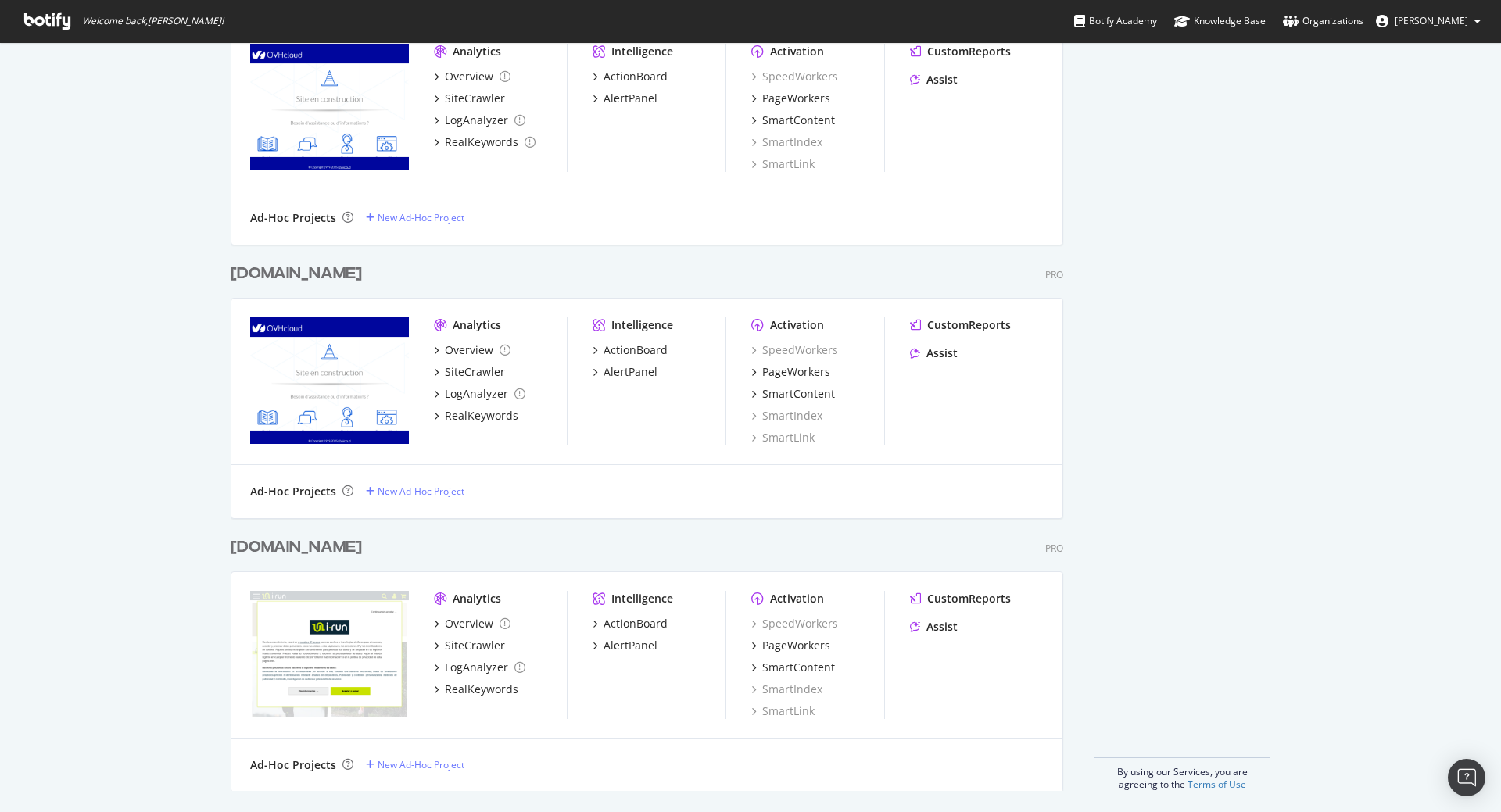
scroll to position [1660, 0]
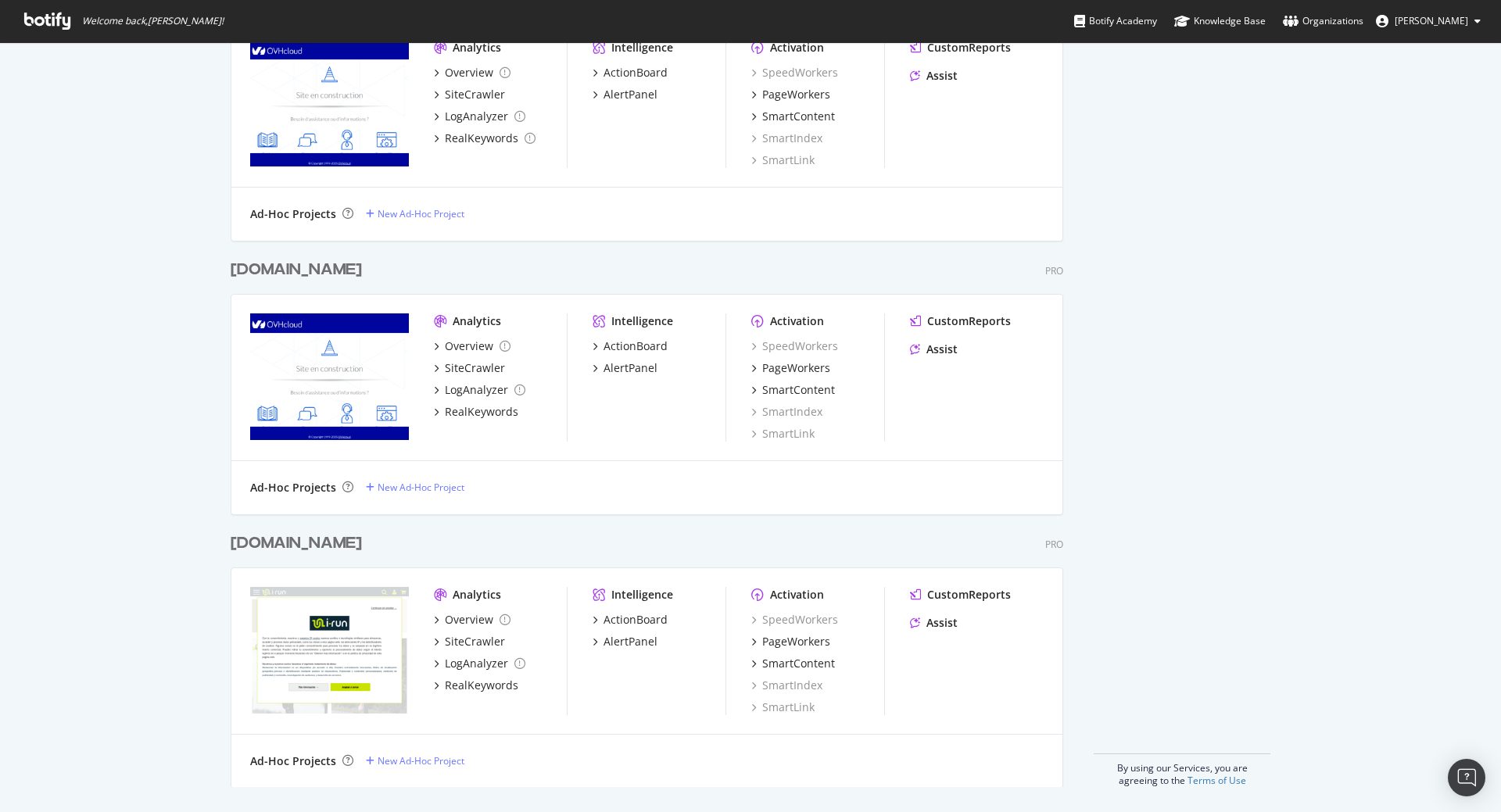
click at [247, 549] on div "irun.es" at bounding box center [297, 544] width 131 height 23
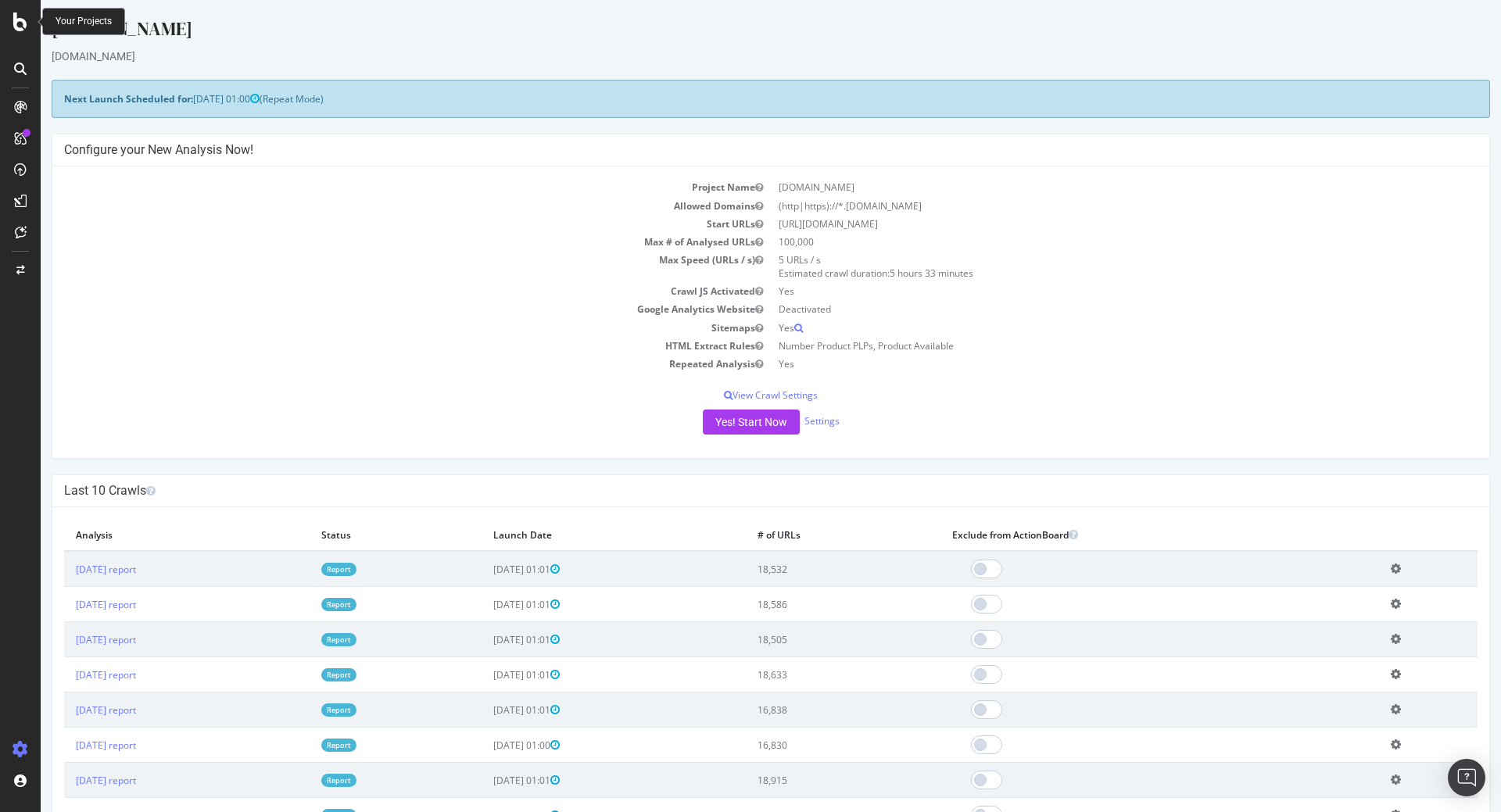
click at [341, 328] on td "Sitemaps" at bounding box center [417, 328] width 707 height 18
click at [26, 25] on icon at bounding box center [19, 21] width 14 height 19
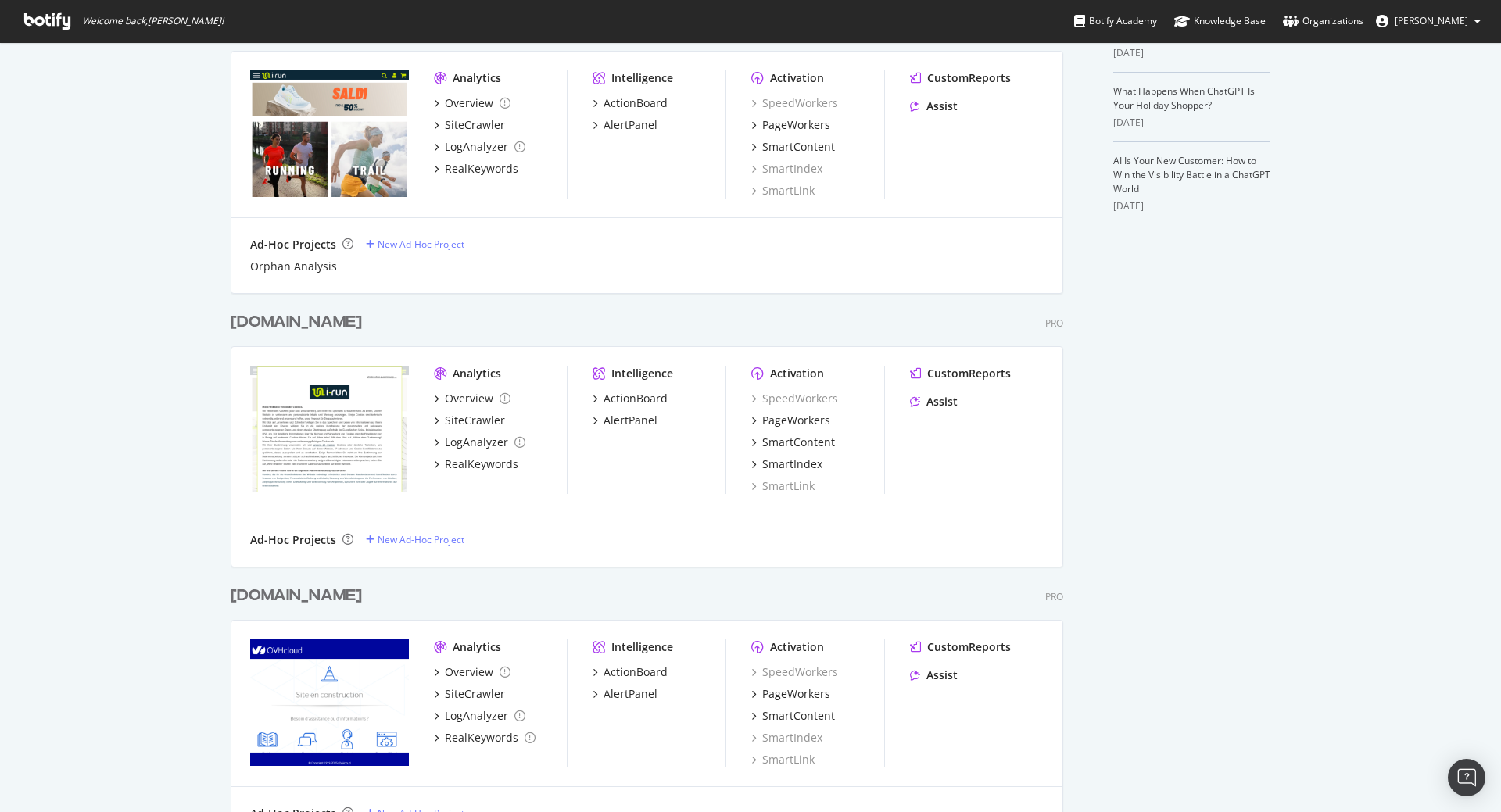
scroll to position [844, 0]
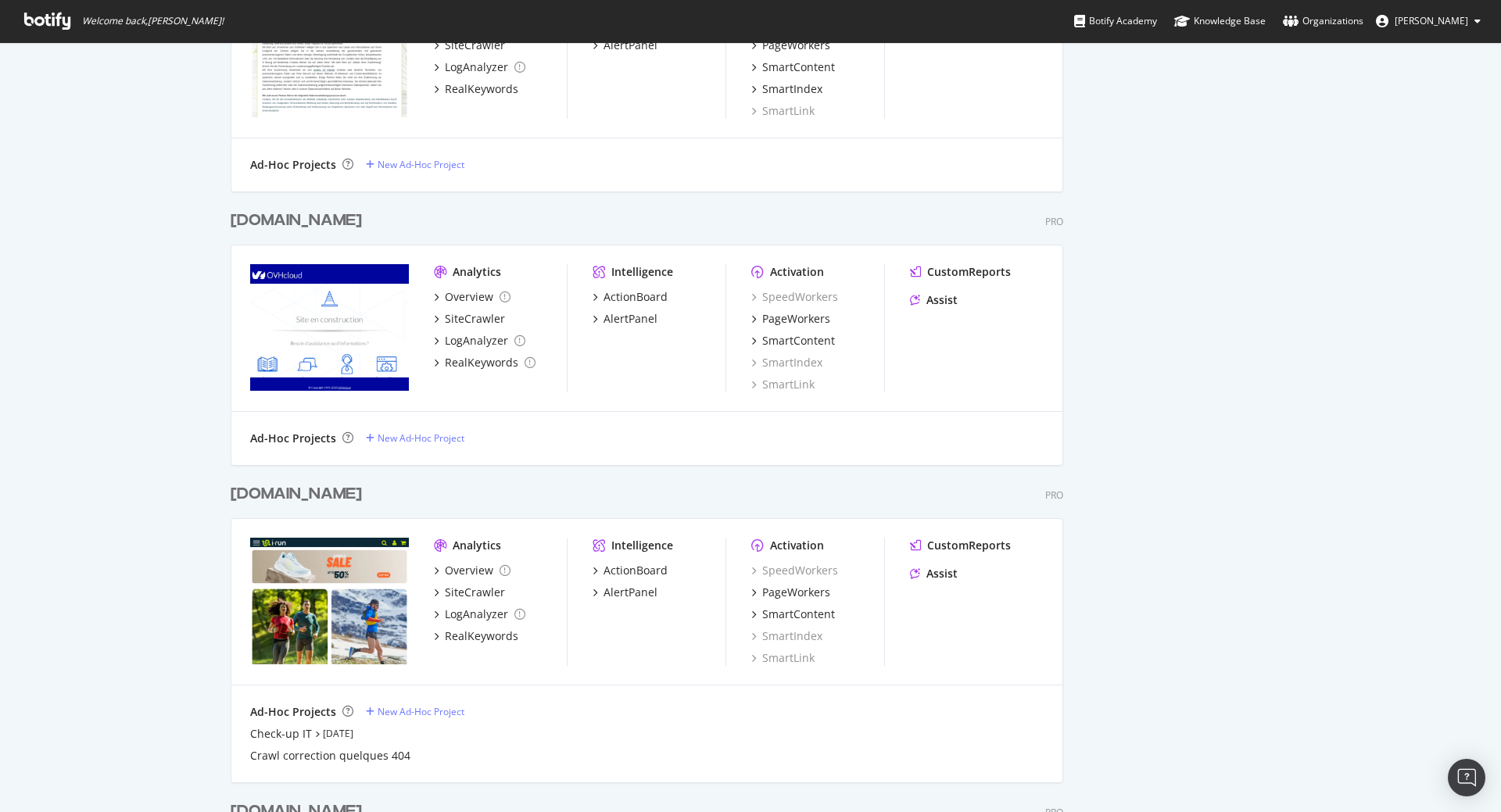
click at [267, 220] on div "irun.ie" at bounding box center [297, 221] width 131 height 23
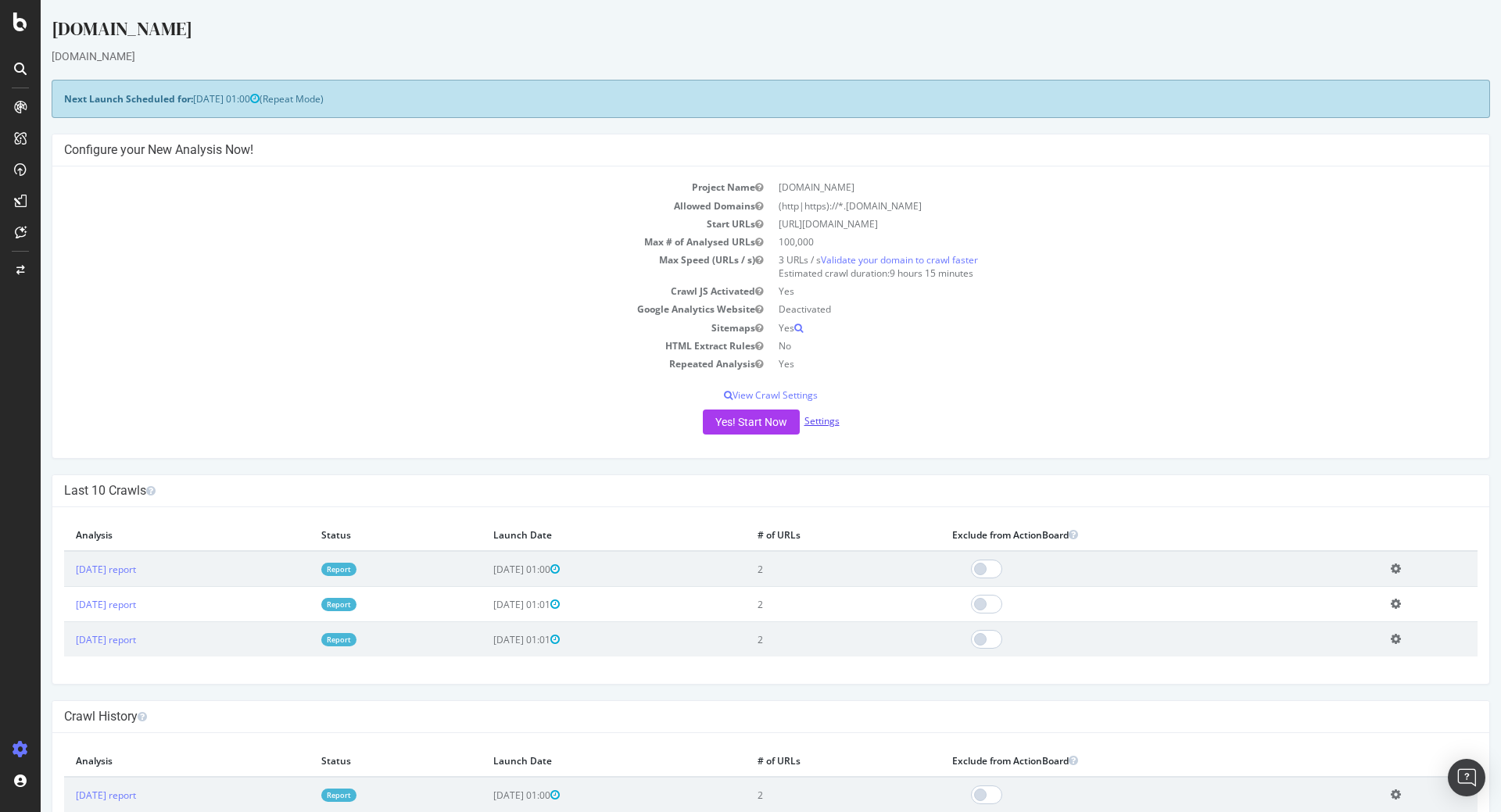
click at [826, 420] on link "Settings" at bounding box center [822, 421] width 35 height 13
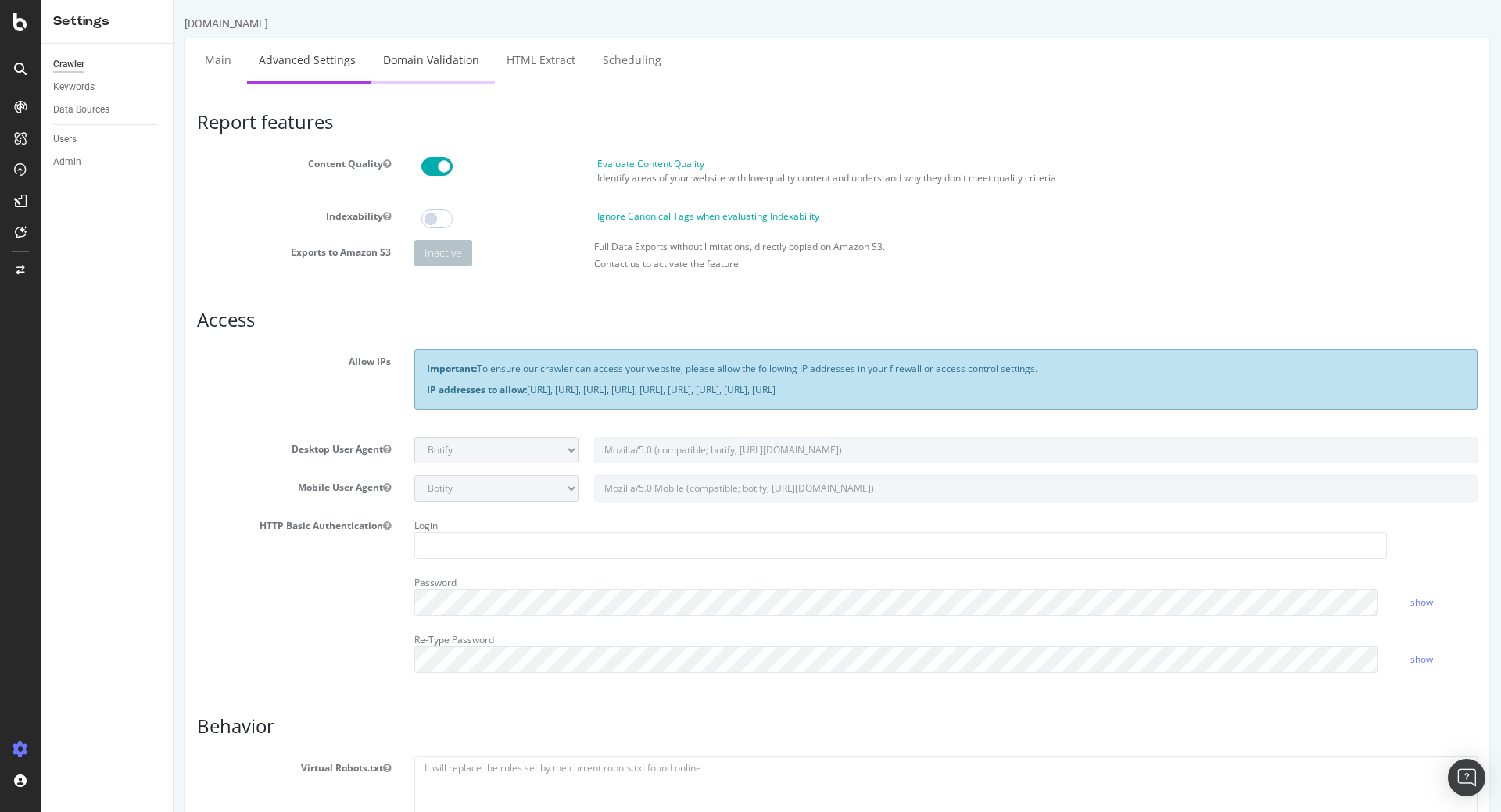
click at [436, 70] on link "Domain Validation" at bounding box center [431, 59] width 120 height 43
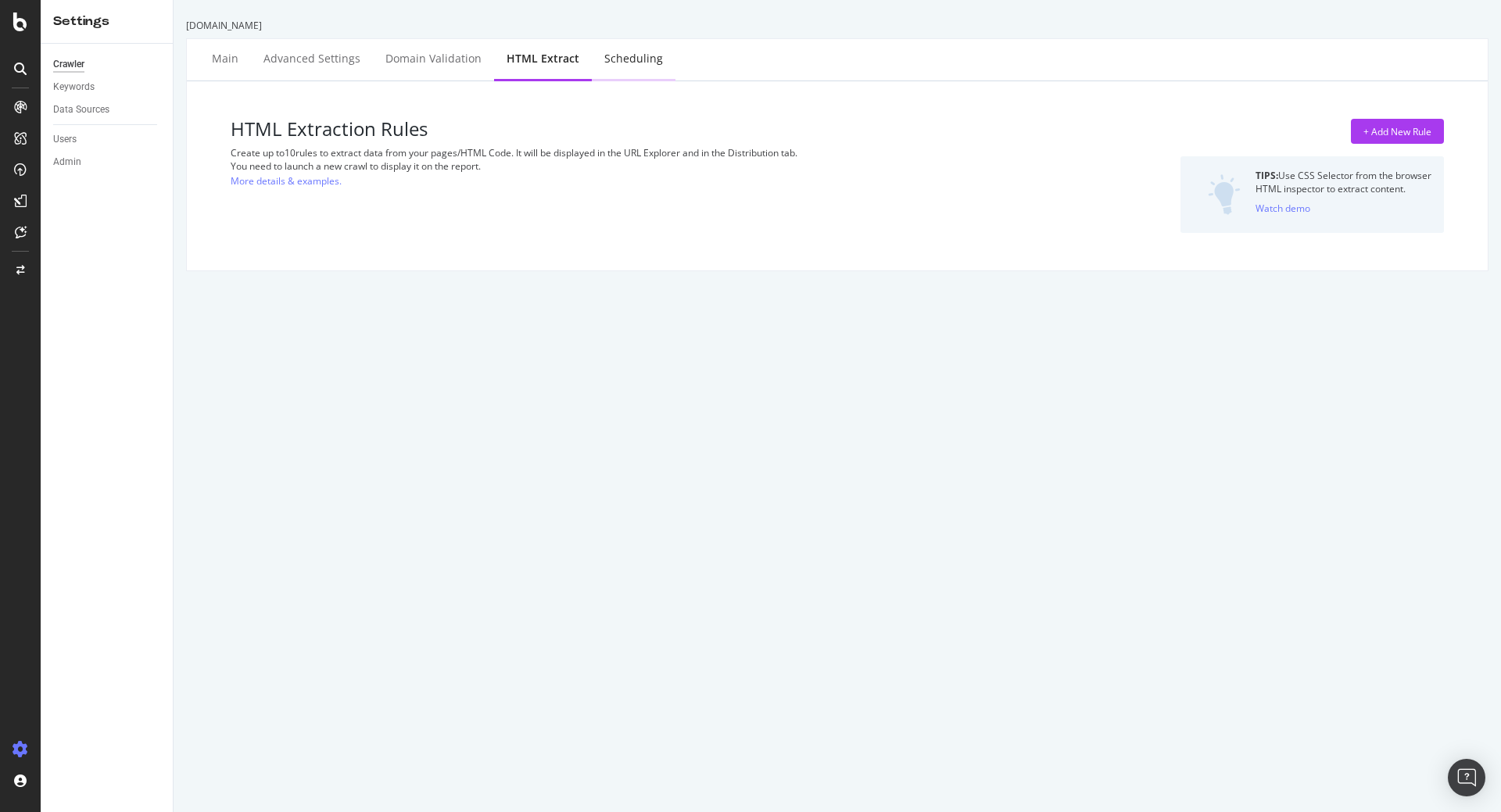
click at [627, 66] on div "Scheduling" at bounding box center [634, 58] width 58 height 15
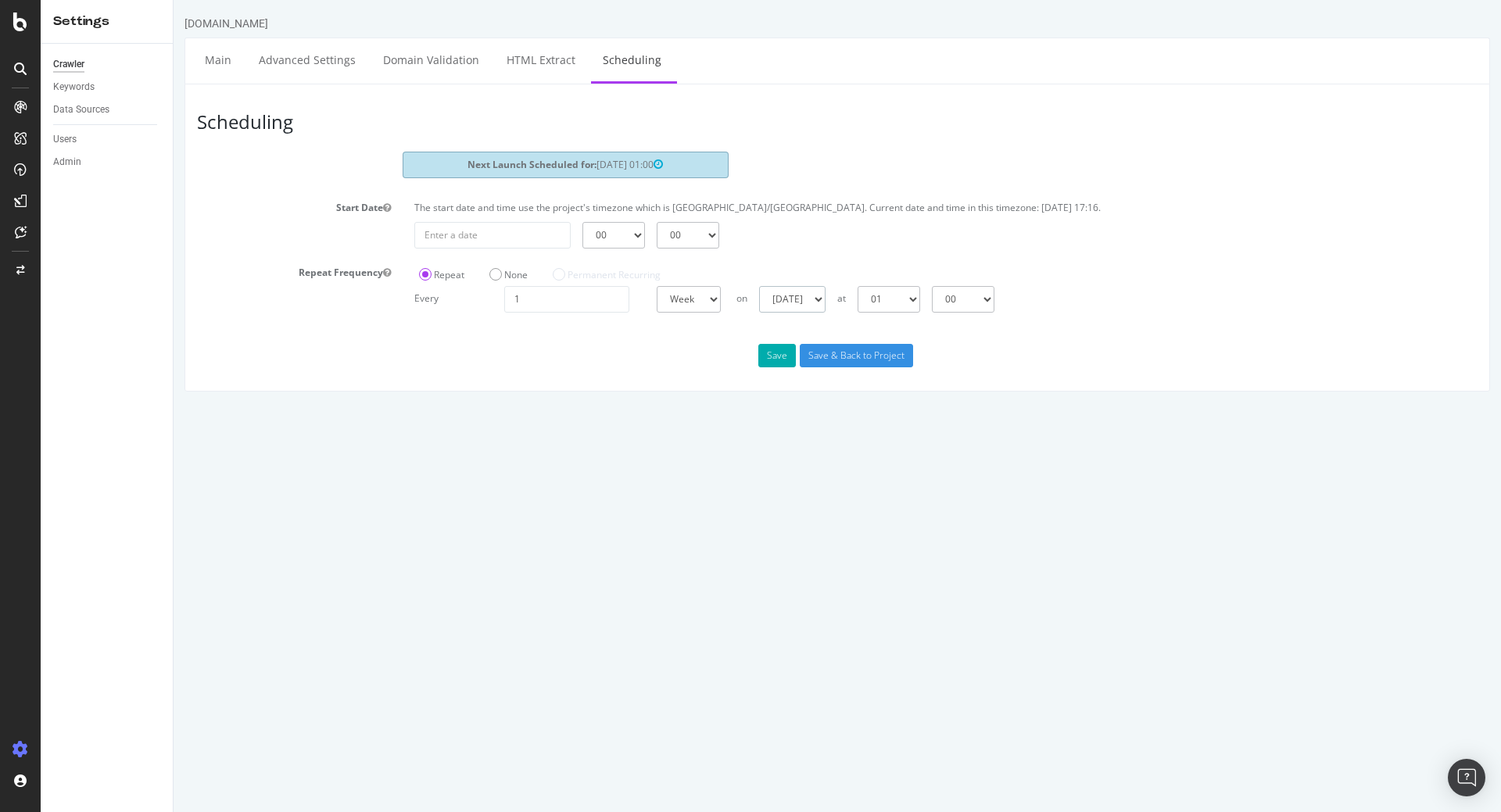
select select "3"
click at [759, 286] on select "Sunday Monday Tuesday Wednesday Thursday Friday Saturday" at bounding box center [793, 299] width 66 height 27
click at [858, 354] on input "Save & Back to Project" at bounding box center [857, 356] width 113 height 24
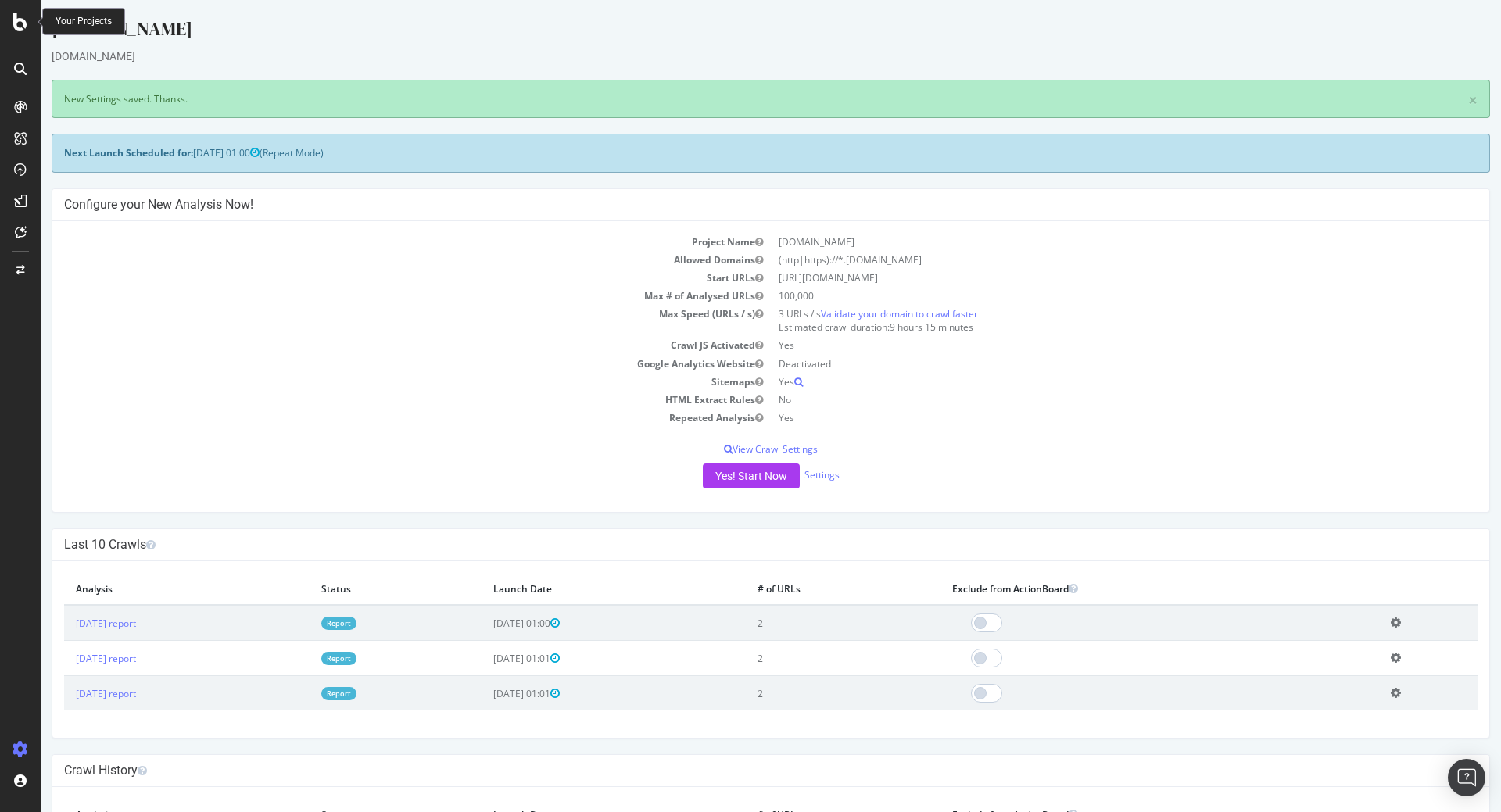
click at [19, 24] on icon at bounding box center [19, 21] width 14 height 19
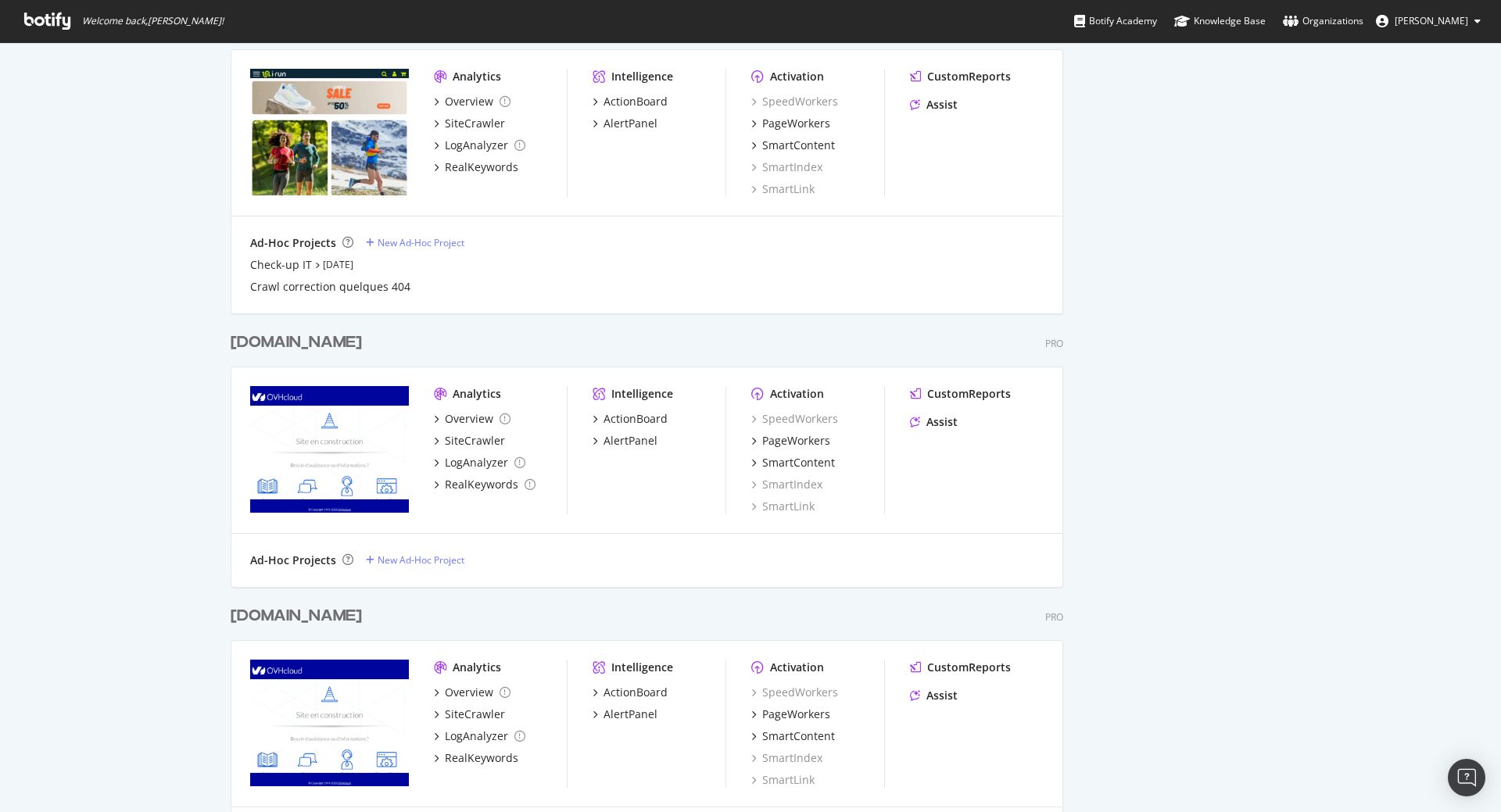
scroll to position [1595, 0]
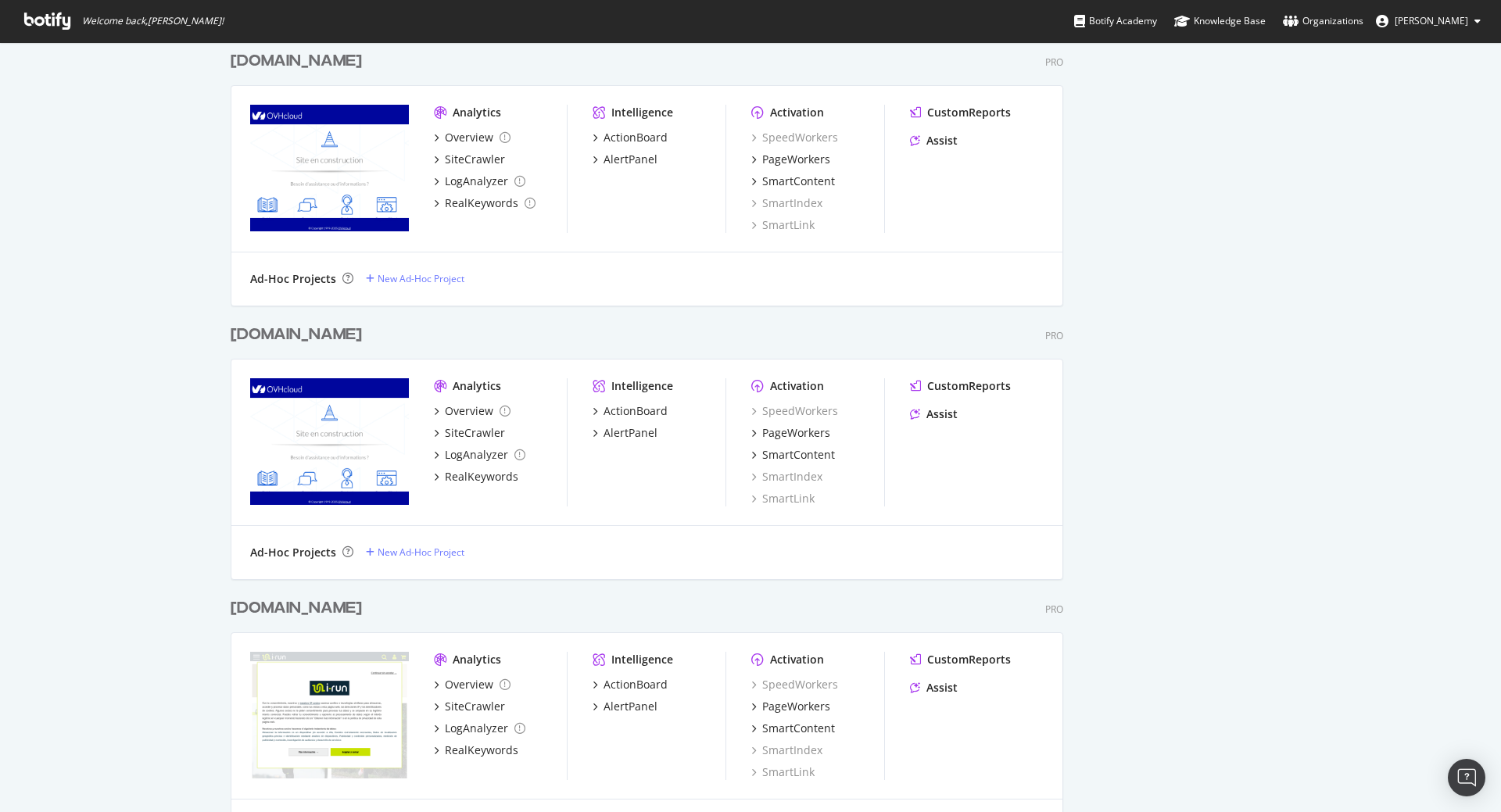
click at [250, 332] on div "irun.at" at bounding box center [297, 335] width 131 height 23
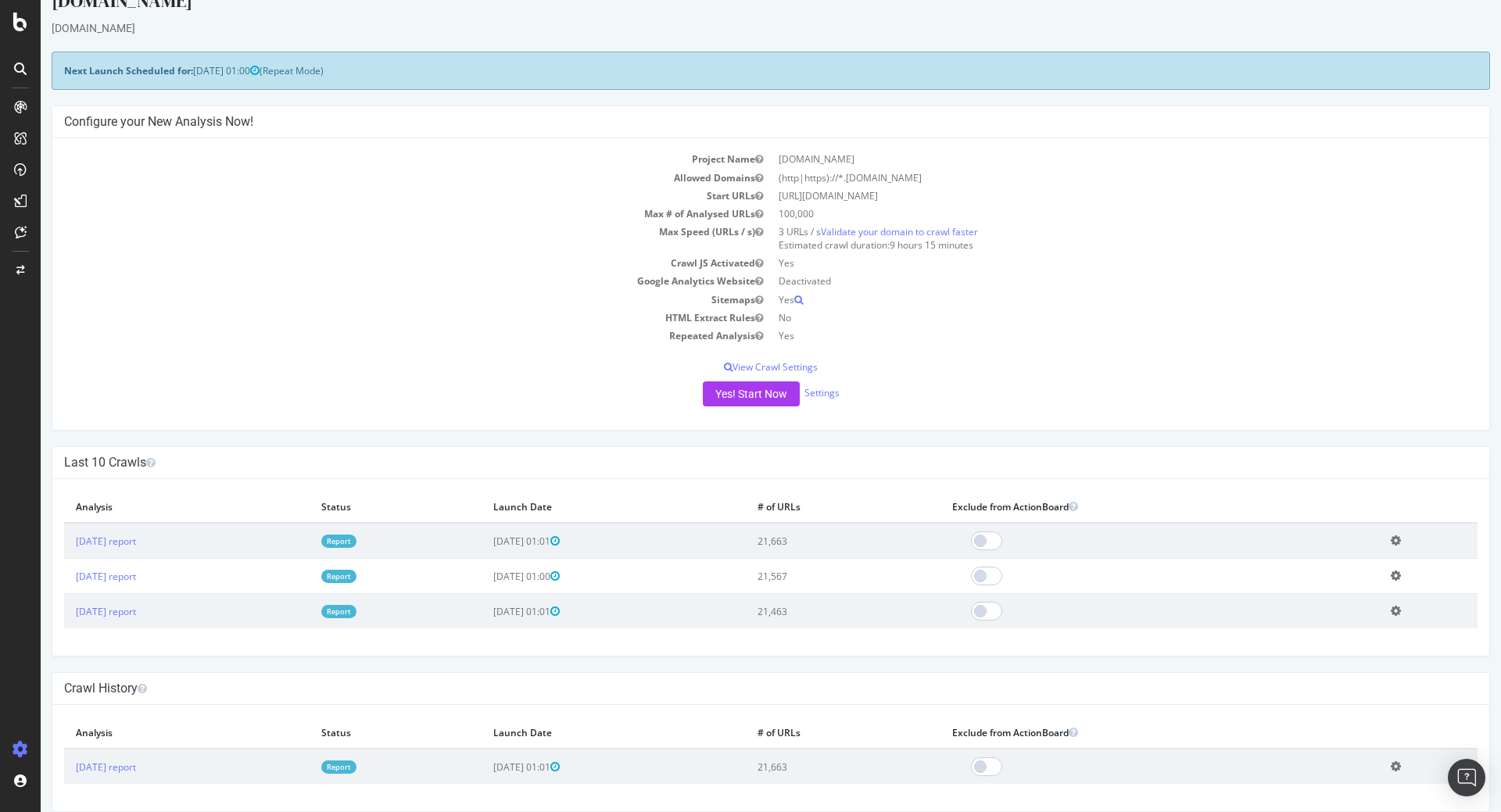
scroll to position [44, 0]
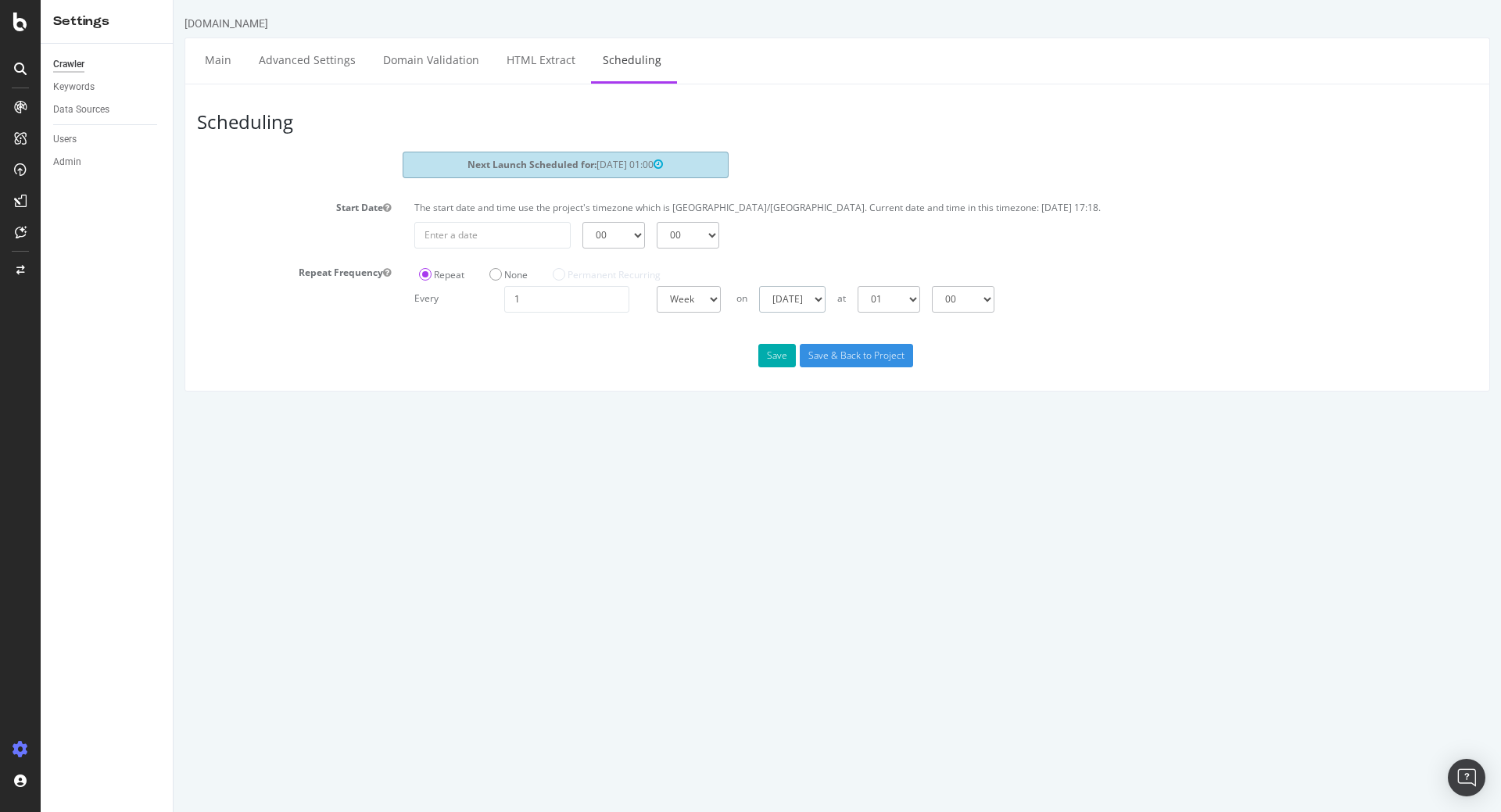
select select "6"
click at [759, 286] on select "Sunday Monday Tuesday Wednesday Thursday Friday Saturday" at bounding box center [793, 299] width 66 height 27
click at [857, 354] on input "Save & Back to Project" at bounding box center [857, 356] width 113 height 24
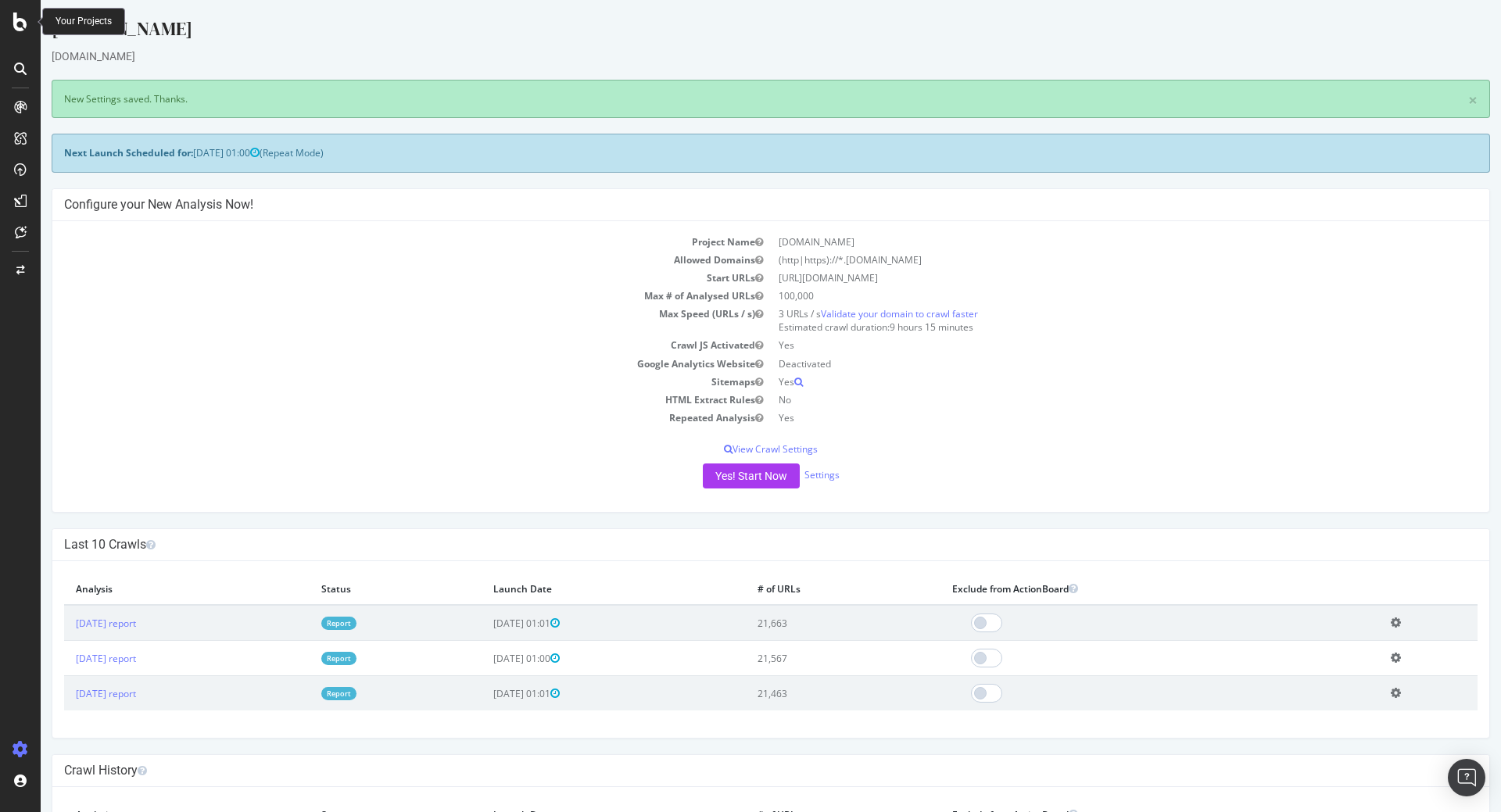
click at [21, 20] on icon at bounding box center [19, 21] width 14 height 19
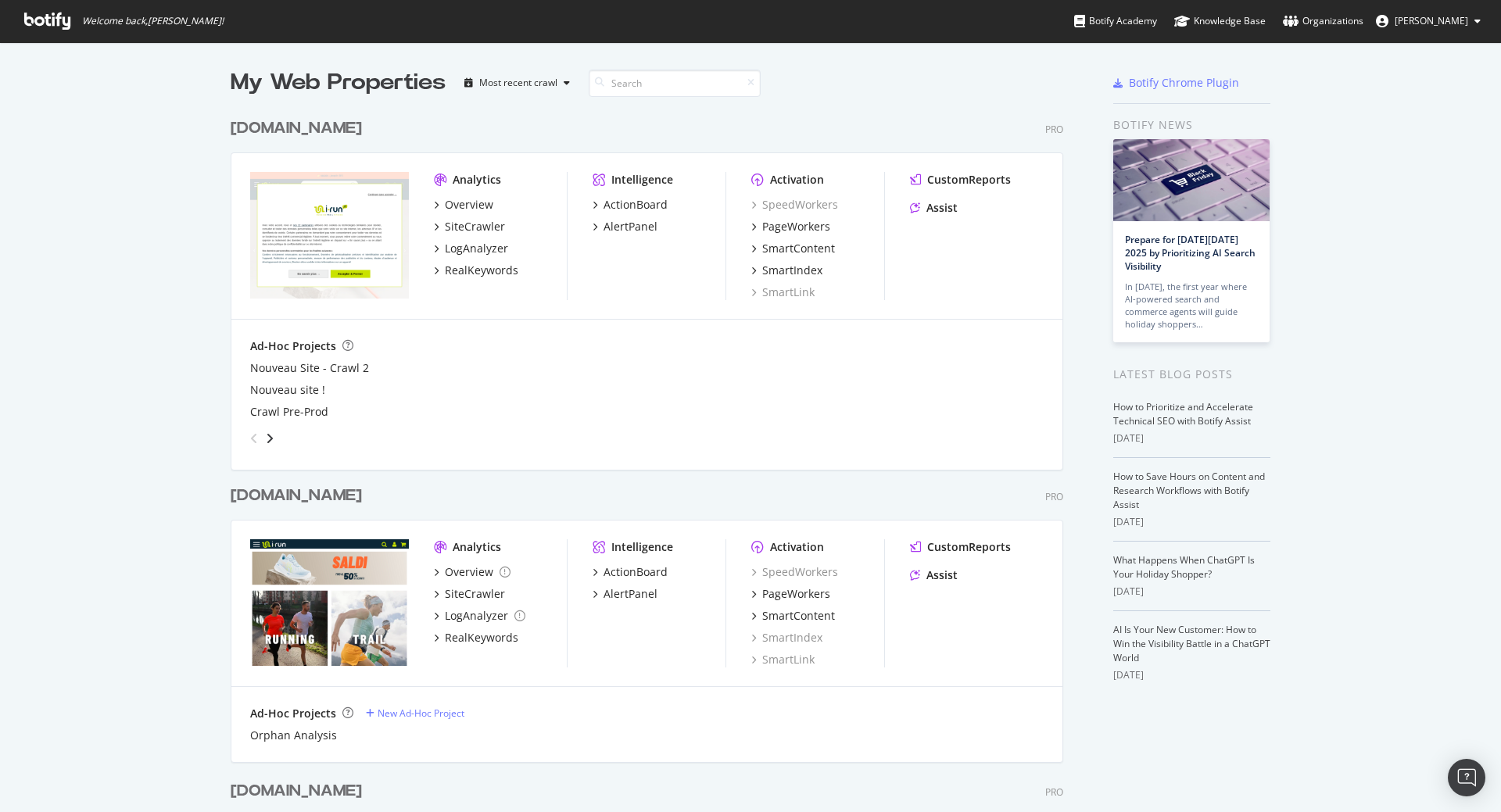
scroll to position [801, 1477]
click at [259, 498] on div "irun.it" at bounding box center [297, 496] width 131 height 23
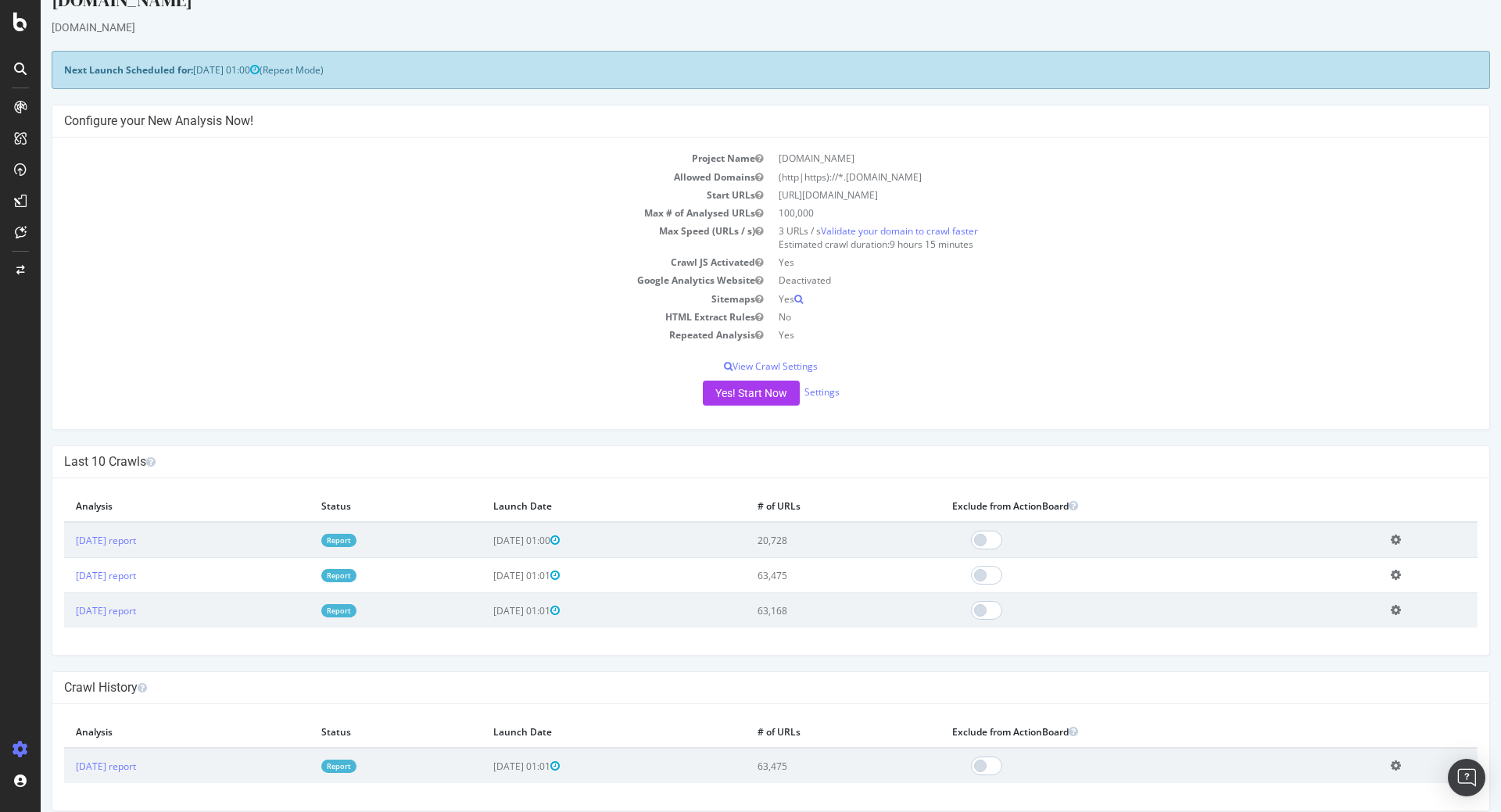
scroll to position [44, 0]
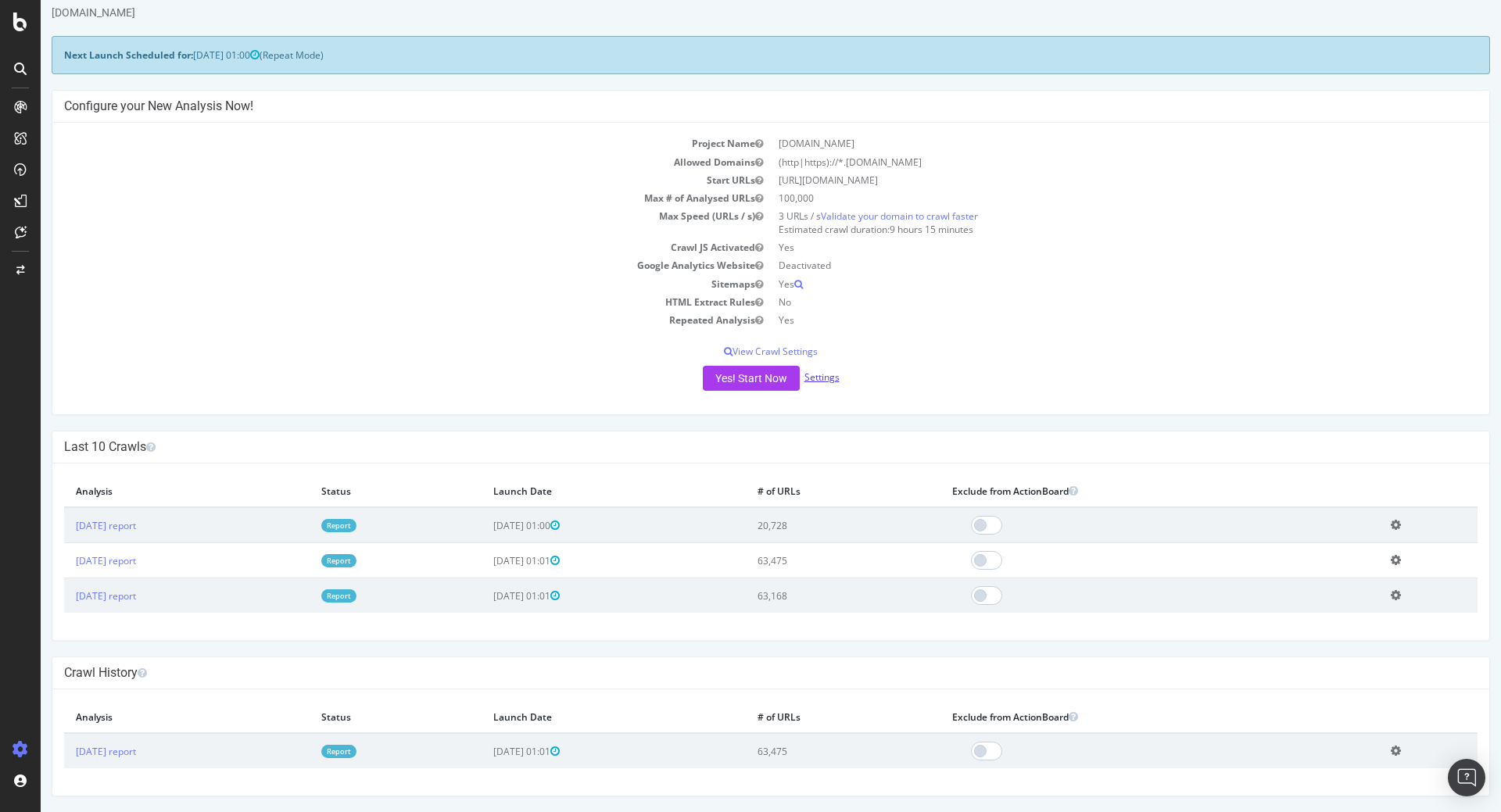
click at [822, 374] on link "Settings" at bounding box center [822, 377] width 35 height 13
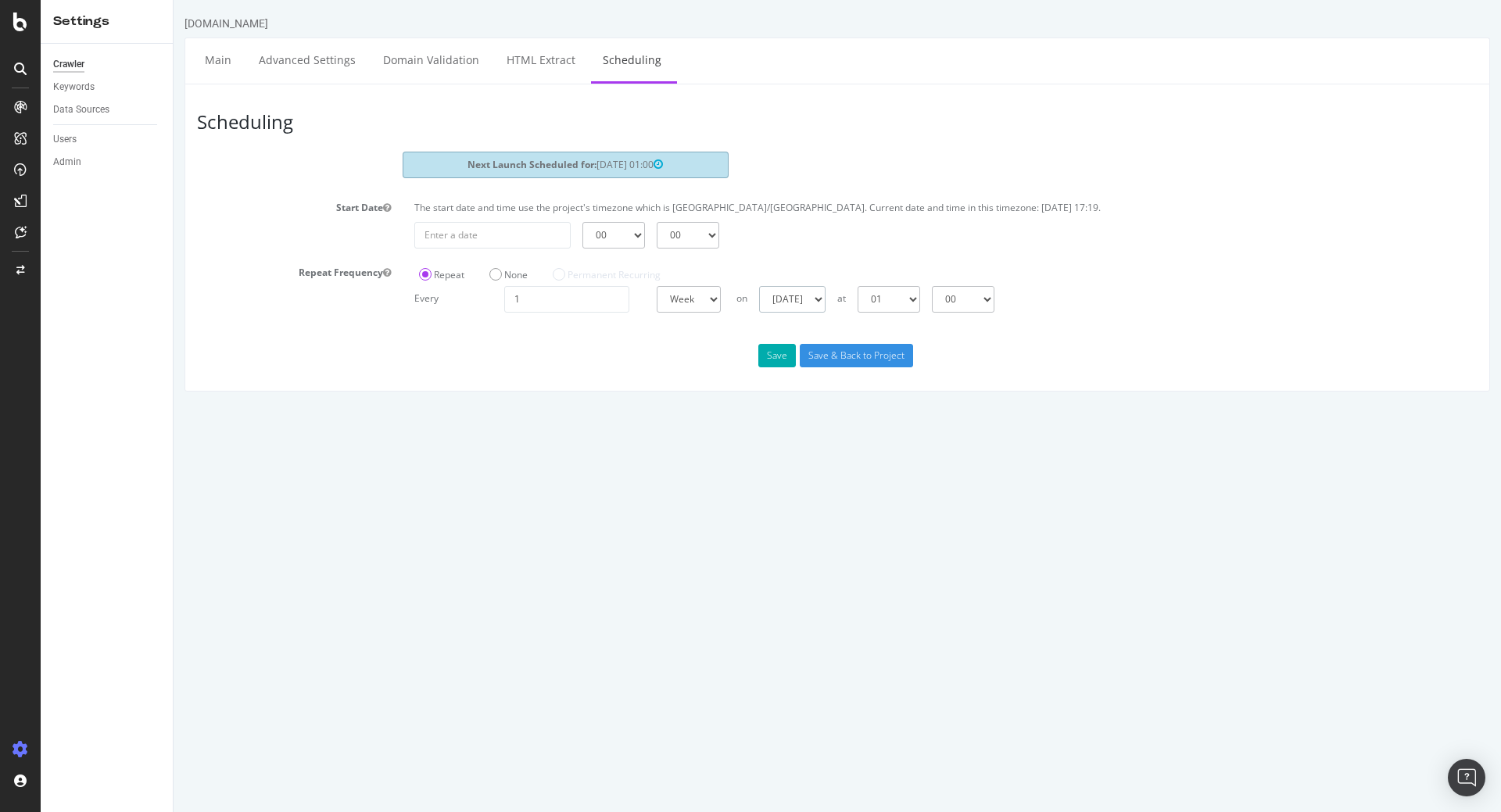
select select "5"
click at [759, 286] on select "Sunday Monday Tuesday Wednesday Thursday Friday Saturday" at bounding box center [793, 299] width 66 height 27
click at [855, 357] on input "Save & Back to Project" at bounding box center [857, 356] width 113 height 24
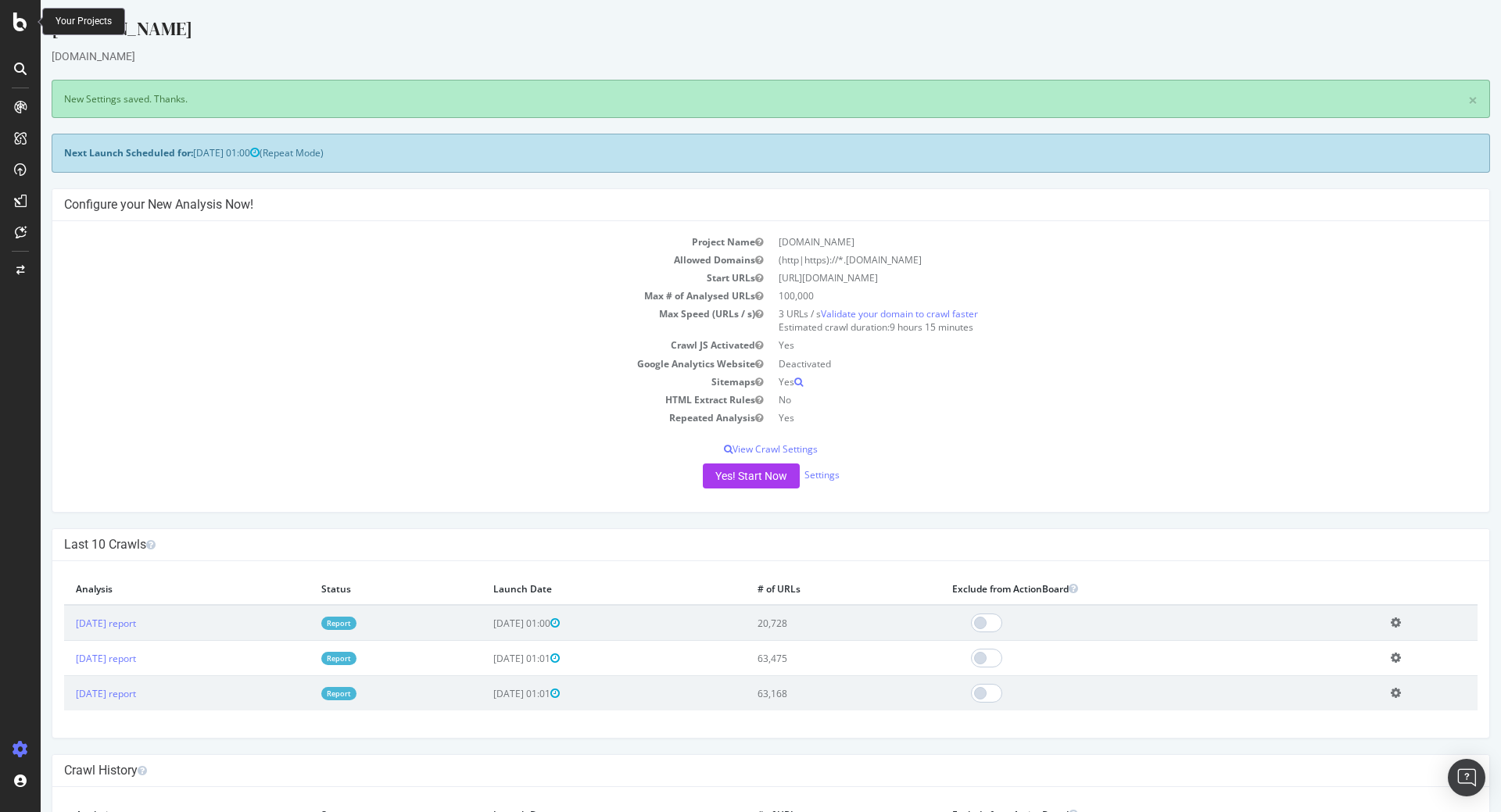
click at [18, 29] on icon at bounding box center [19, 21] width 14 height 19
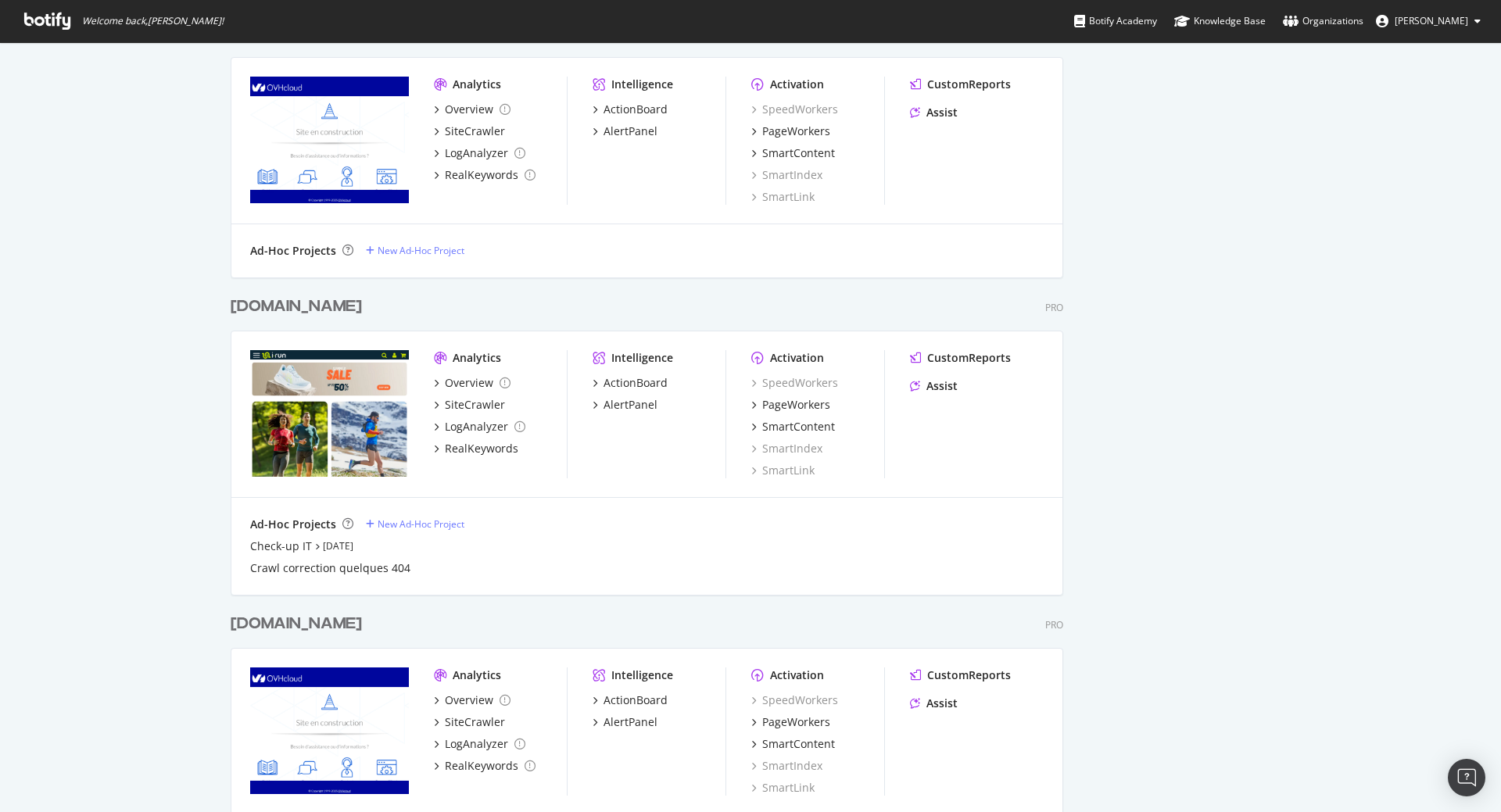
scroll to position [1314, 0]
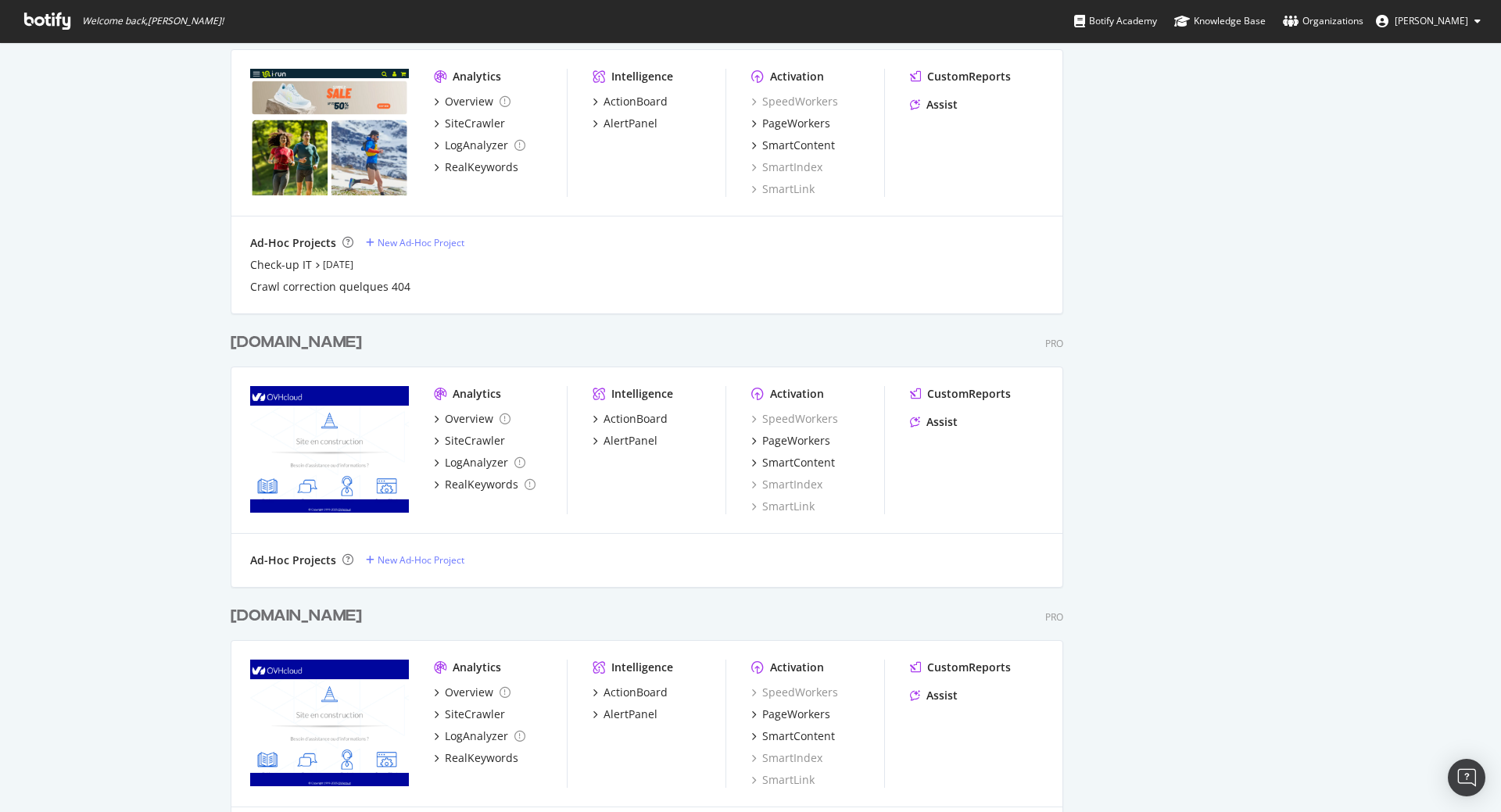
click at [253, 344] on div "irun.pt" at bounding box center [297, 343] width 131 height 23
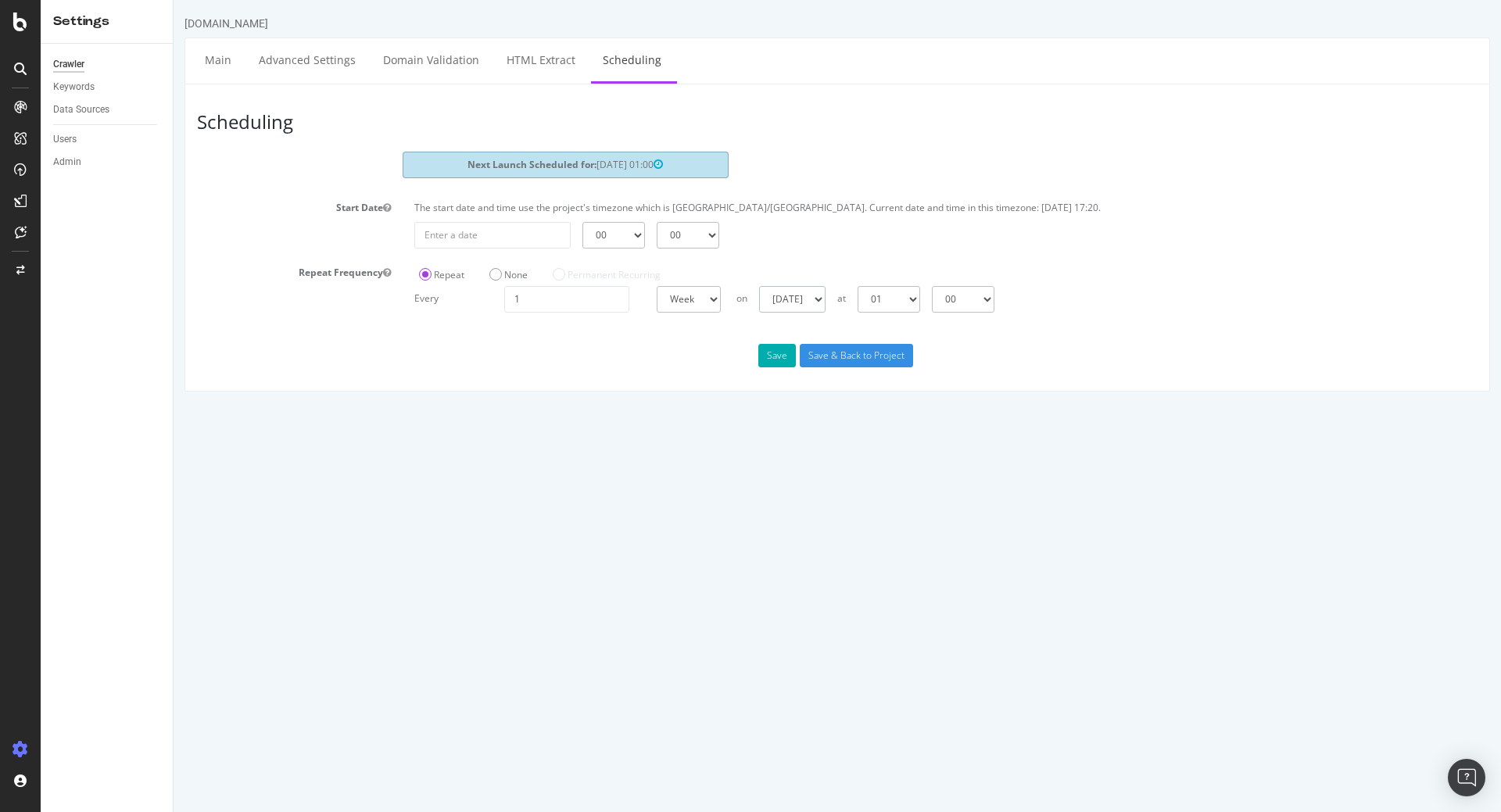
select select "4"
click at [759, 286] on select "Sunday Monday Tuesday Wednesday Thursday Friday Saturday" at bounding box center [793, 299] width 66 height 27
click at [870, 355] on input "Save & Back to Project" at bounding box center [857, 356] width 113 height 24
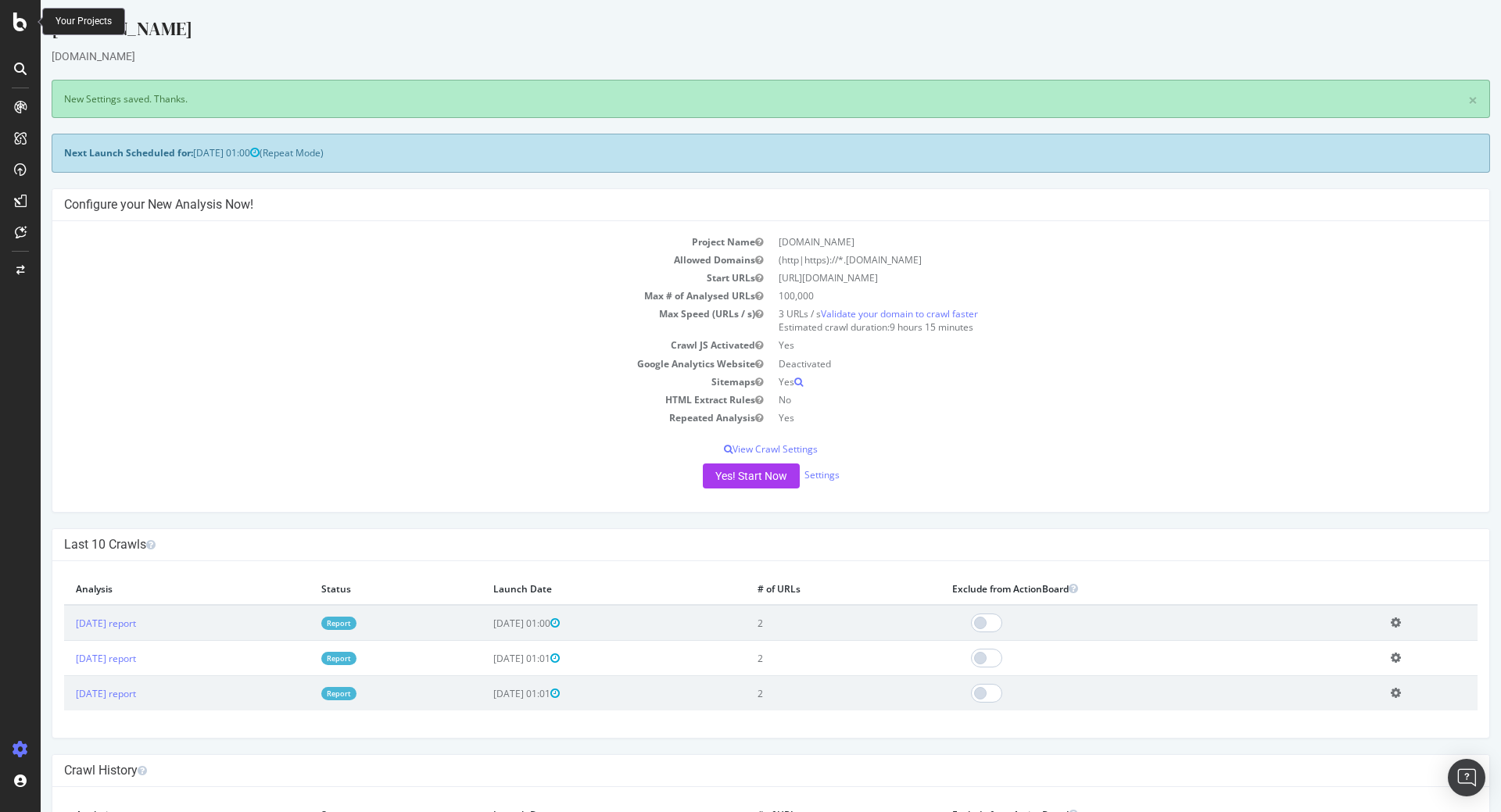
click at [85, 36] on div "irun.pt" at bounding box center [771, 32] width 1439 height 33
click at [22, 23] on icon at bounding box center [19, 21] width 14 height 19
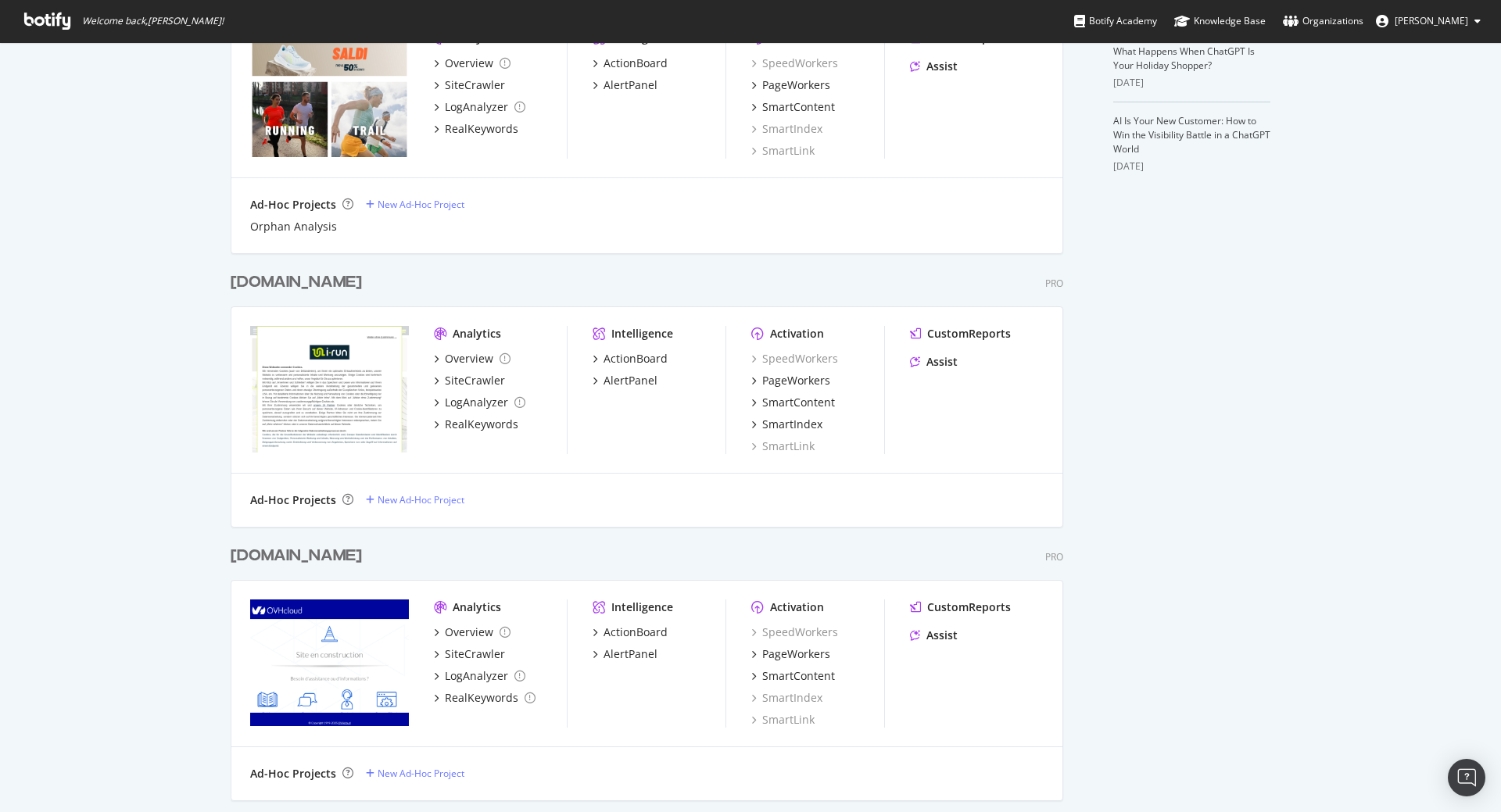
scroll to position [440, 0]
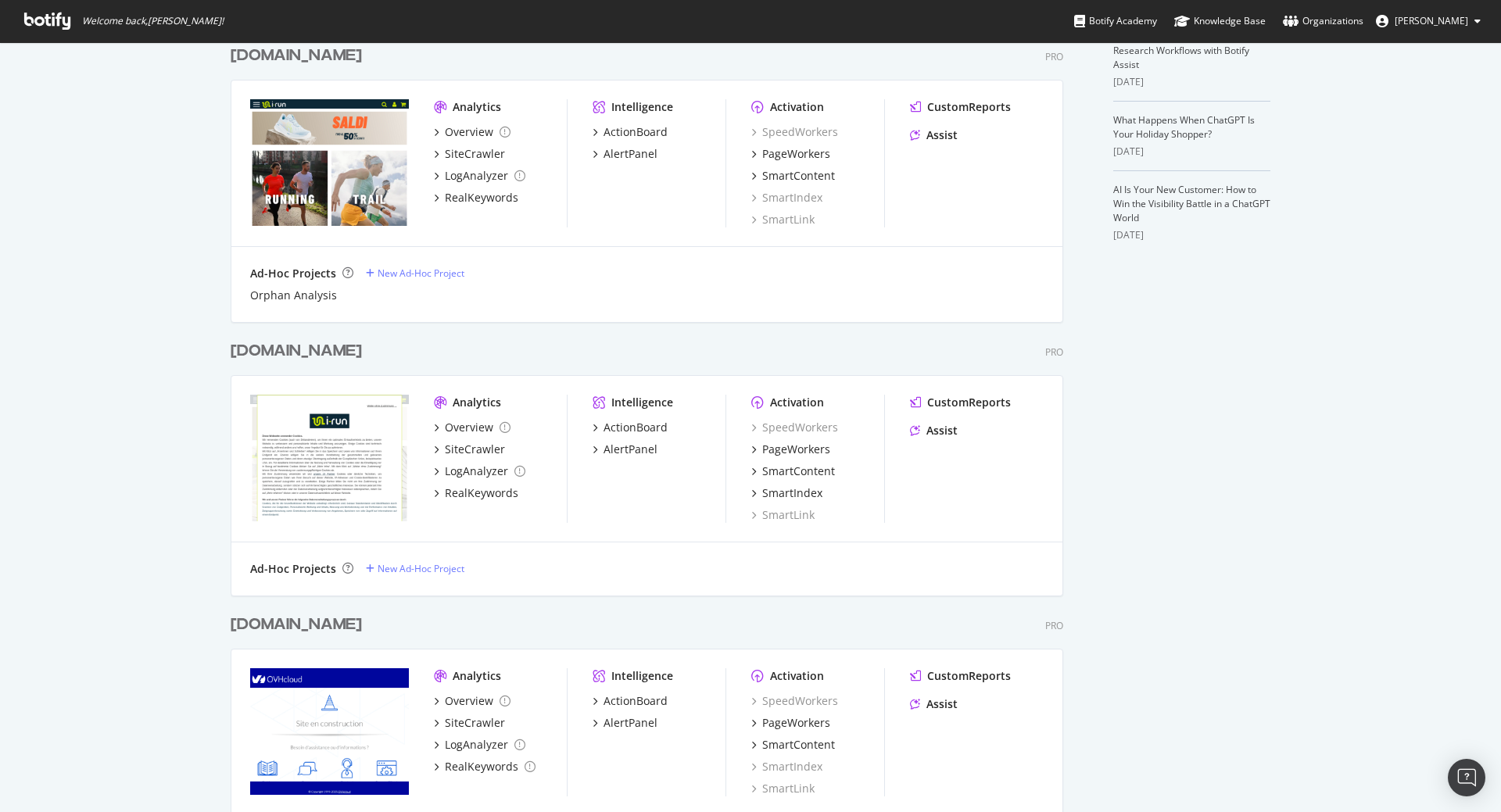
click at [263, 623] on div "irun.ie" at bounding box center [297, 625] width 131 height 23
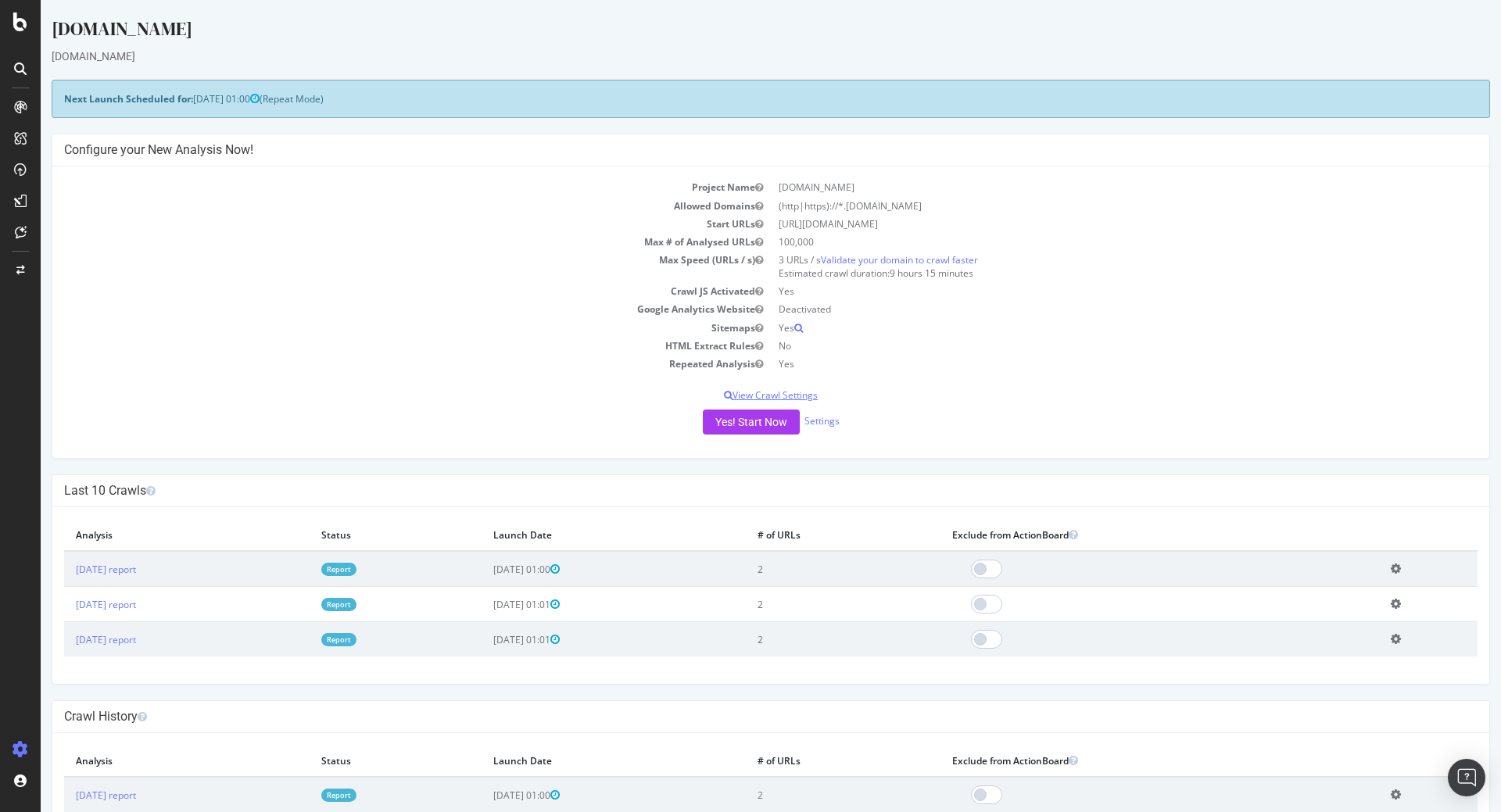
click at [789, 395] on p "View Crawl Settings" at bounding box center [771, 395] width 1413 height 13
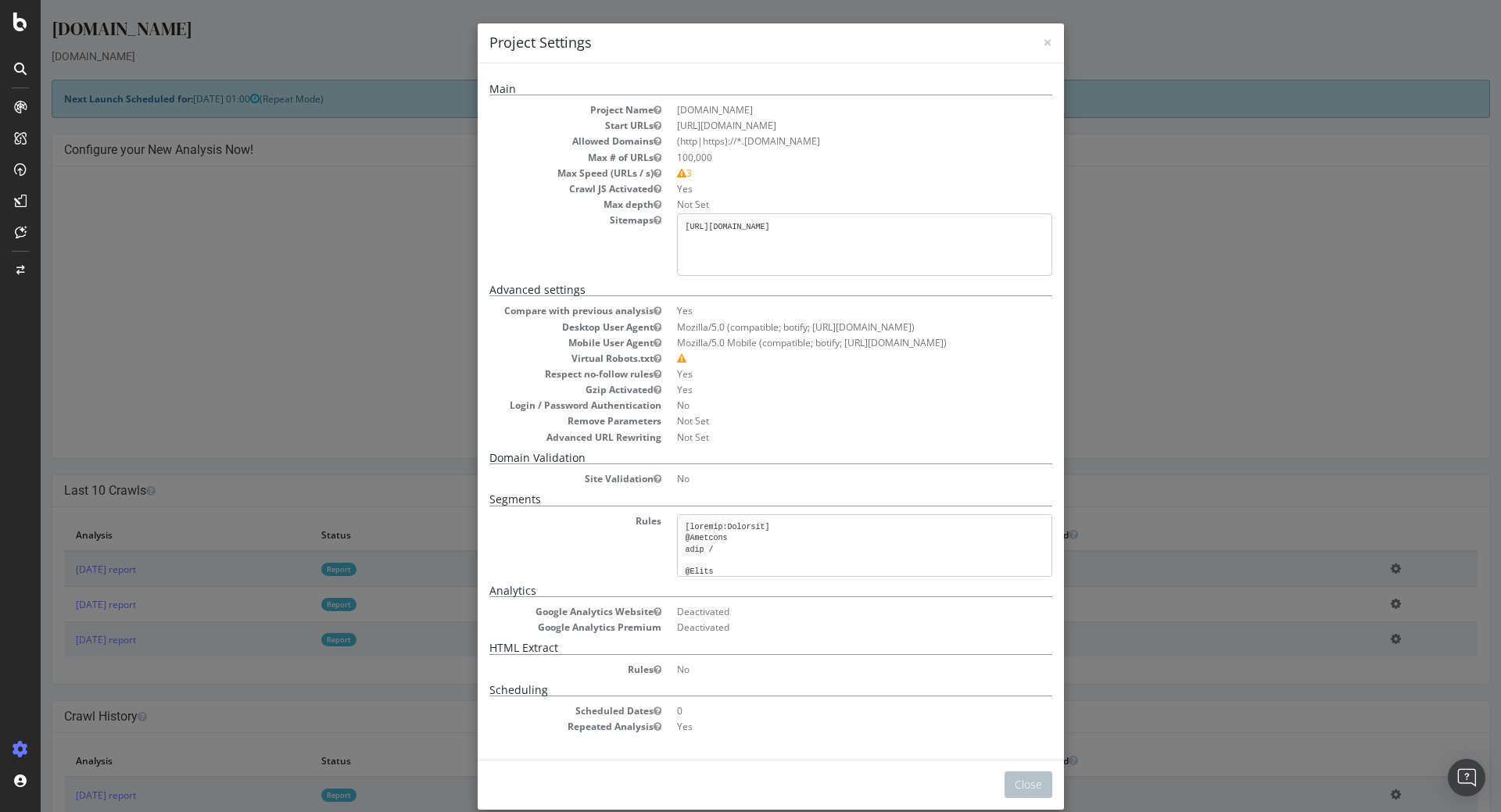
click at [772, 224] on pre "[URL][DOMAIN_NAME]" at bounding box center [865, 244] width 375 height 62
click at [774, 223] on pre "[URL][DOMAIN_NAME]" at bounding box center [865, 244] width 375 height 62
drag, startPoint x: 770, startPoint y: 223, endPoint x: 745, endPoint y: 225, distance: 25.1
click at [745, 225] on pre "[URL][DOMAIN_NAME]" at bounding box center [865, 244] width 375 height 62
click at [762, 233] on pre "[URL][DOMAIN_NAME]" at bounding box center [865, 244] width 375 height 62
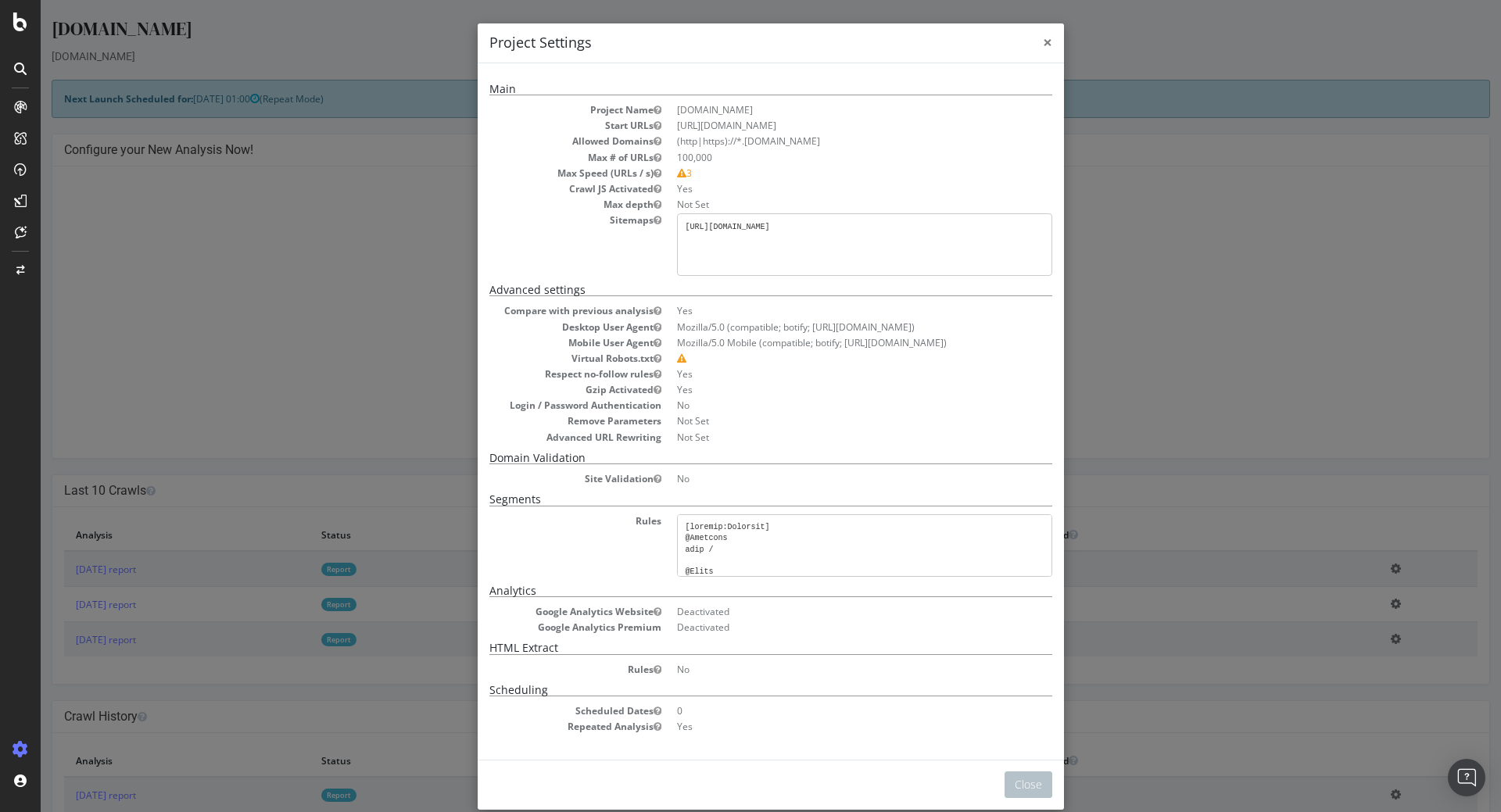
click at [1043, 43] on span "×" at bounding box center [1048, 42] width 10 height 22
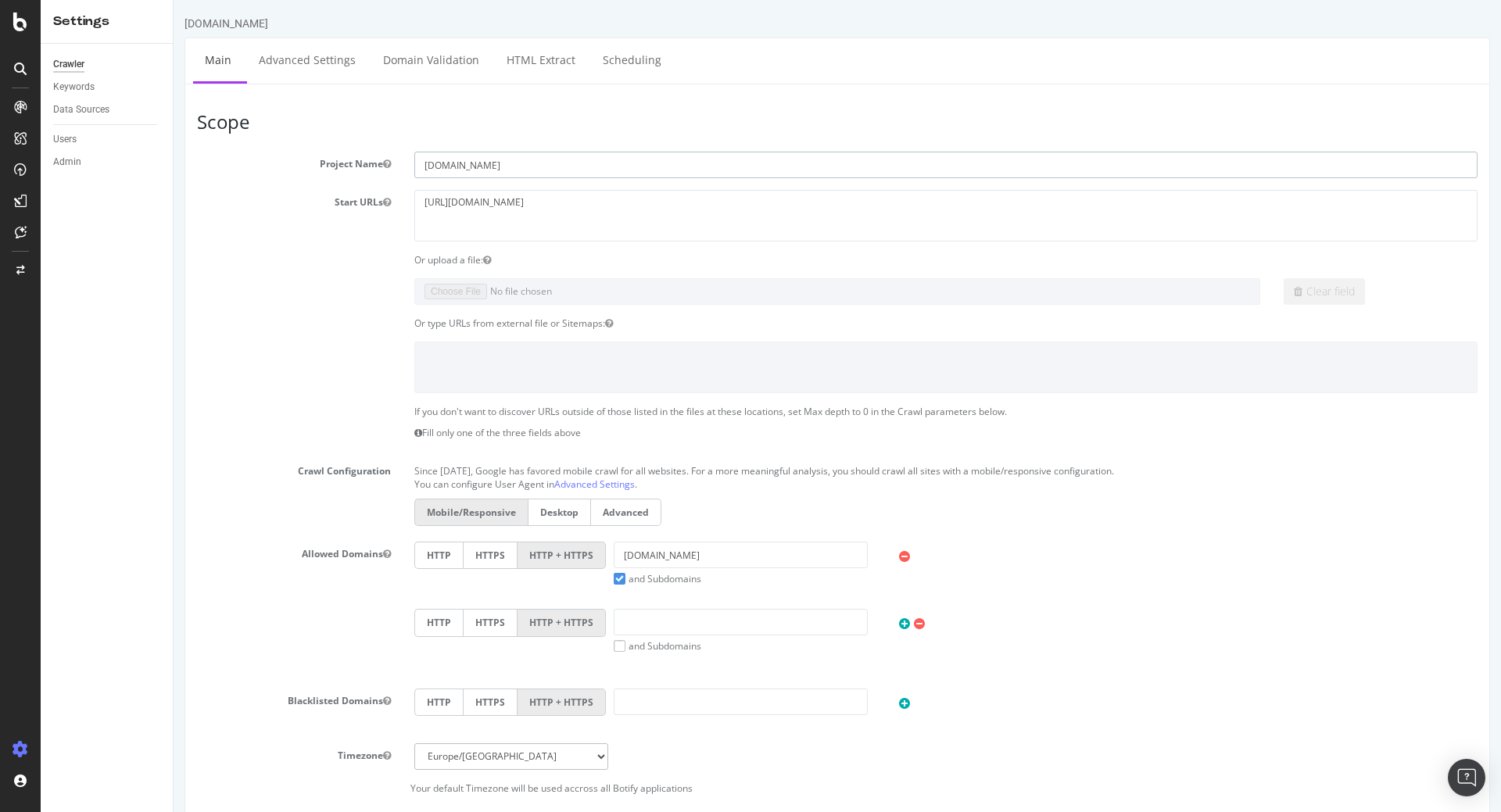
click at [478, 167] on input "irun.ie" at bounding box center [946, 165] width 1063 height 27
type input "[DOMAIN_NAME]"
click at [511, 203] on textarea "https://www.i-run.ie/" at bounding box center [946, 215] width 1063 height 51
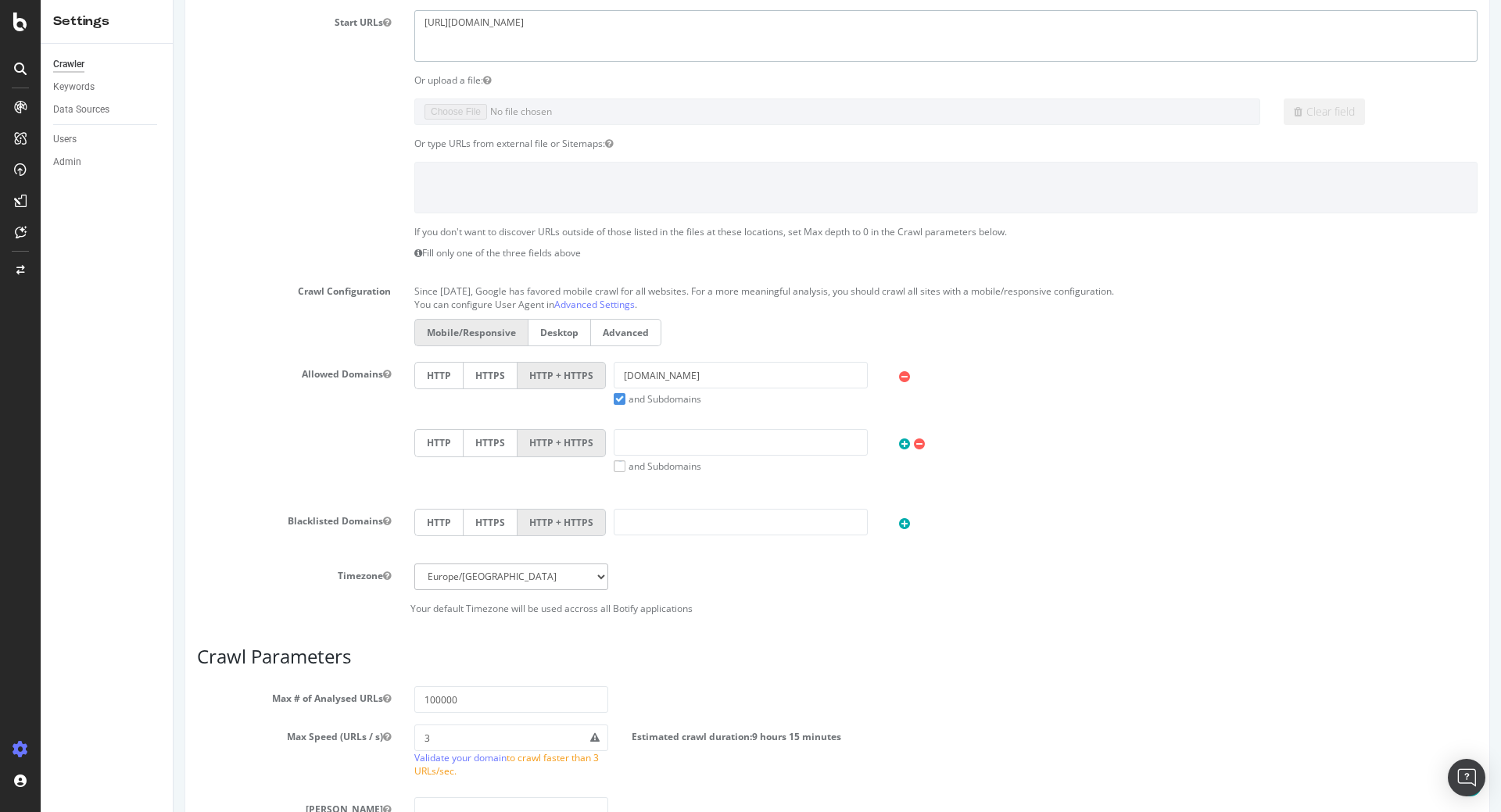
scroll to position [281, 0]
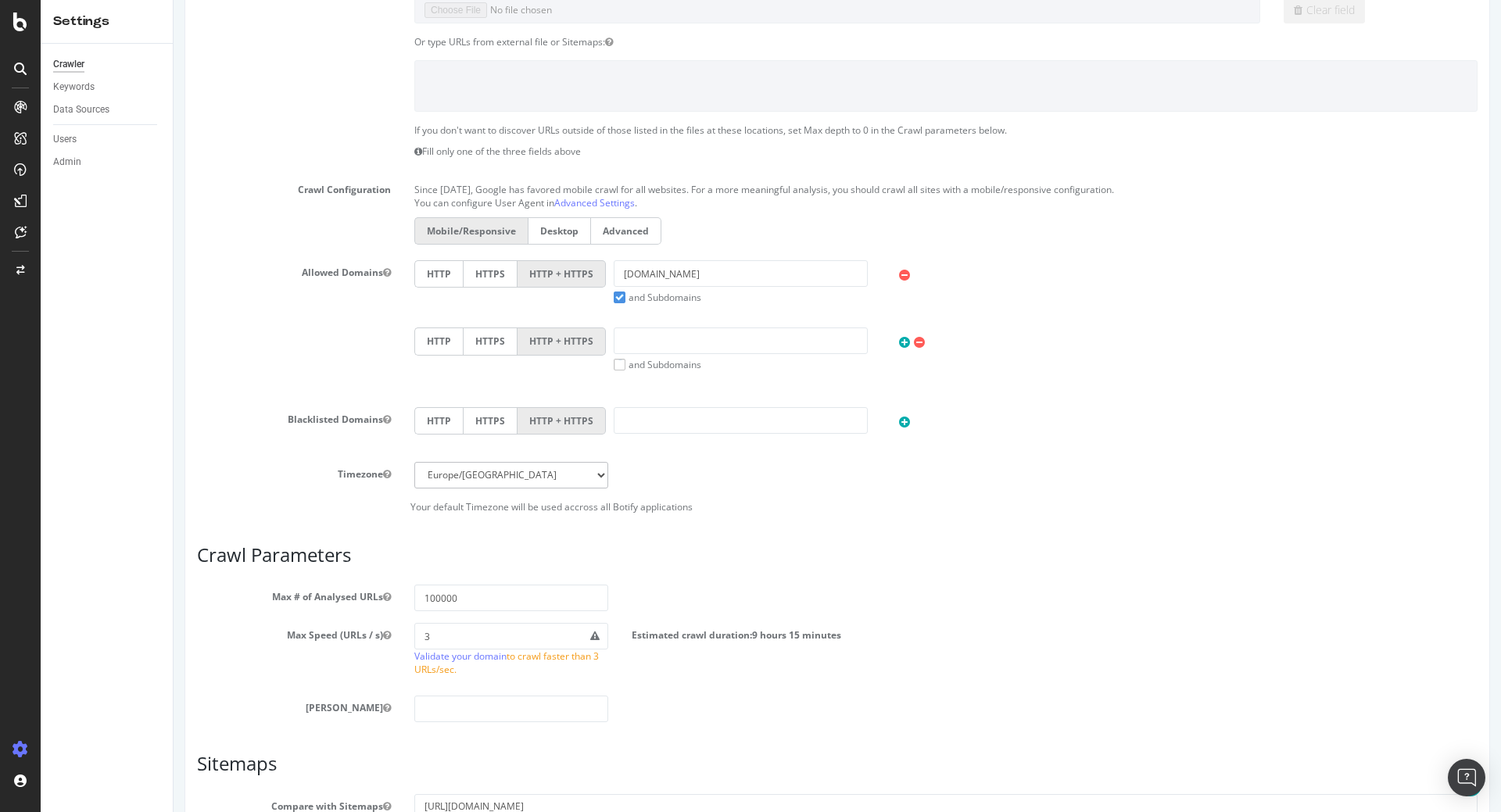
type textarea "[URL][DOMAIN_NAME]"
click at [678, 271] on input "i-run.ie" at bounding box center [741, 273] width 254 height 27
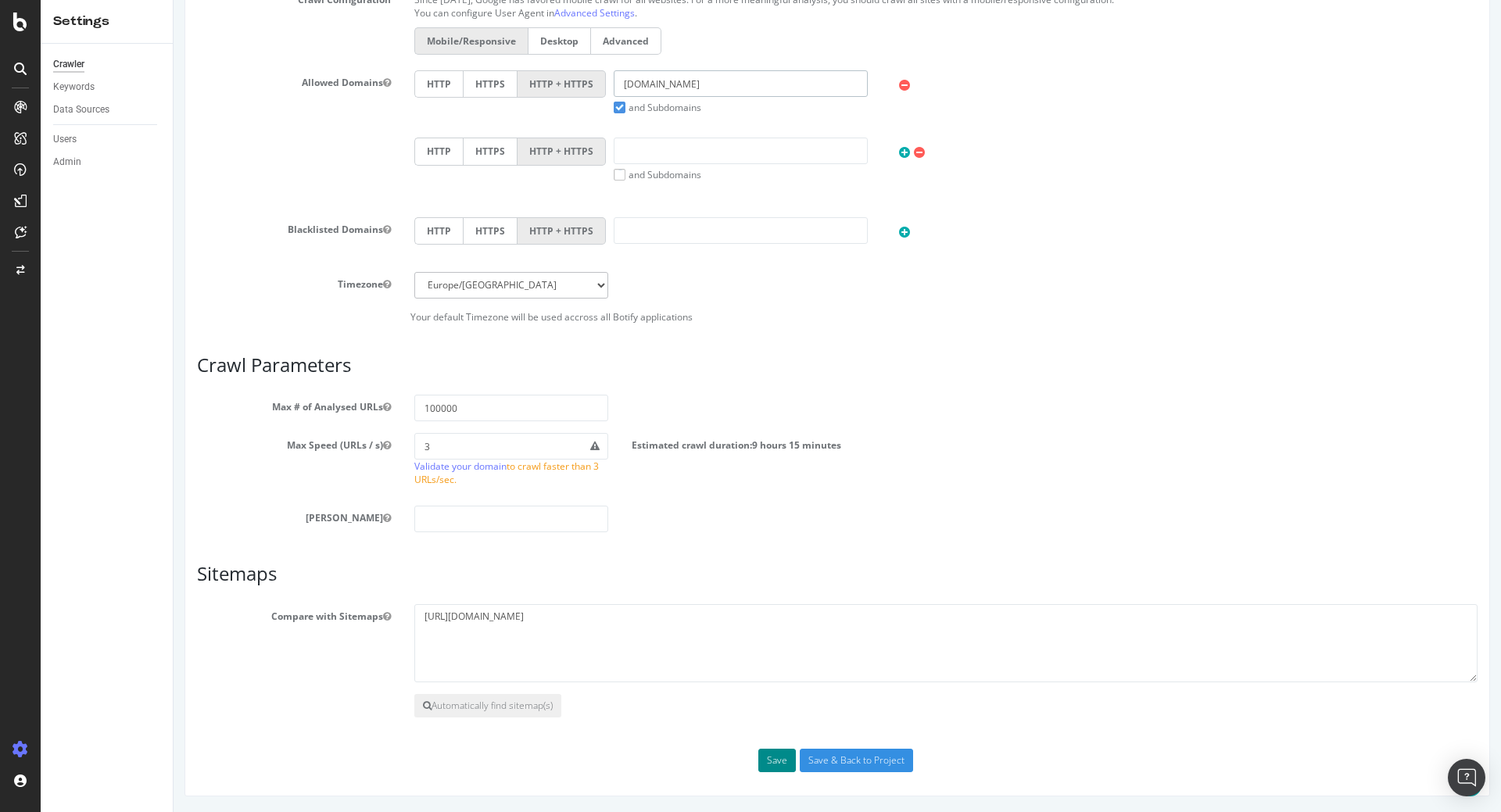
type input "[DOMAIN_NAME]"
click at [776, 759] on button "Save" at bounding box center [777, 760] width 37 height 24
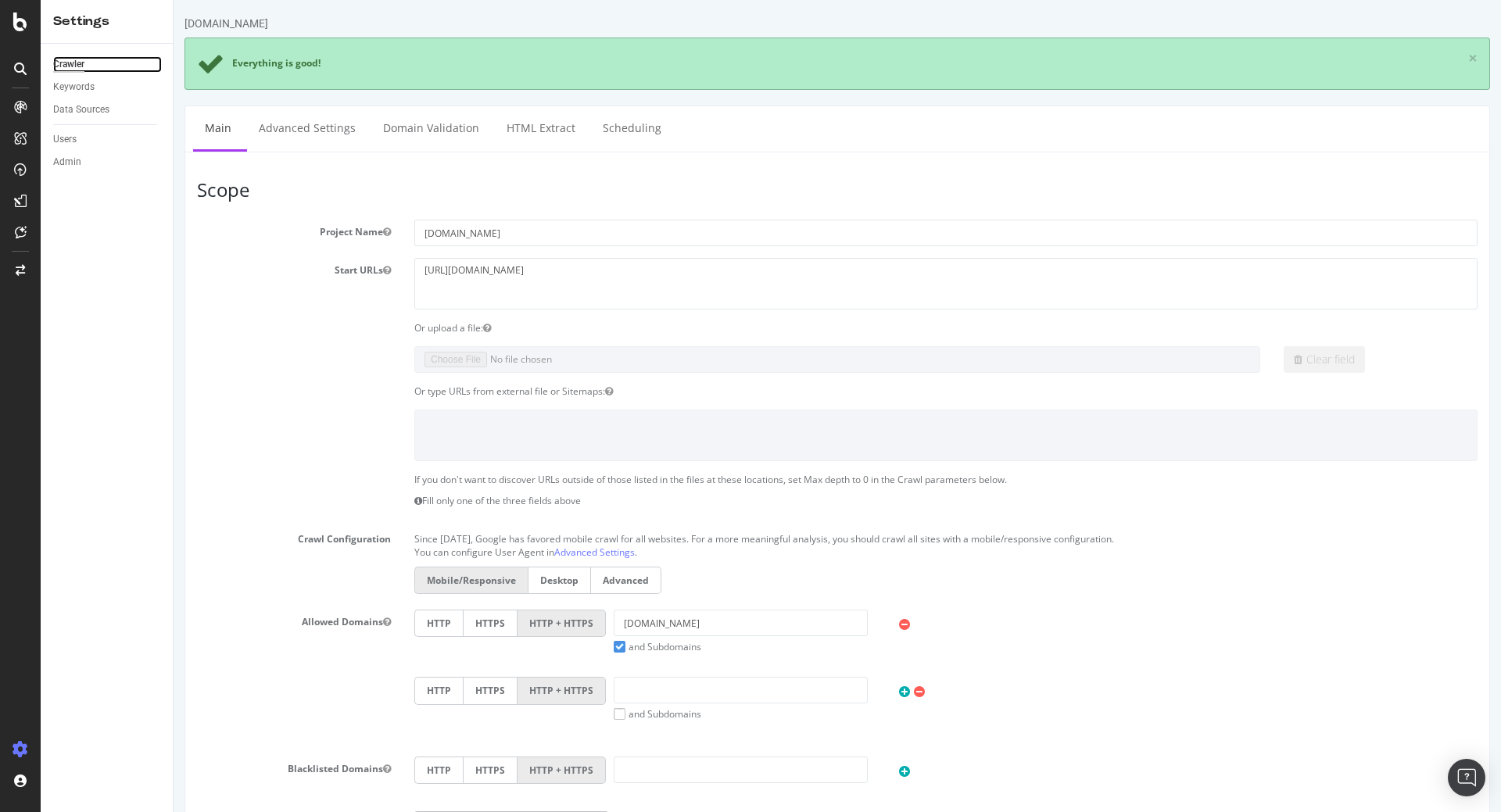
click at [71, 67] on div "Crawler" at bounding box center [69, 64] width 32 height 16
